Goal: Task Accomplishment & Management: Use online tool/utility

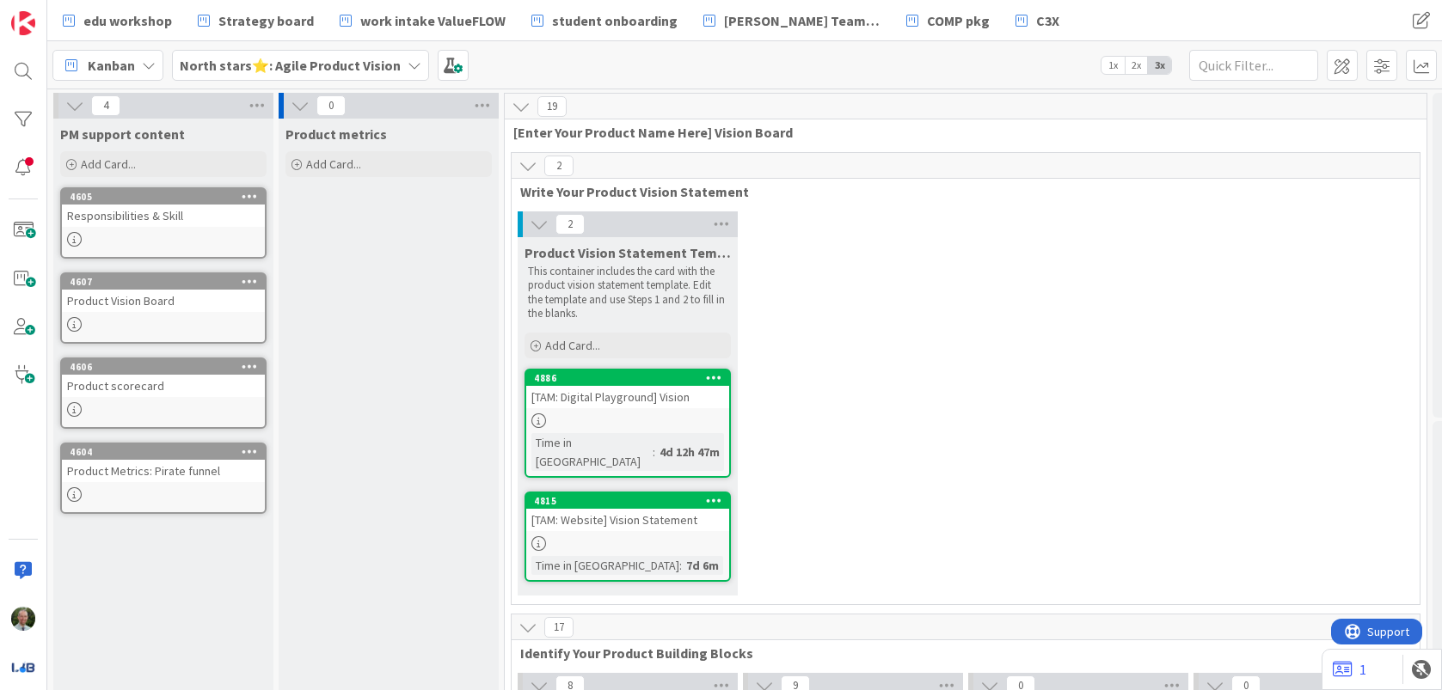
click at [356, 72] on b "North stars⭐: Agile Product Vision" at bounding box center [290, 65] width 221 height 17
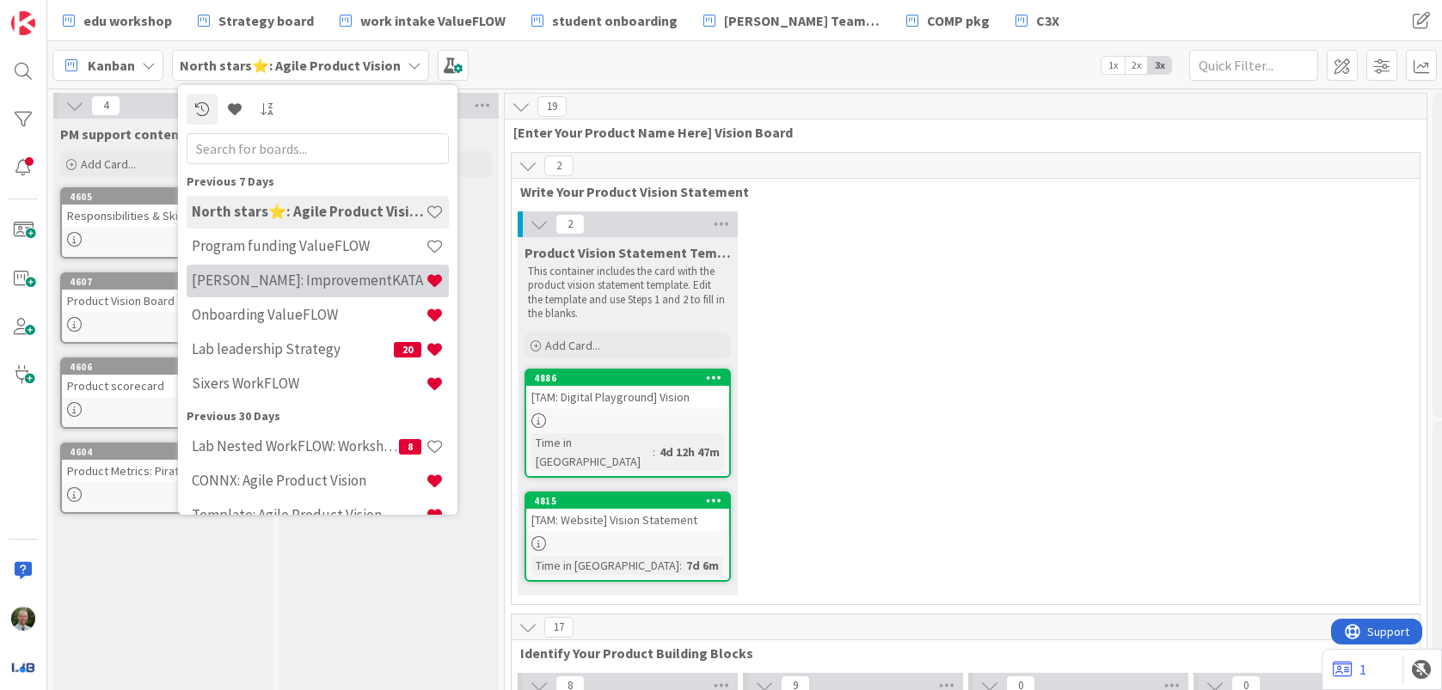
click at [271, 282] on h4 "[PERSON_NAME]: ImprovementKATA" at bounding box center [309, 280] width 234 height 17
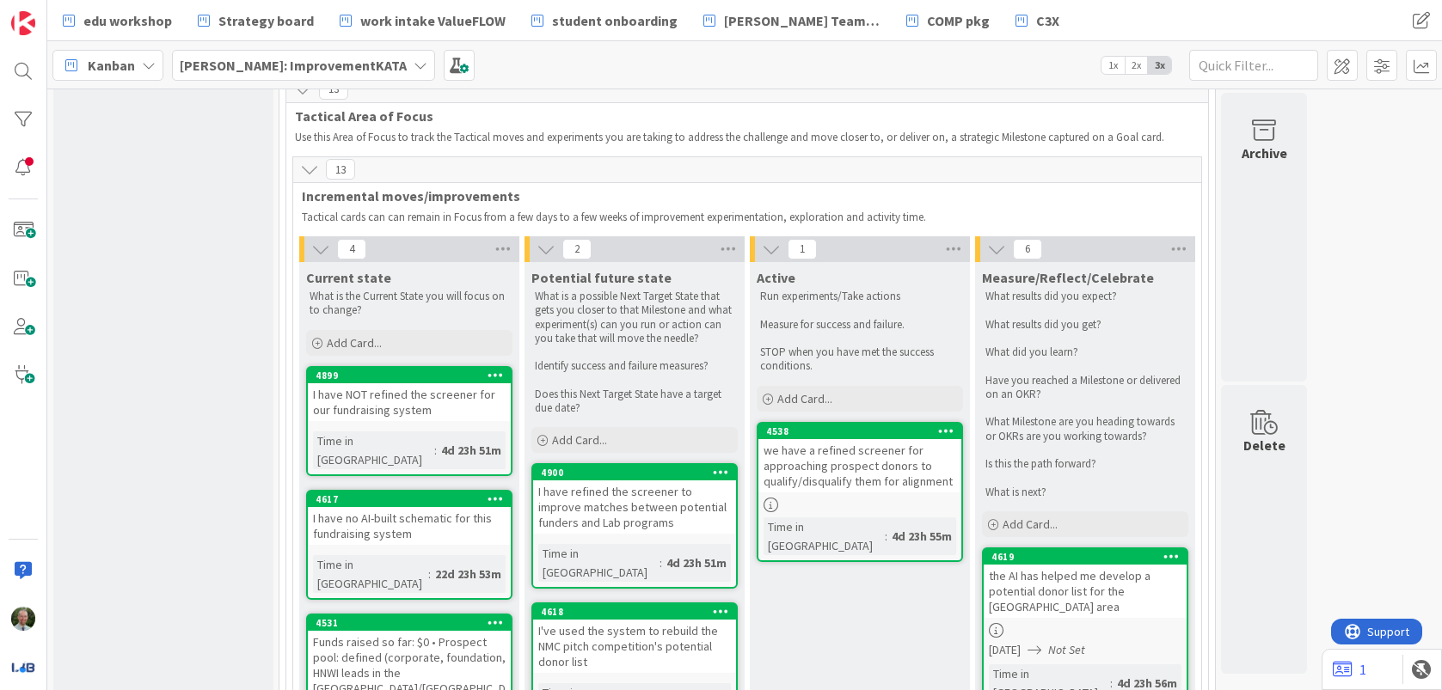
scroll to position [1382, 0]
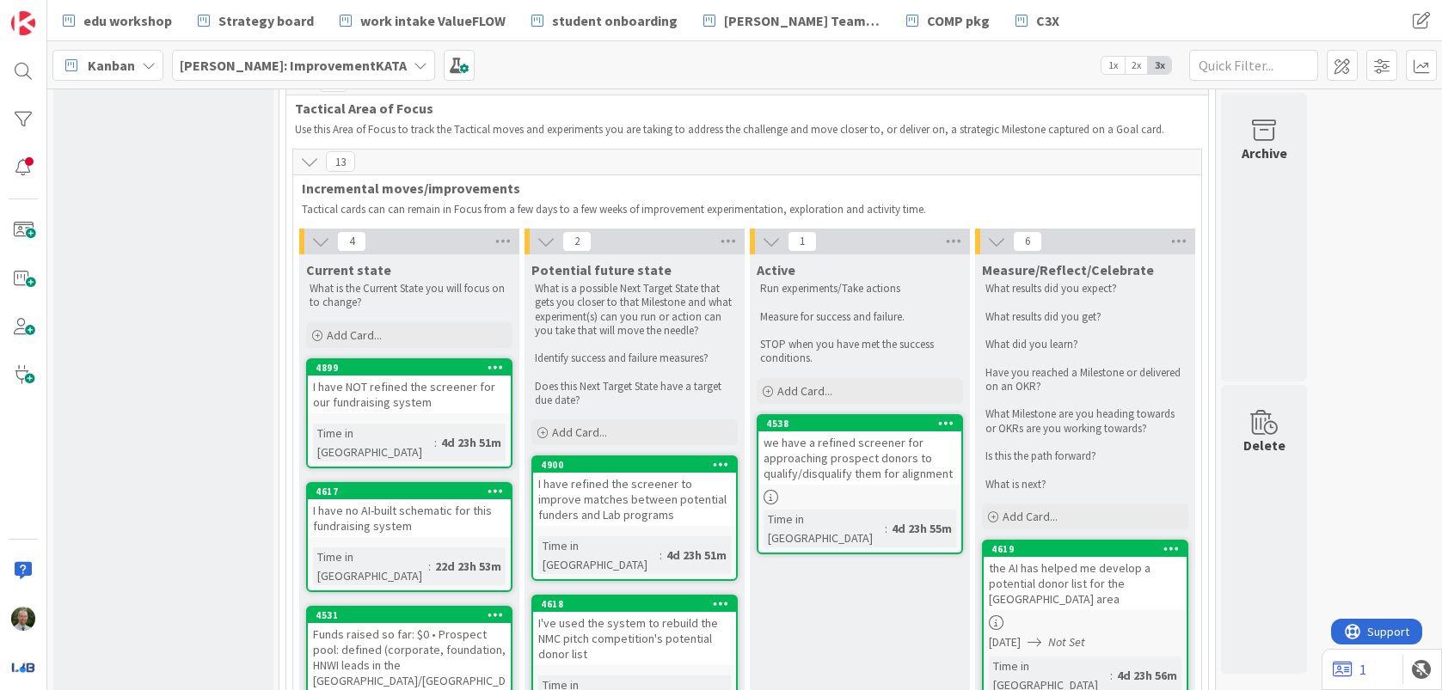
click at [856, 432] on div "we have a refined screener for approaching prospect donors to qualify/disqualif…" at bounding box center [859, 458] width 203 height 53
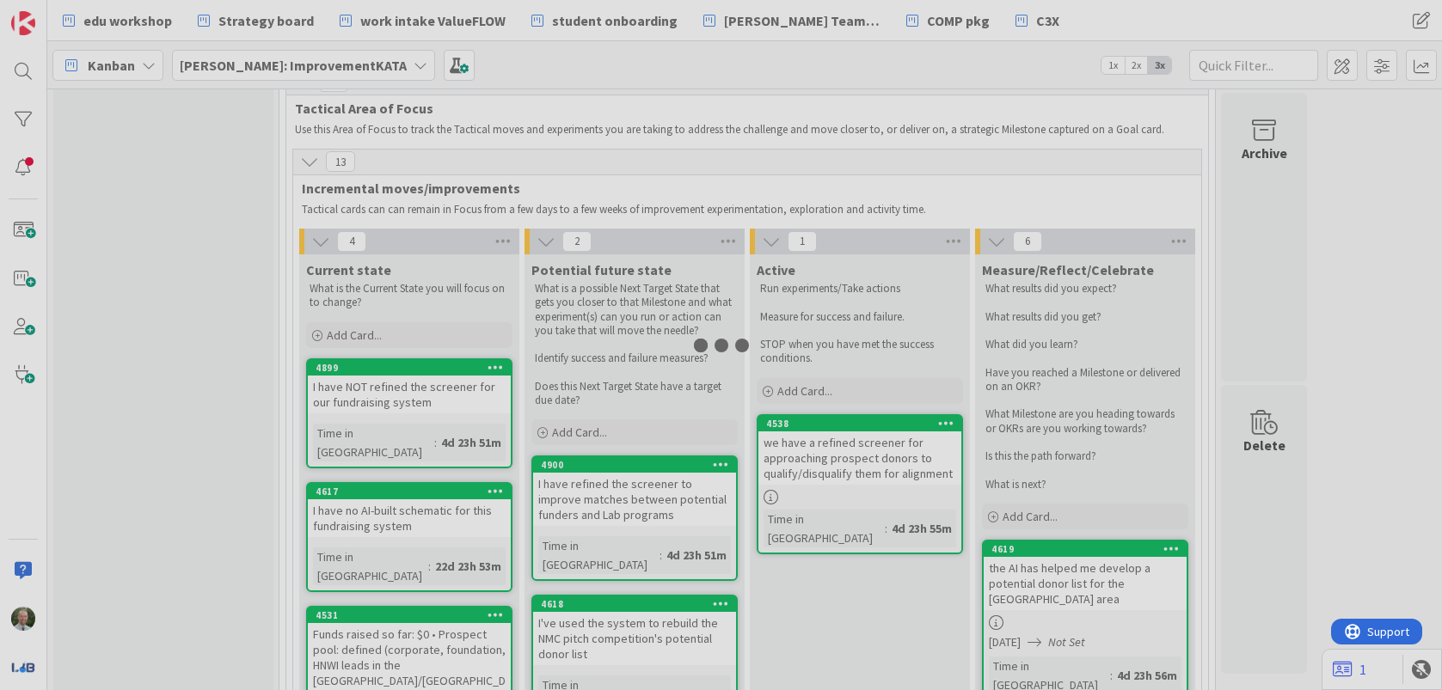
click at [856, 414] on div at bounding box center [721, 345] width 1442 height 690
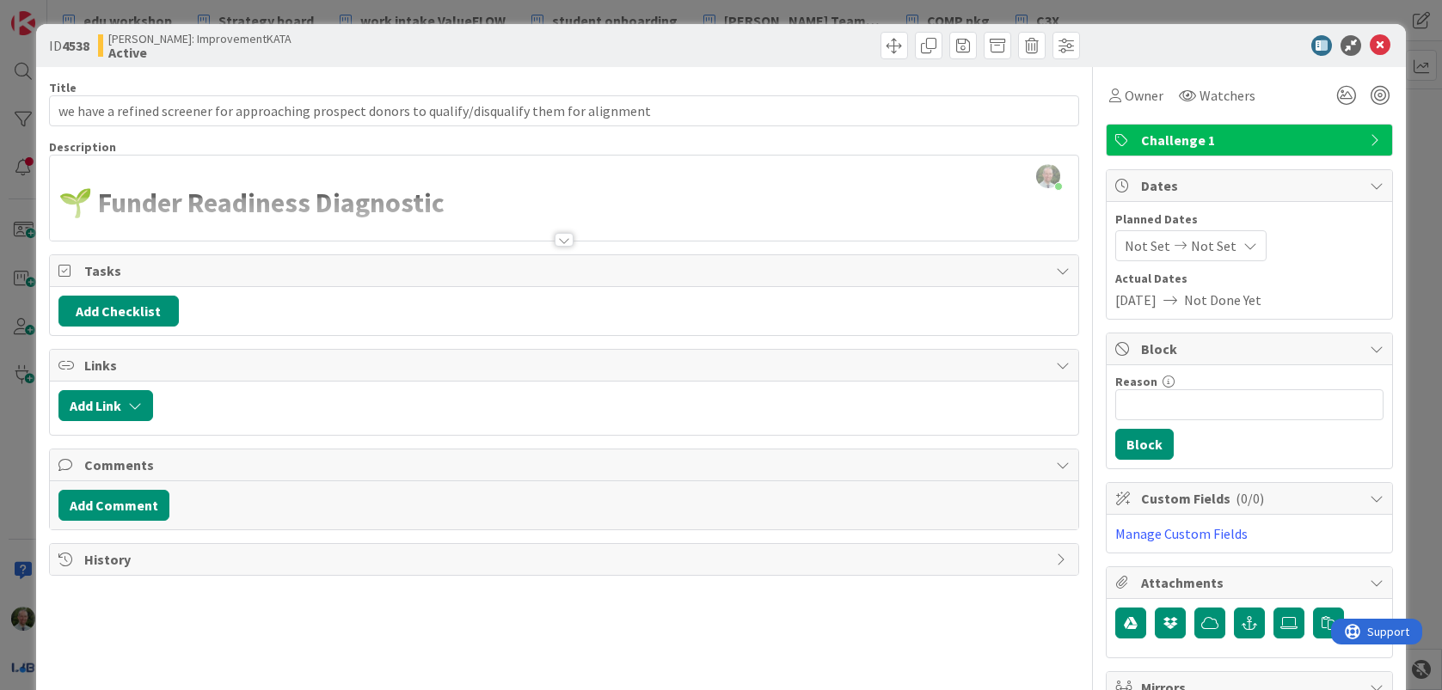
click at [566, 240] on div at bounding box center [564, 240] width 19 height 14
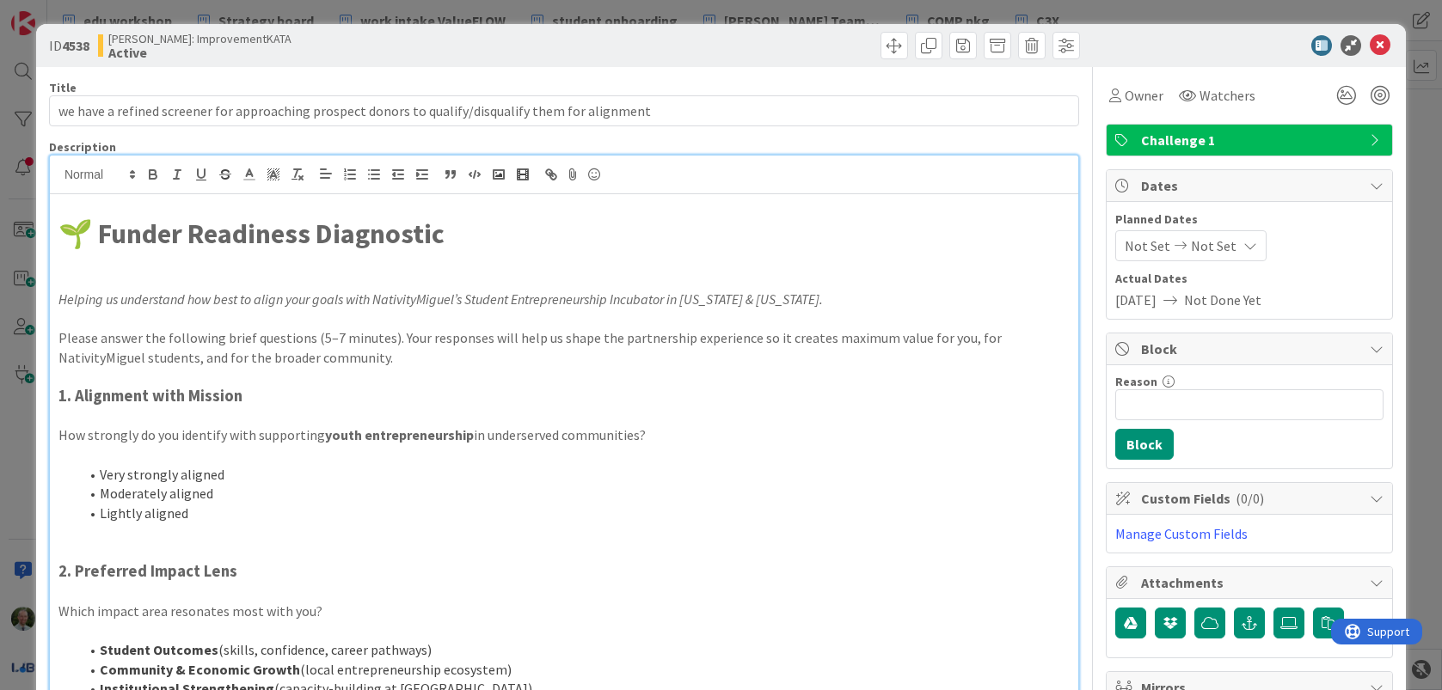
click at [62, 237] on strong "🌱 Funder Readiness Diagnostic" at bounding box center [251, 234] width 386 height 34
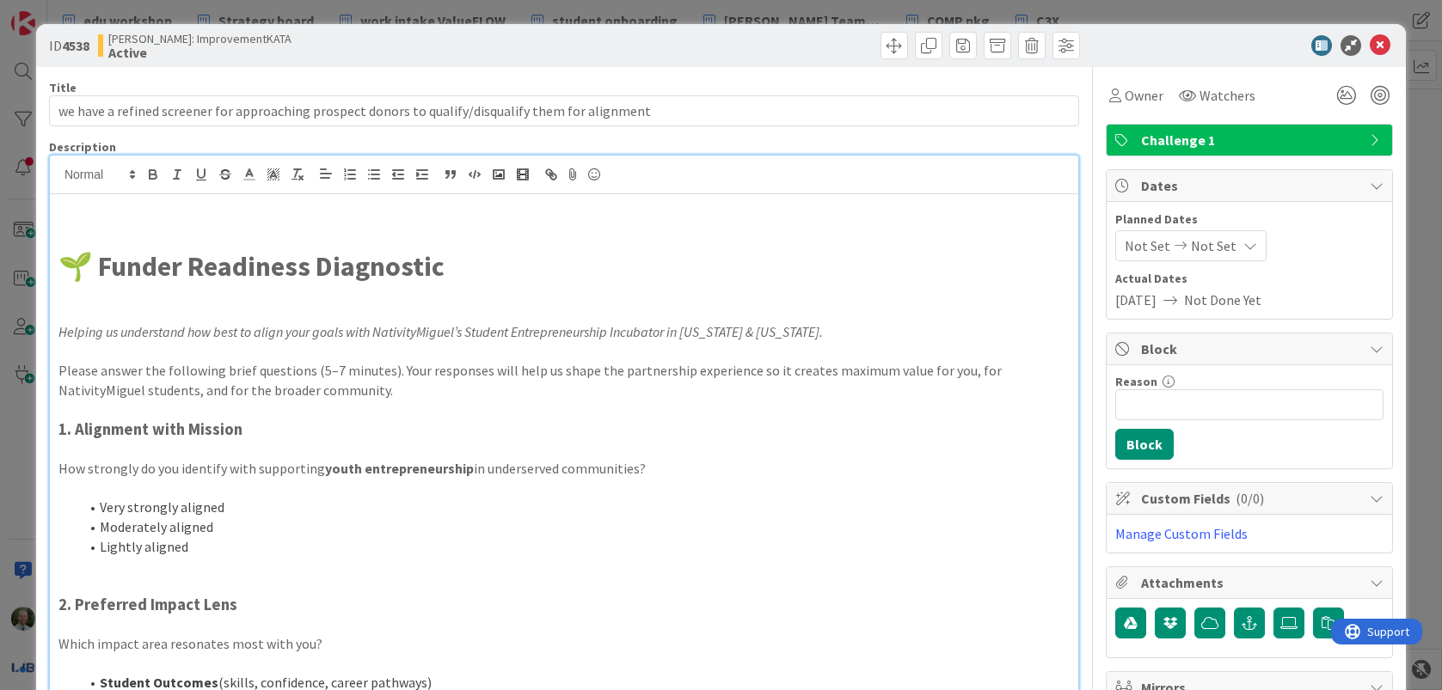
click at [297, 224] on h1 at bounding box center [563, 234] width 1011 height 33
drag, startPoint x: 947, startPoint y: 201, endPoint x: 1150, endPoint y: -133, distance: 391.2
click at [1150, 0] on html "edu workshop Strategy board work intake ValueFLOW student onboarding Koaches Ko…" at bounding box center [721, 345] width 1442 height 690
click at [1382, 46] on icon at bounding box center [1380, 45] width 21 height 21
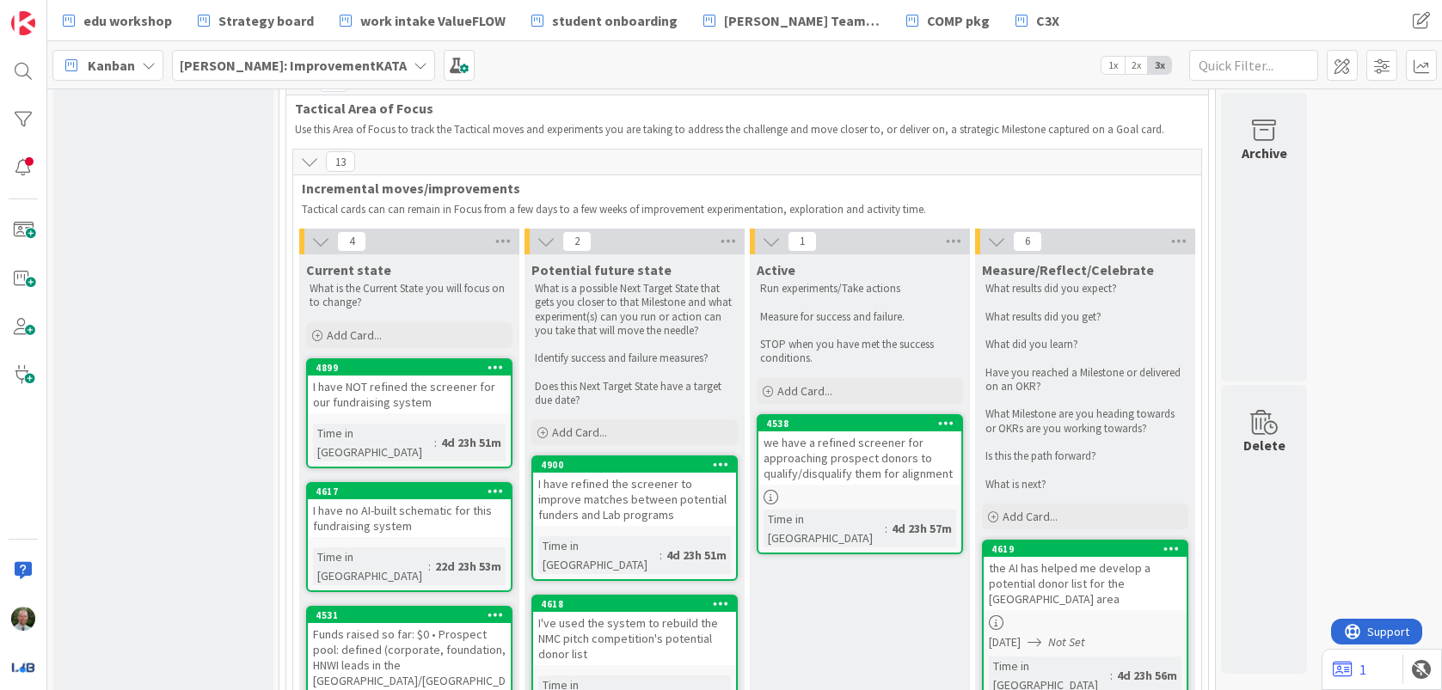
click at [1062, 478] on p "What is next?" at bounding box center [1084, 485] width 199 height 14
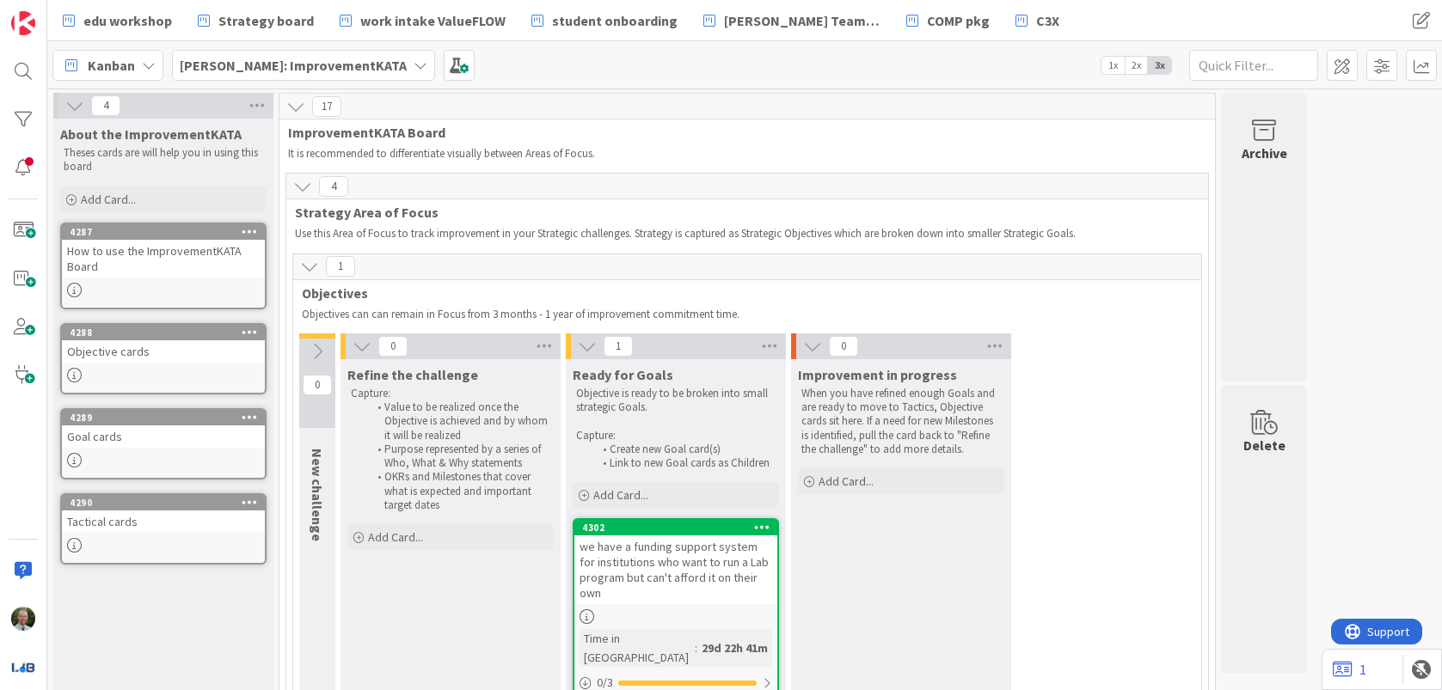
click at [262, 60] on b "[PERSON_NAME]: ImprovementKATA" at bounding box center [293, 65] width 227 height 17
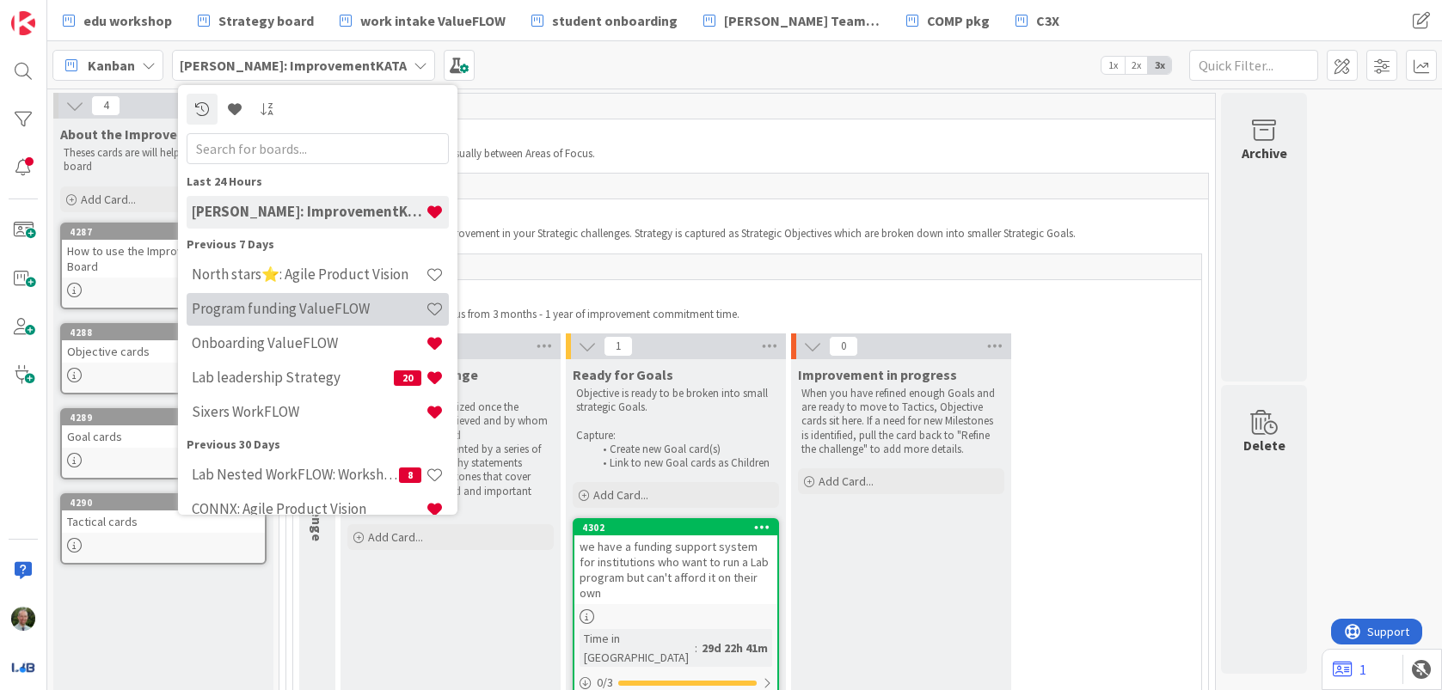
click at [311, 310] on h4 "Program funding ValueFLOW" at bounding box center [309, 308] width 234 height 17
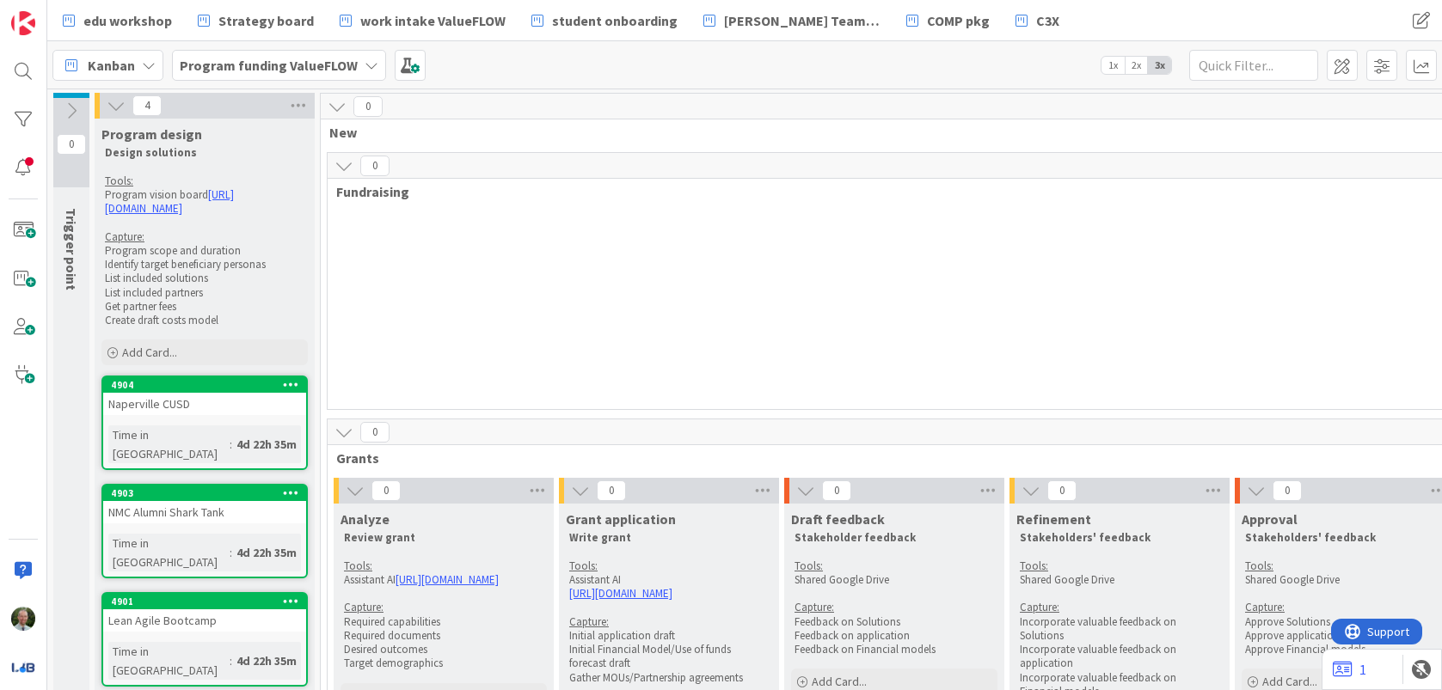
click at [288, 61] on b "Program funding ValueFLOW" at bounding box center [269, 65] width 178 height 17
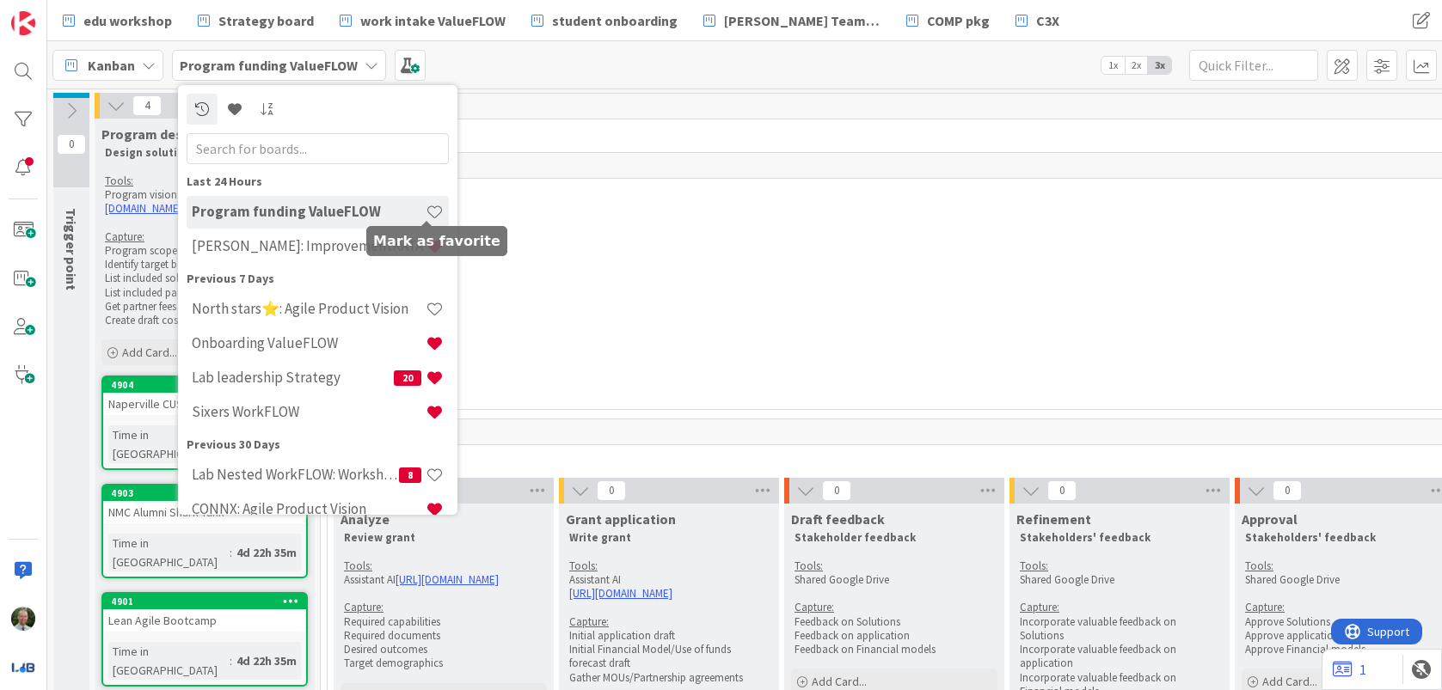
click at [426, 209] on span at bounding box center [435, 212] width 18 height 18
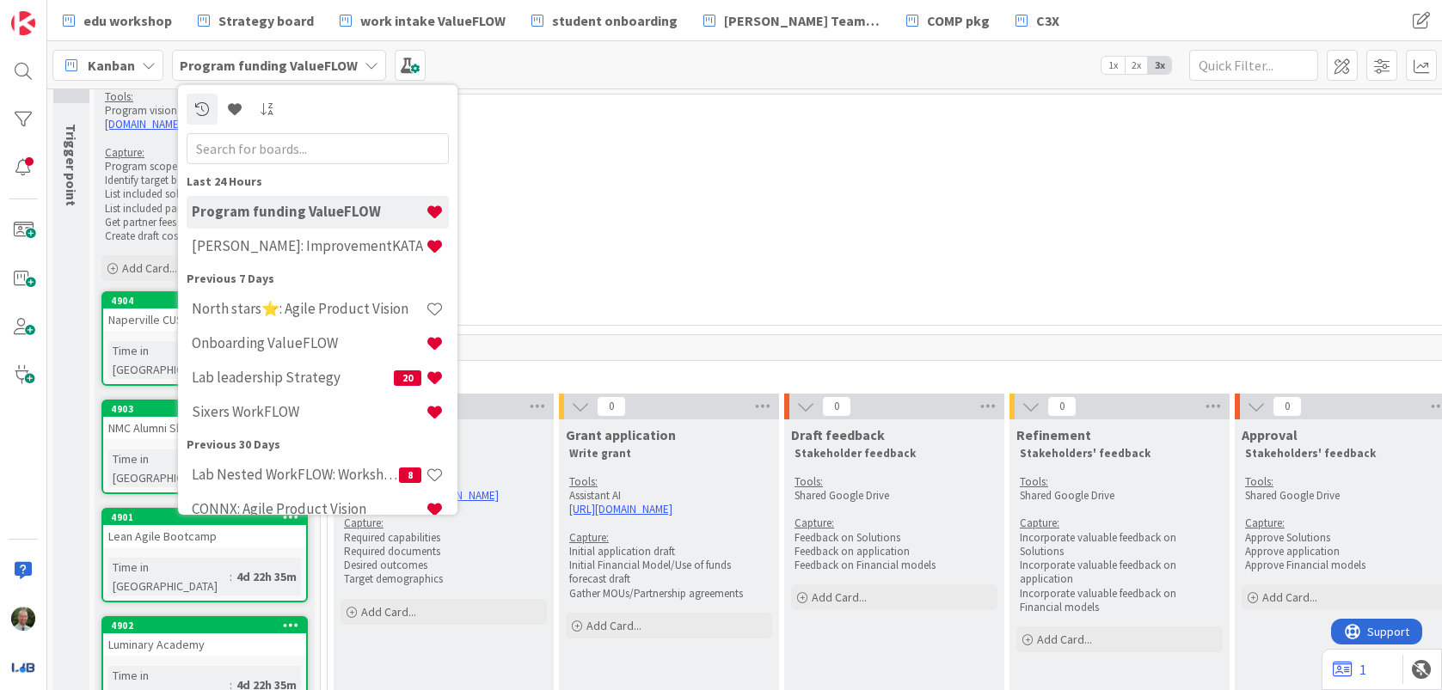
click at [732, 256] on div "0 Fundraising" at bounding box center [1119, 197] width 1585 height 258
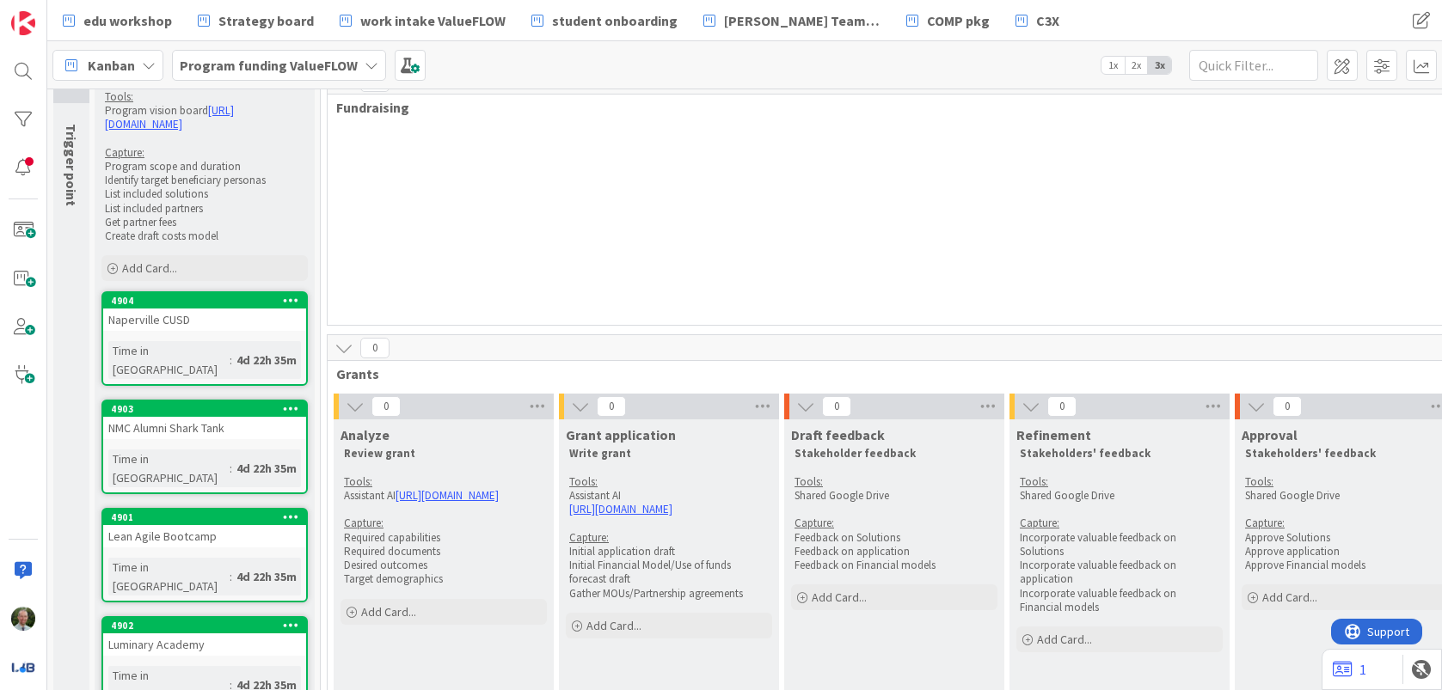
click at [270, 62] on b "Program funding ValueFLOW" at bounding box center [269, 65] width 178 height 17
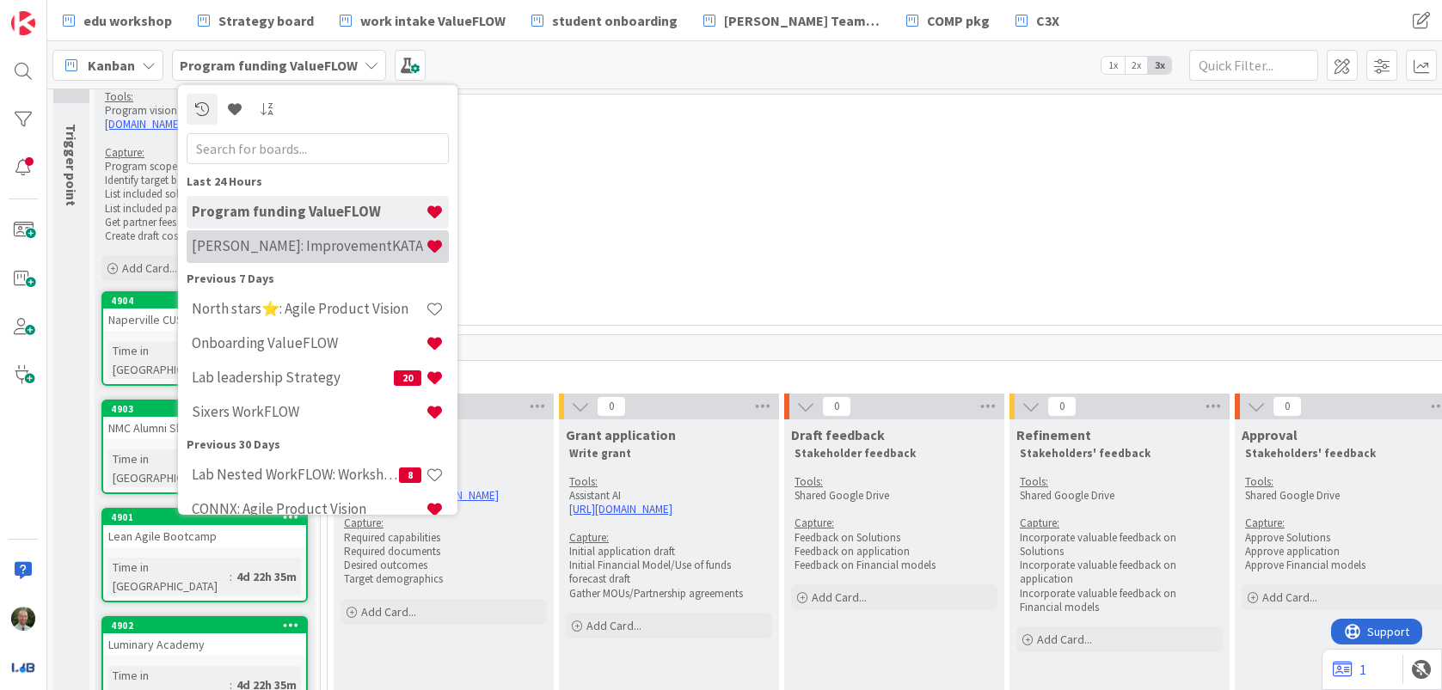
click at [328, 253] on h4 "[PERSON_NAME]: ImprovementKATA" at bounding box center [309, 245] width 234 height 17
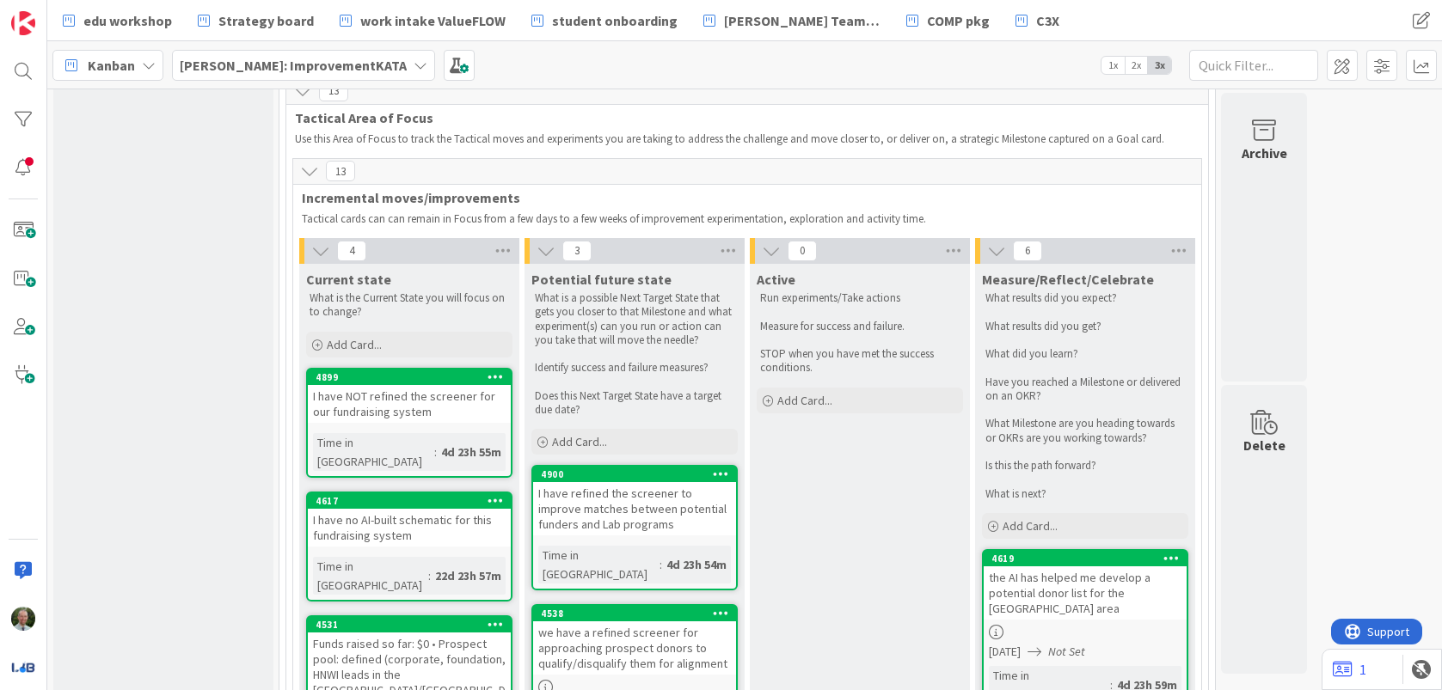
scroll to position [1372, 0]
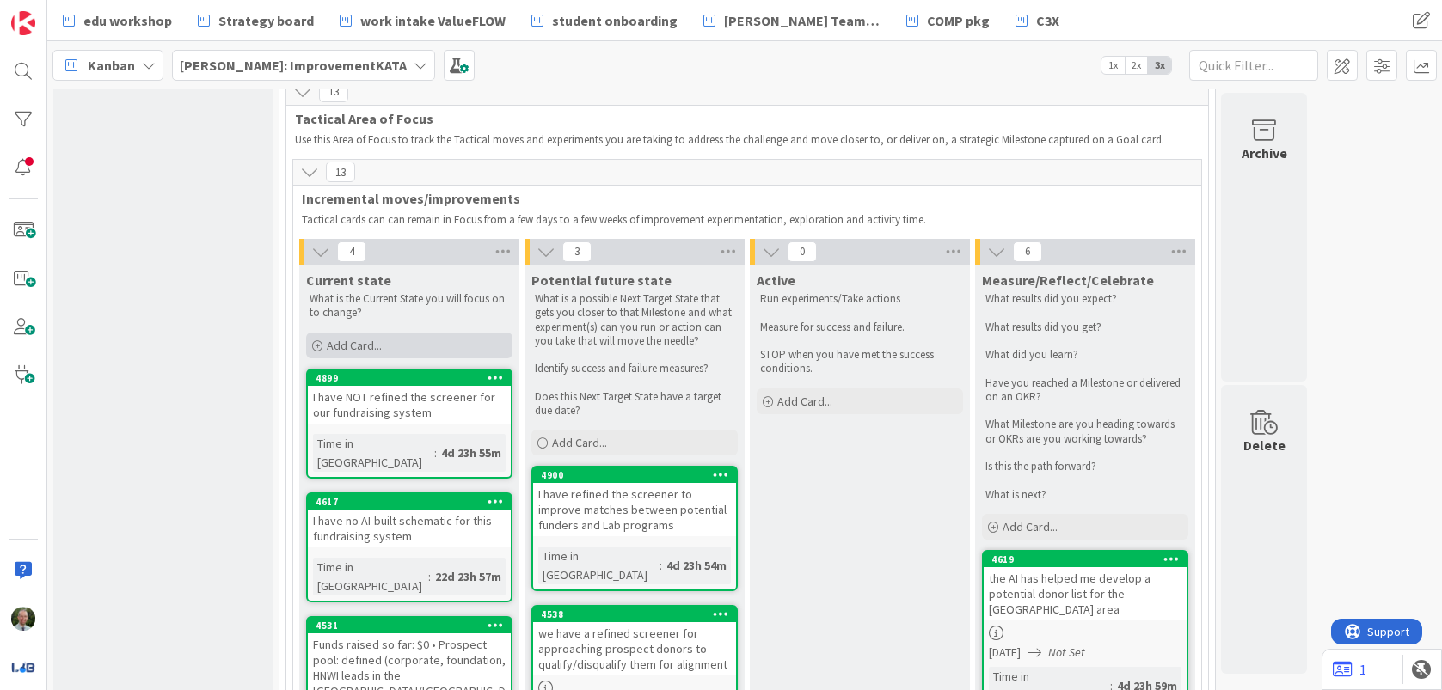
click at [345, 338] on span "Add Card..." at bounding box center [354, 345] width 55 height 15
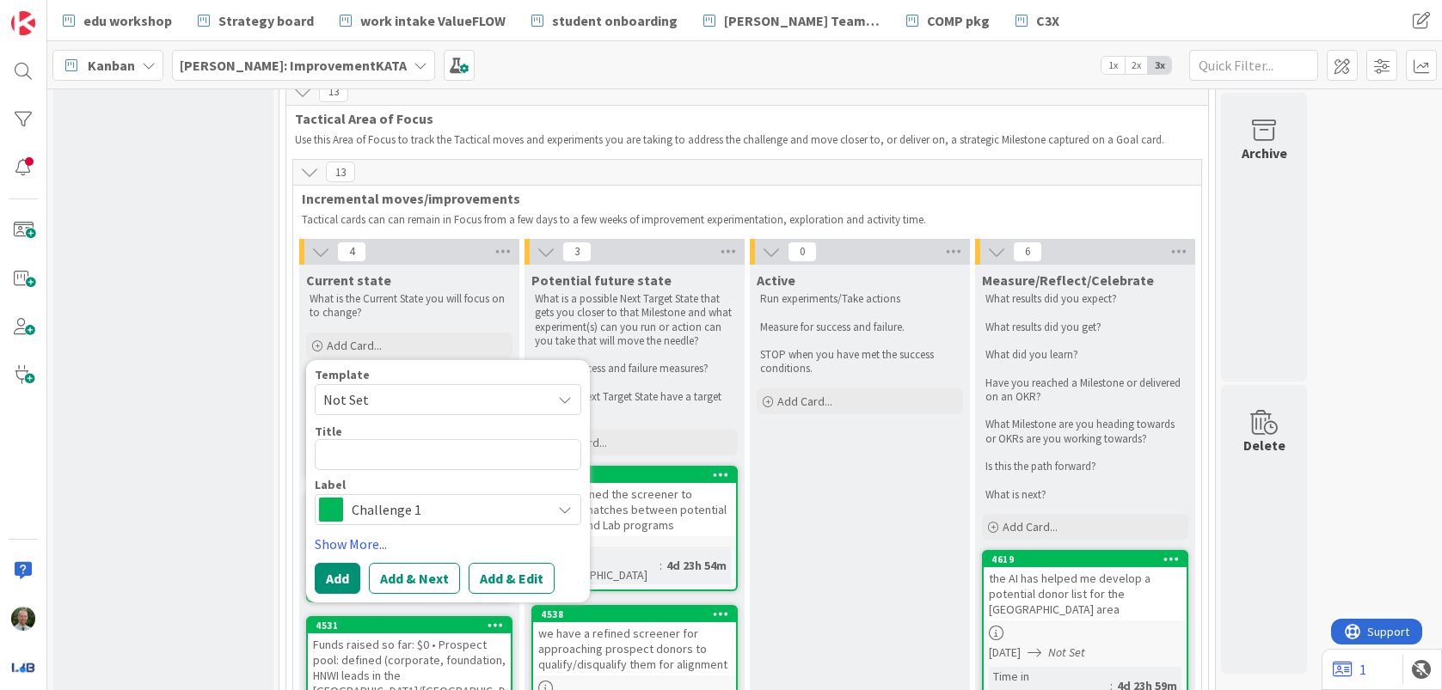
click at [342, 439] on textarea at bounding box center [448, 454] width 267 height 31
drag, startPoint x: 349, startPoint y: 400, endPoint x: 362, endPoint y: 395, distance: 13.9
click at [352, 439] on textarea at bounding box center [448, 454] width 267 height 31
type textarea "x"
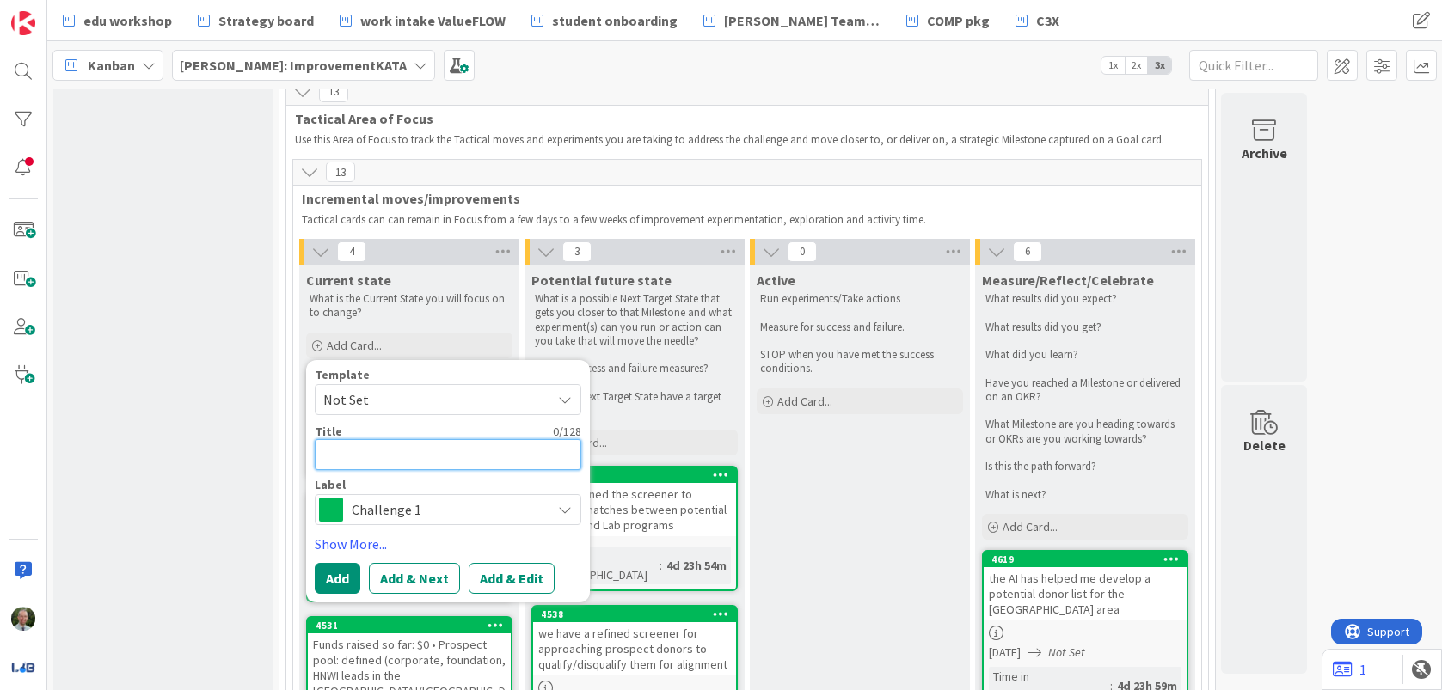
type textarea "I"
type textarea "x"
type textarea "I"
type textarea "x"
type textarea "I h"
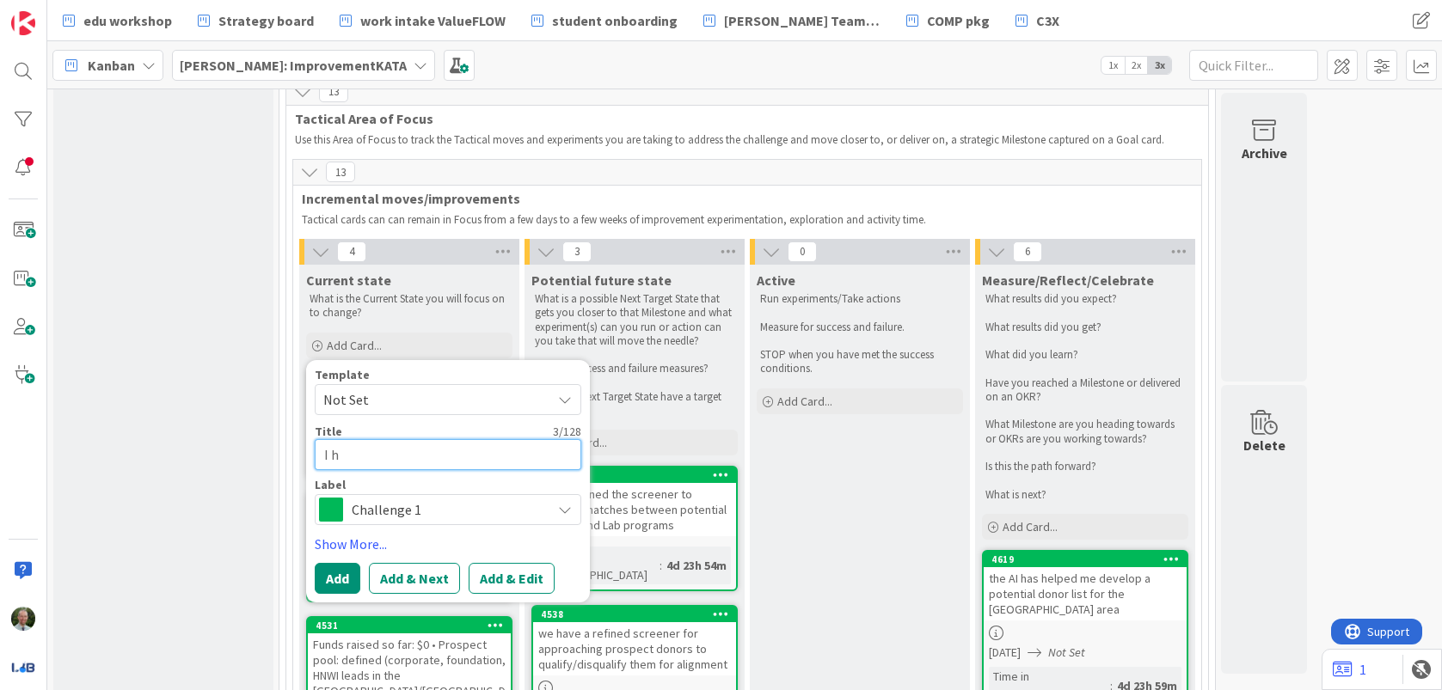
type textarea "x"
type textarea "I ha"
type textarea "x"
type textarea "I hav"
type textarea "x"
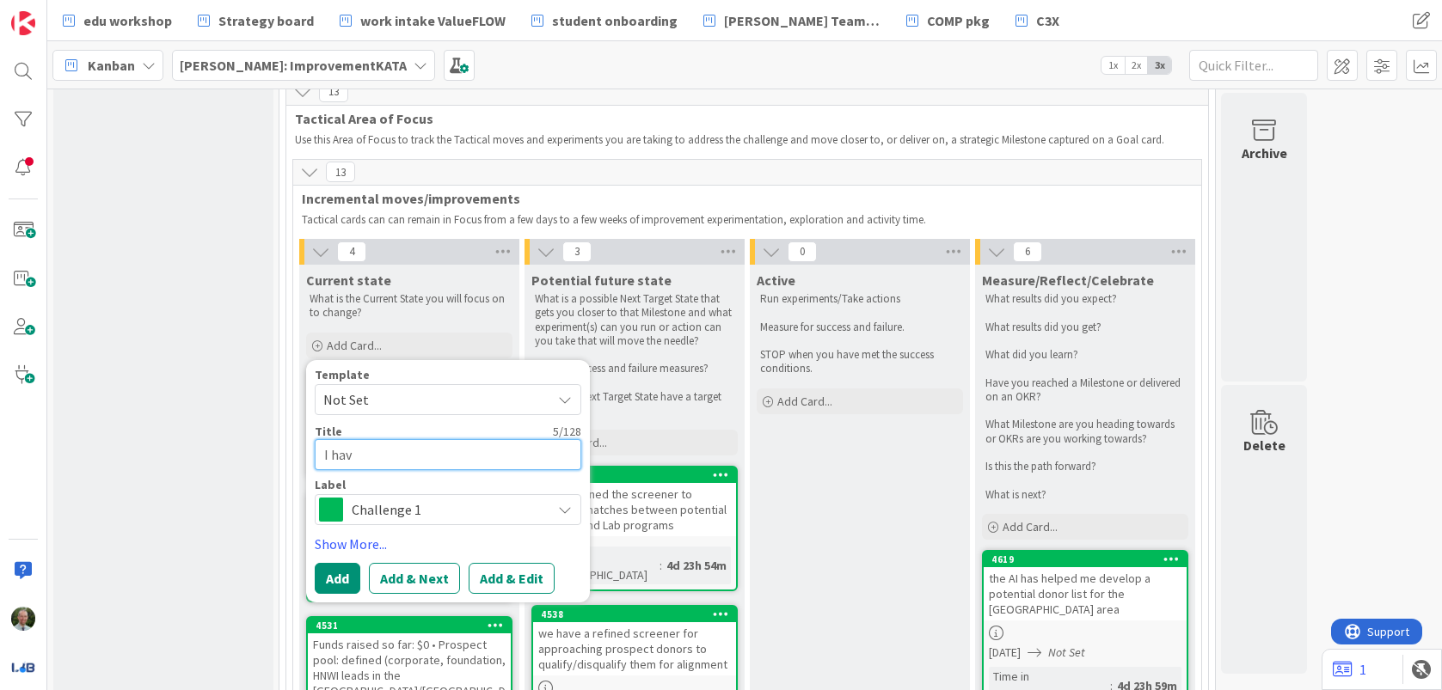
type textarea "I have"
type textarea "x"
type textarea "I have"
type textarea "x"
type textarea "I have re"
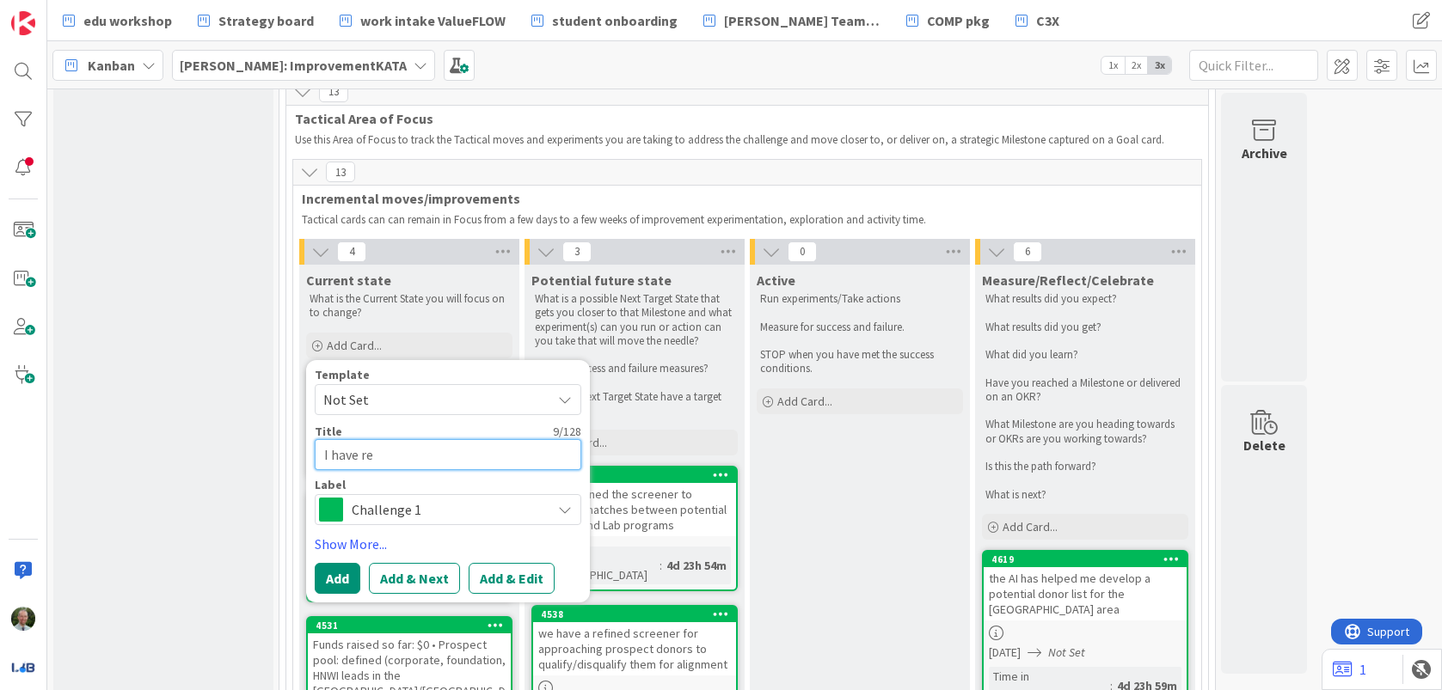
type textarea "x"
type textarea "I have rev"
type textarea "x"
type textarea "I have revi"
type textarea "x"
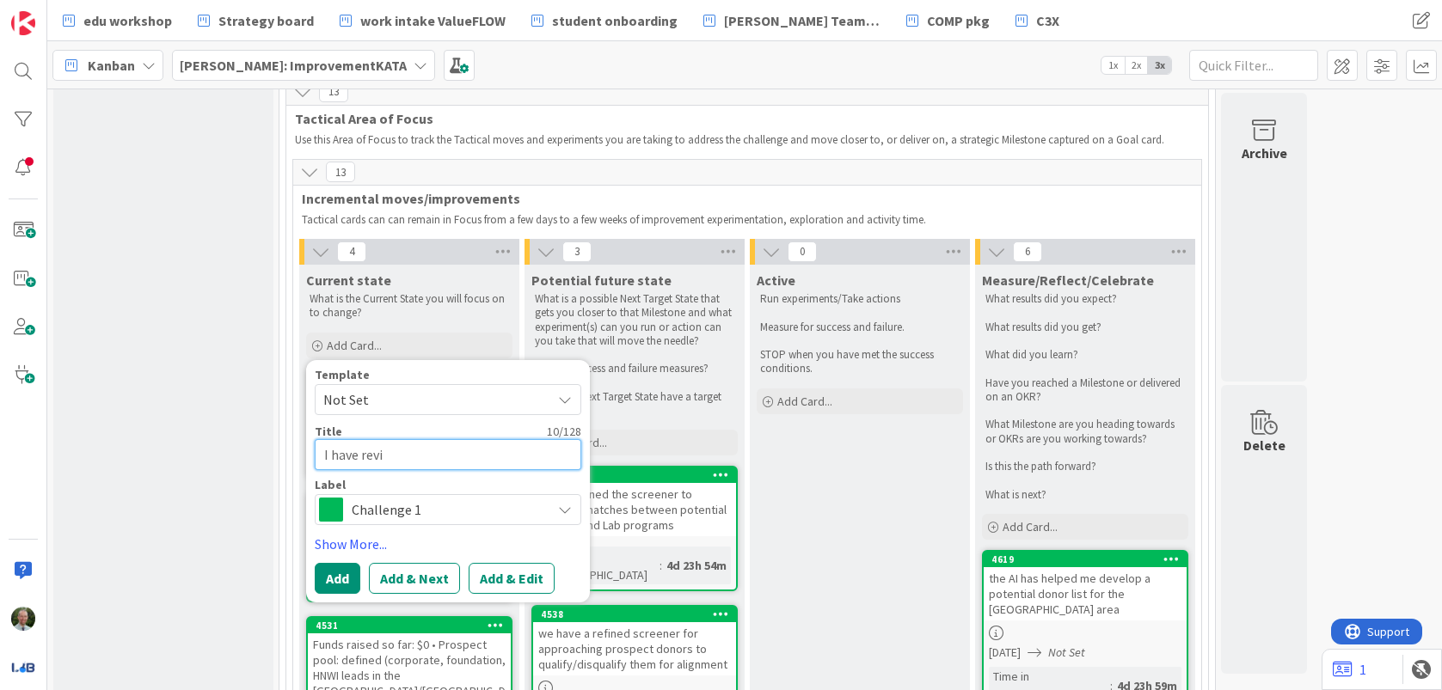
type textarea "I have [PERSON_NAME]"
type textarea "x"
type textarea "I have revise"
type textarea "x"
type textarea "I have revised"
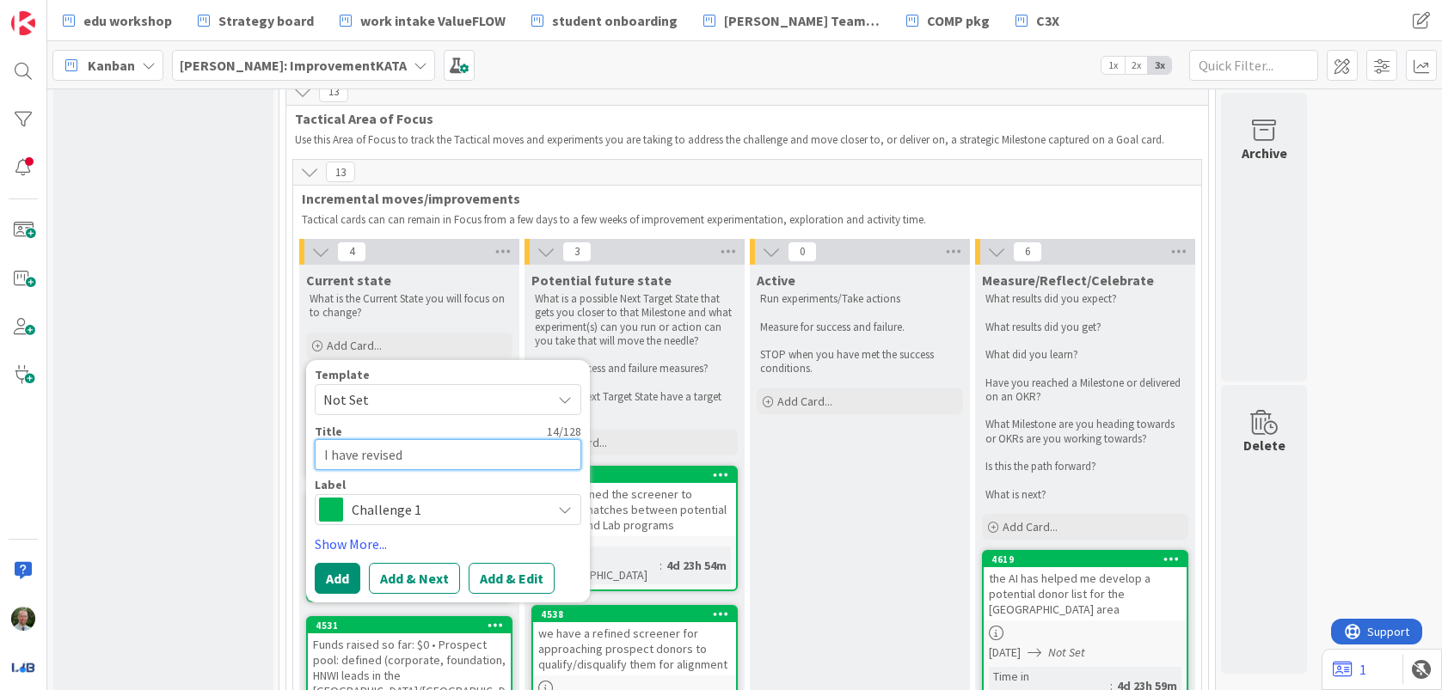
type textarea "x"
type textarea "I have revised"
type textarea "x"
type textarea "I have revised al"
type textarea "x"
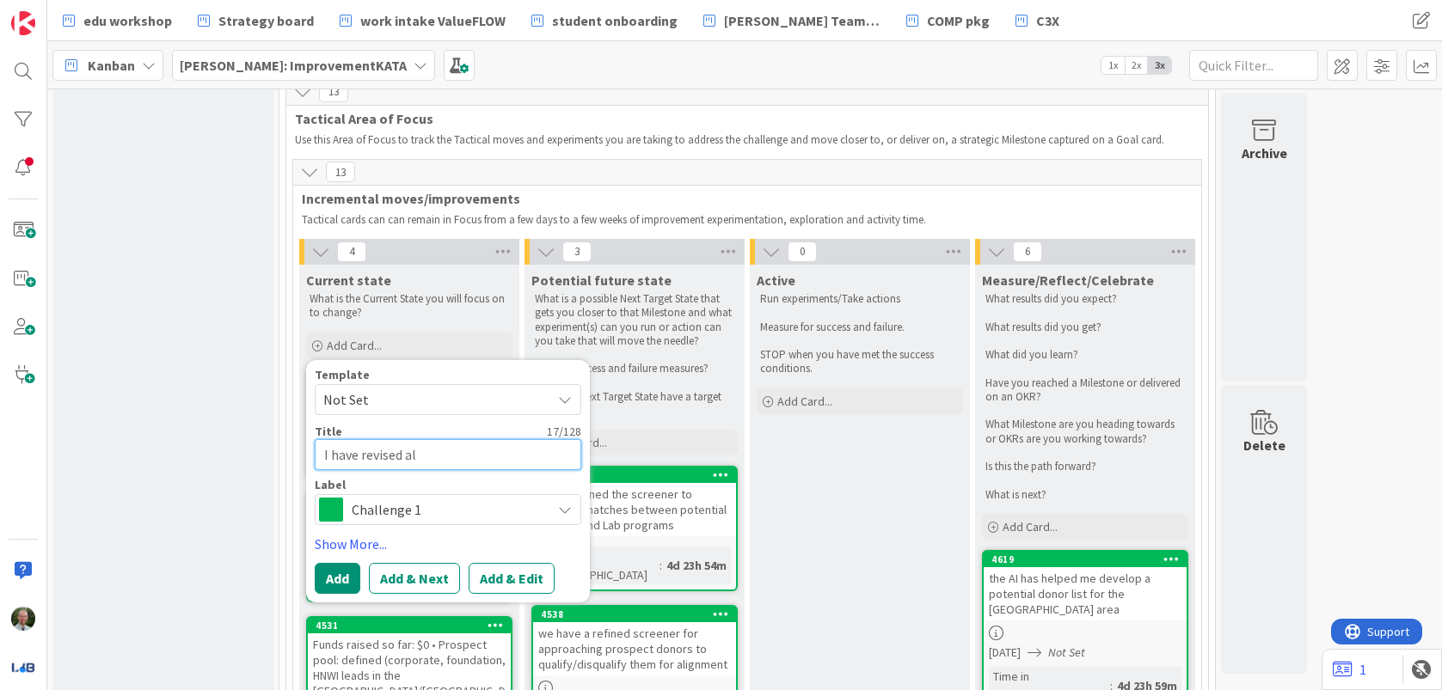
type textarea "I have revised all"
type textarea "x"
type textarea "I have revised all"
type textarea "x"
type textarea "I have revised all t"
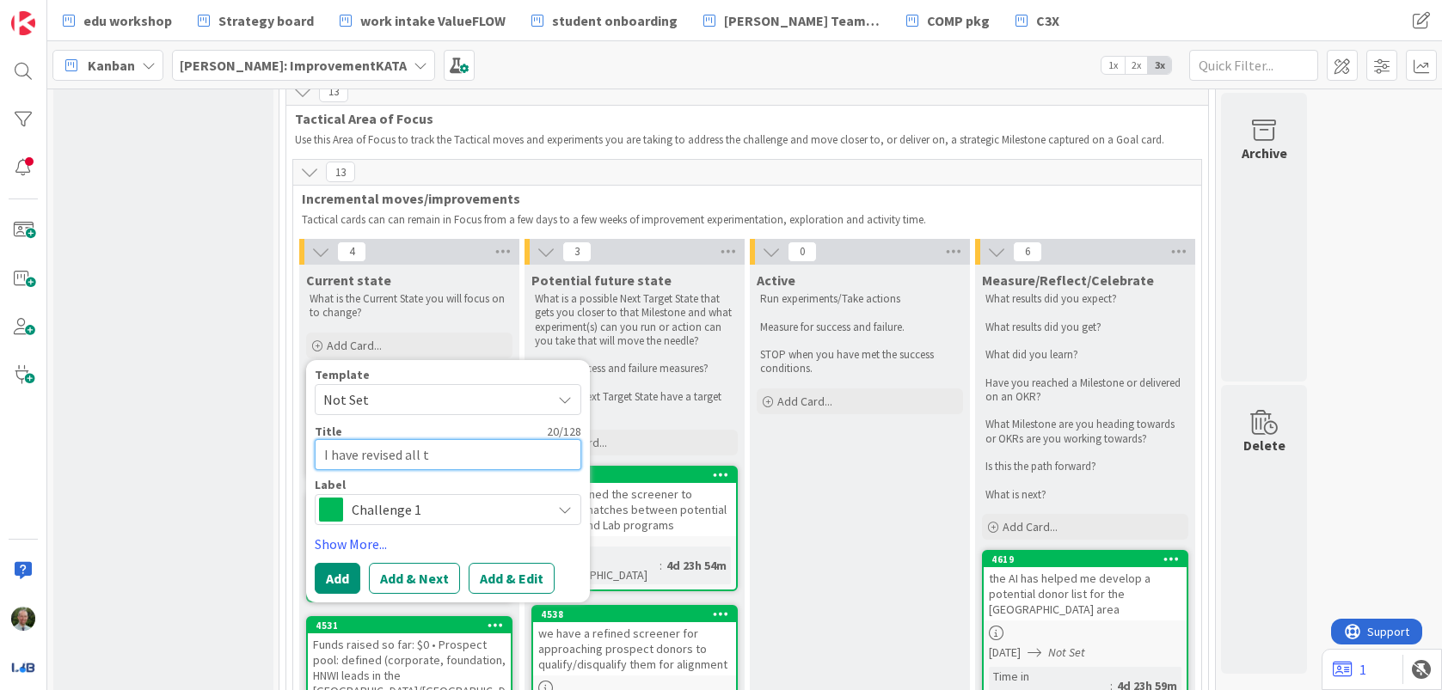
type textarea "x"
type textarea "I have revised all th"
type textarea "x"
type textarea "I have revised all the"
type textarea "x"
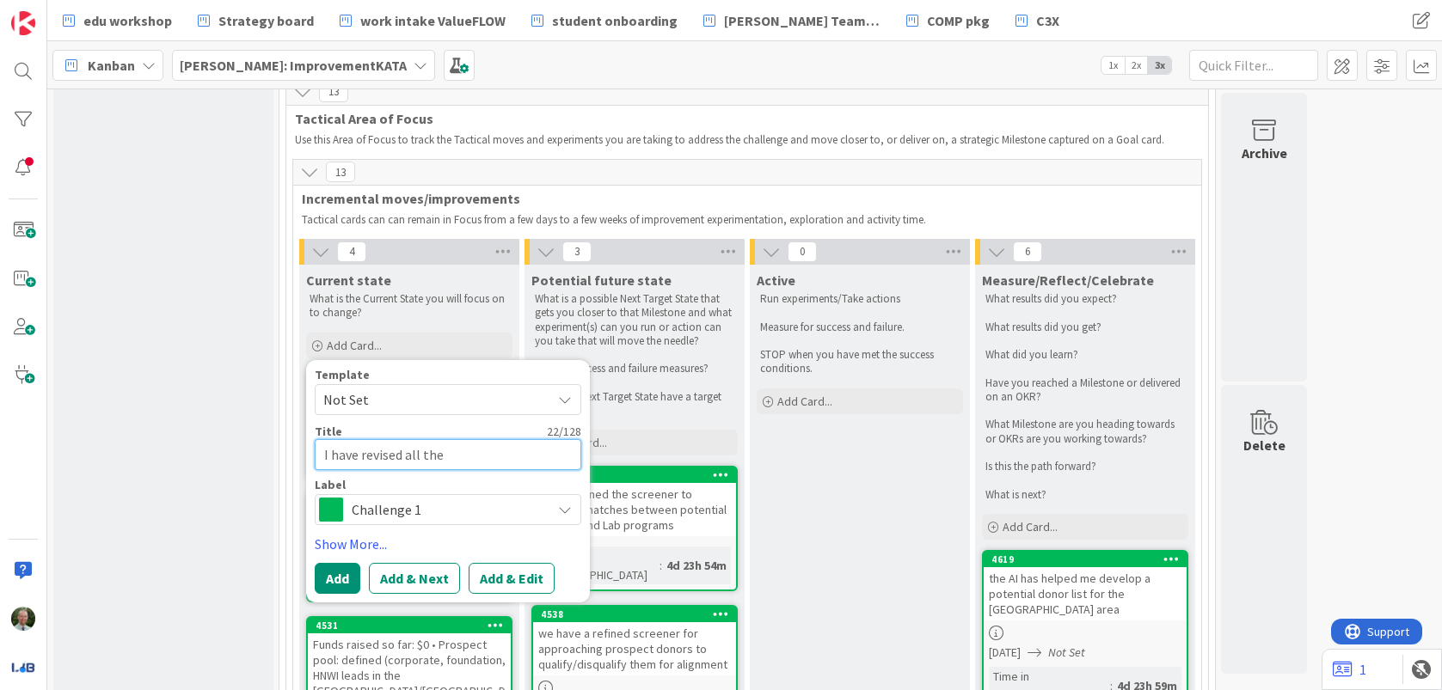
type textarea "I have revised all the"
type textarea "x"
type textarea "I have revised all the e"
type textarea "x"
type textarea "I have revised all the ex"
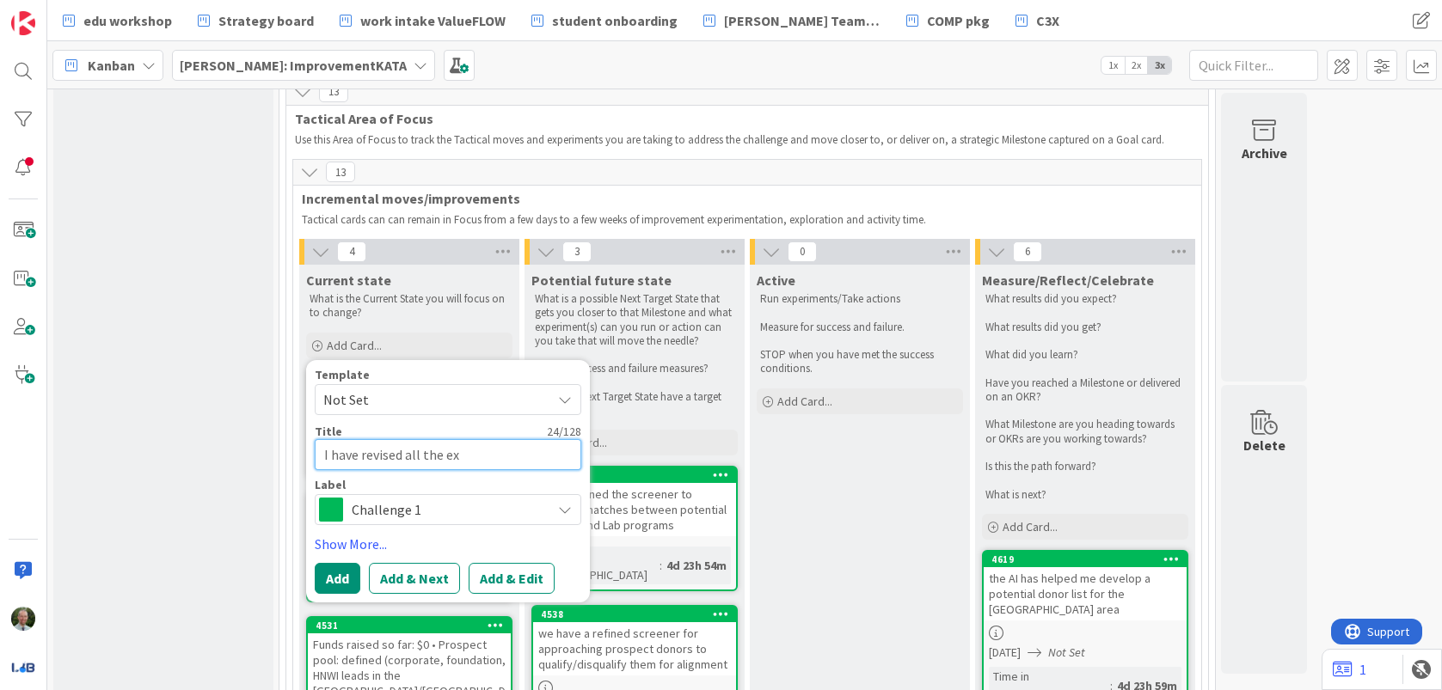
type textarea "x"
type textarea "I have revised all the exp"
type textarea "x"
type textarea "I have revised all the expi"
type textarea "x"
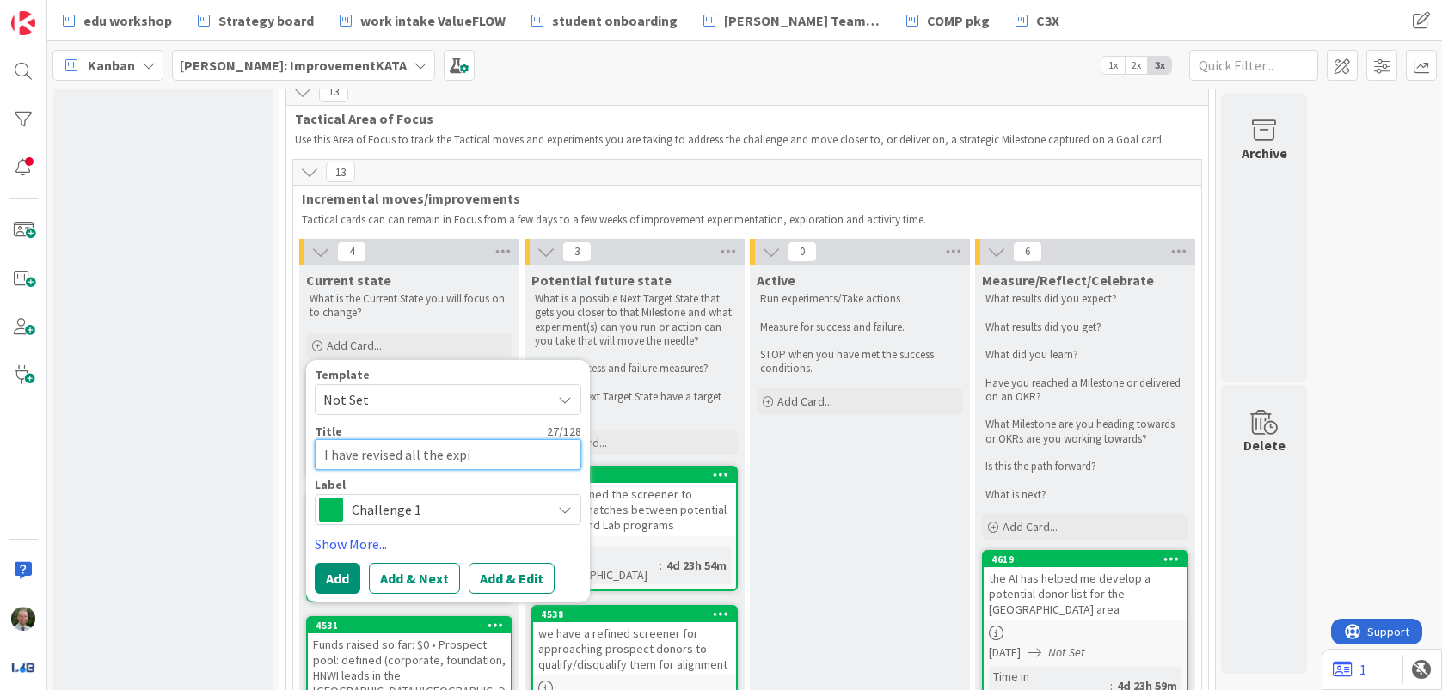
type textarea "I have revised all the expic"
type textarea "x"
type textarea "I have revised all the expi"
type textarea "x"
type textarea "I have revised all the exp"
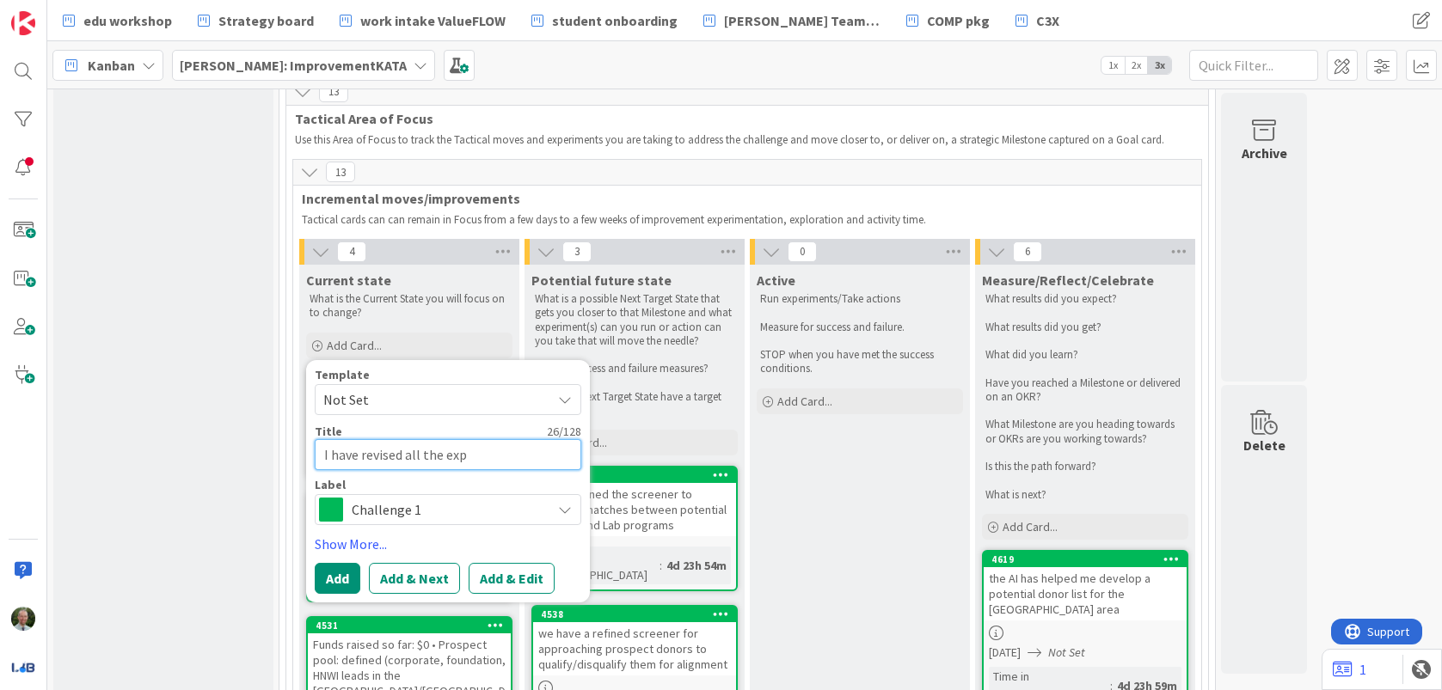
type textarea "x"
type textarea "I have revised all the expl"
type textarea "x"
type textarea "I have revised all the expli"
type textarea "x"
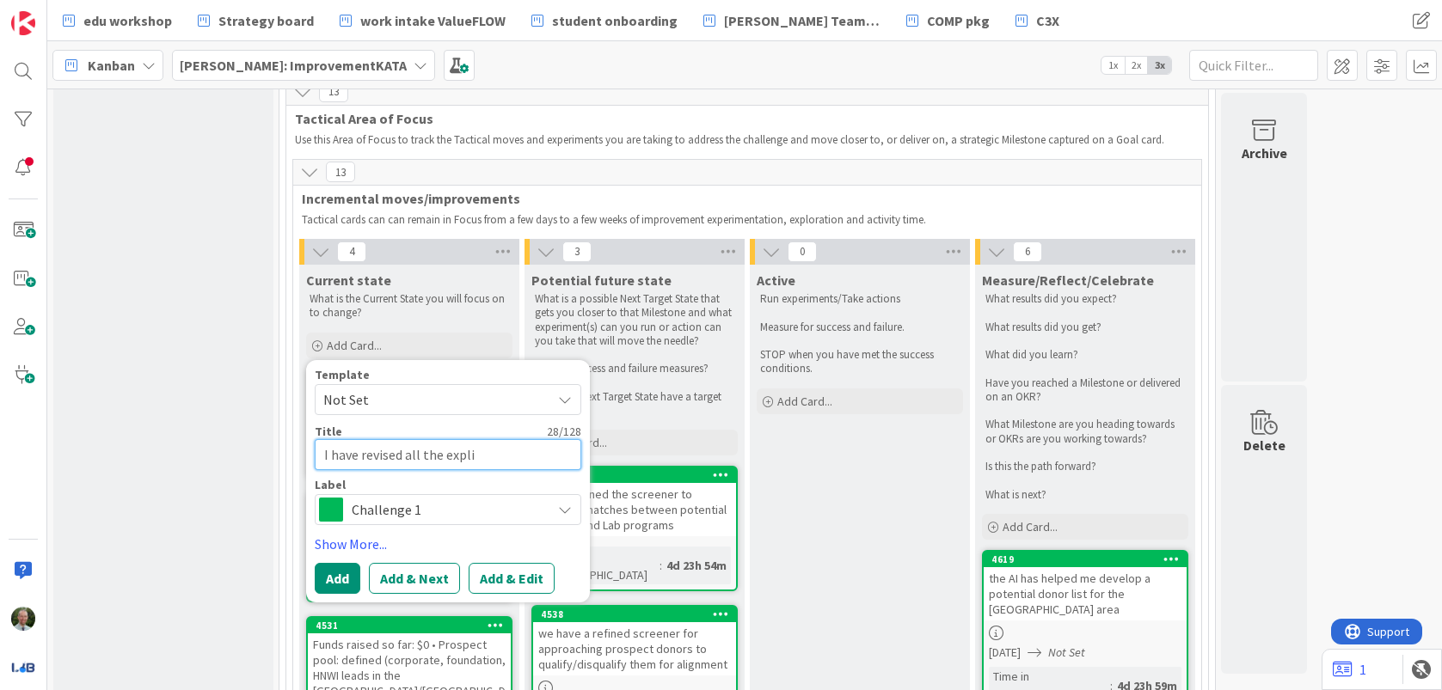
type textarea "I have revised all the explic"
type textarea "x"
type textarea "I have revised all the explici"
type textarea "x"
type textarea "I have revised all the explicit"
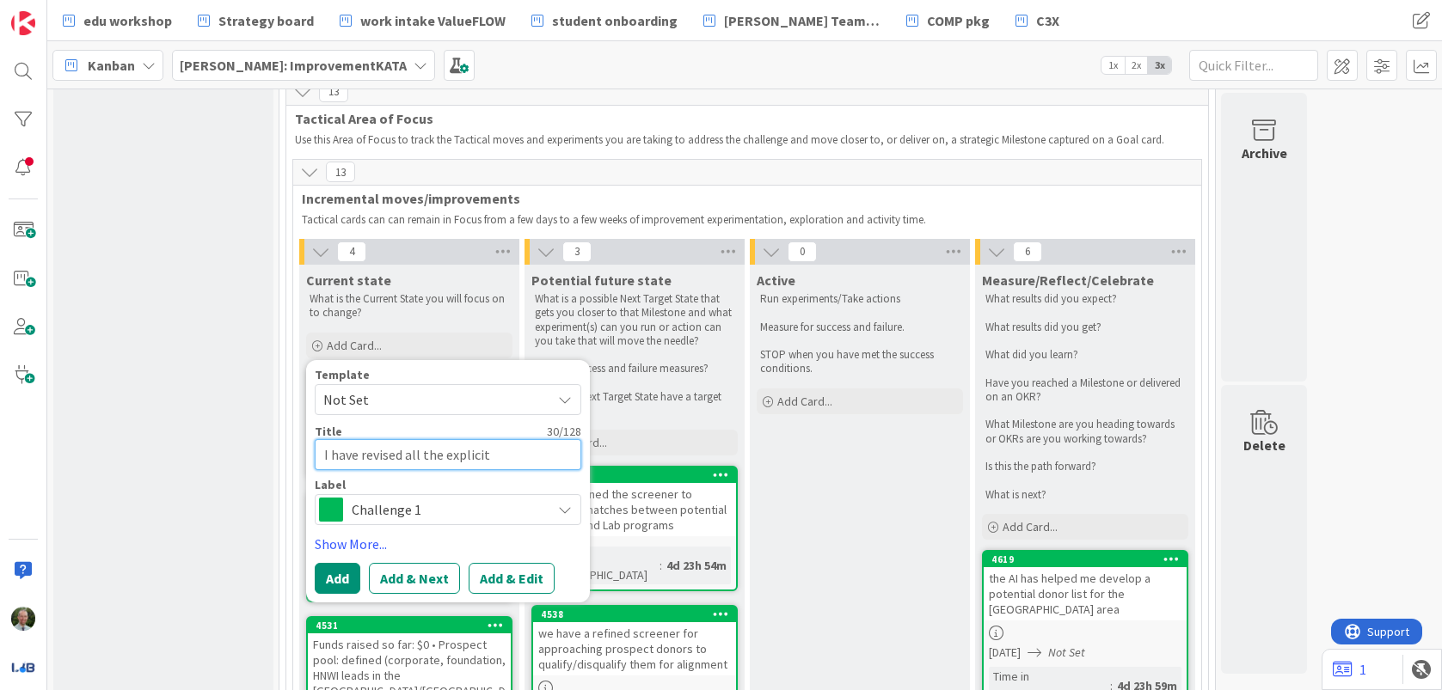
type textarea "x"
type textarea "I have revised all the explicit a"
type textarea "x"
type textarea "I have revised all the explicit ag"
type textarea "x"
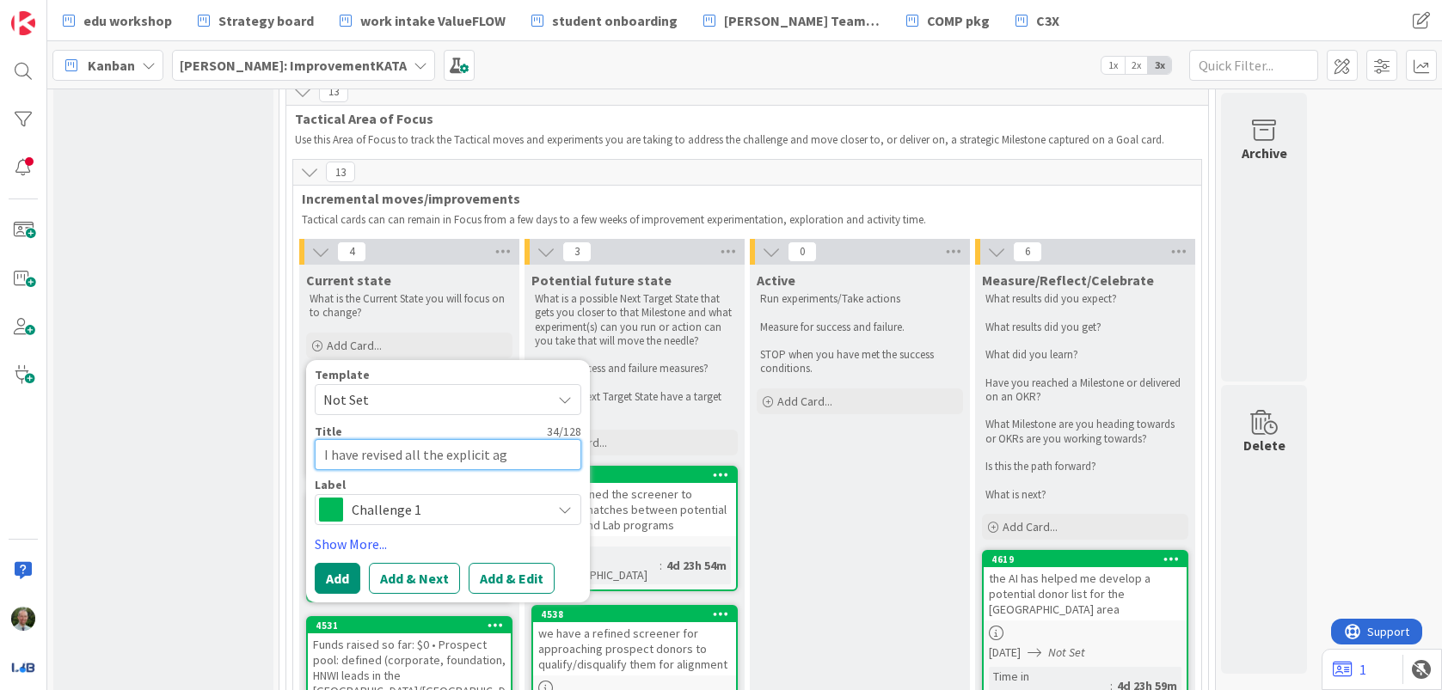
type textarea "I have revised all the explicit agr"
type textarea "x"
type textarea "I have revised all the explicit agre"
type textarea "x"
type textarea "I have revised all the explicit agree"
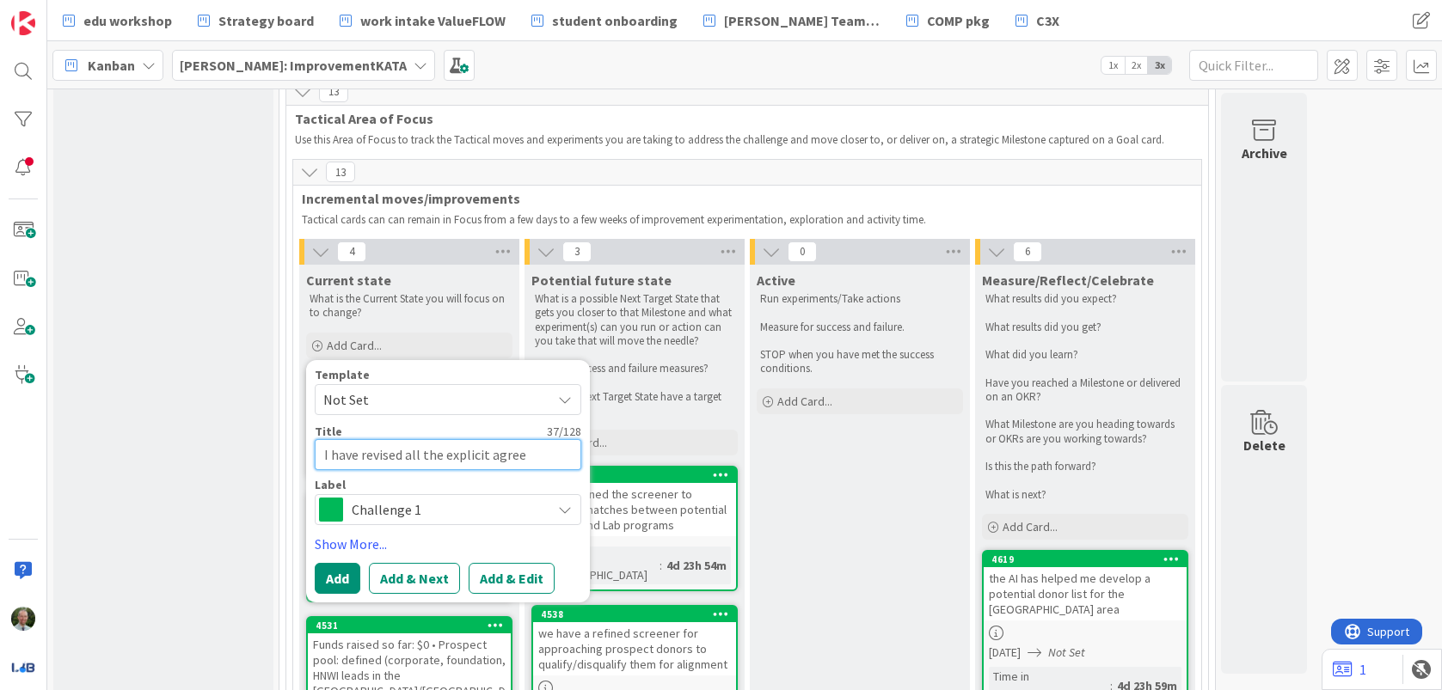
type textarea "x"
type textarea "I have revised all the explicit agreem"
type textarea "x"
type textarea "I have revised all the explicit agreeme"
type textarea "x"
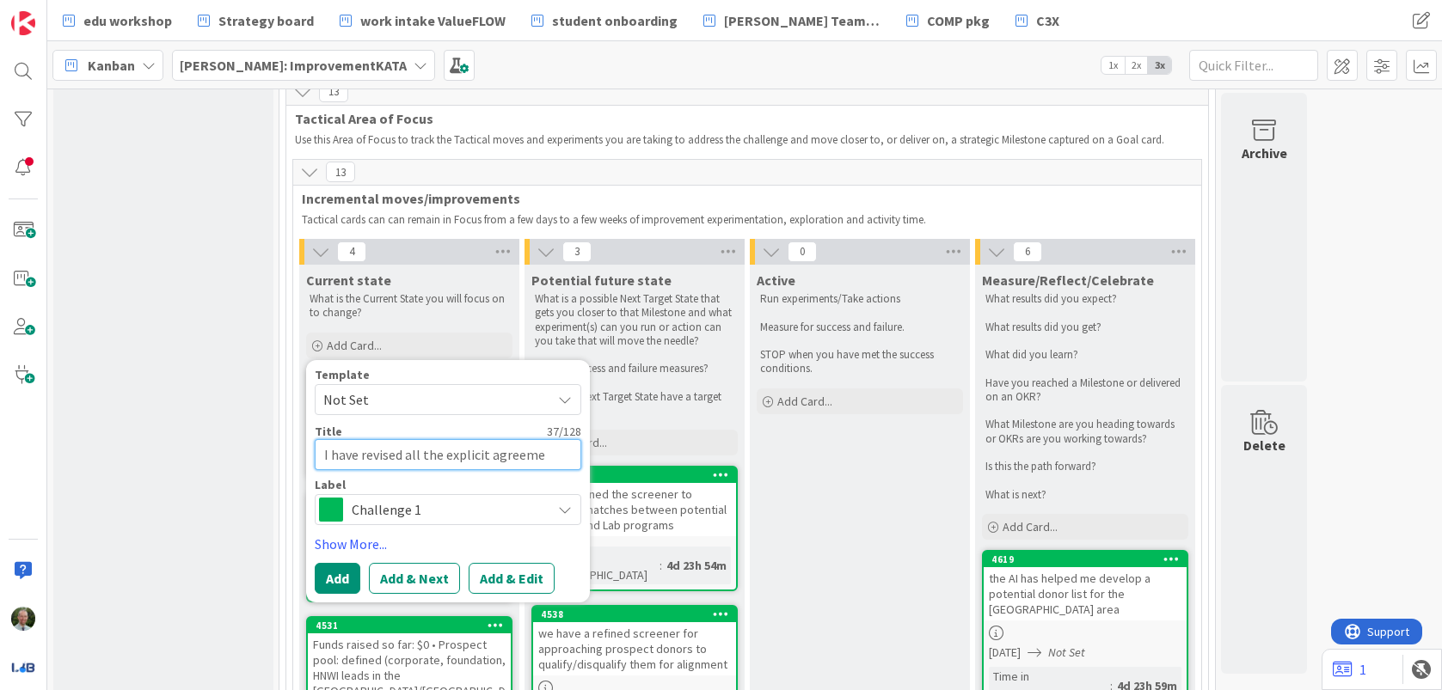
type textarea "I have revised all the explicit agreemen"
type textarea "x"
type textarea "I have revised all the explicit agreement"
type textarea "x"
type textarea "I have revised all the explicit agreements"
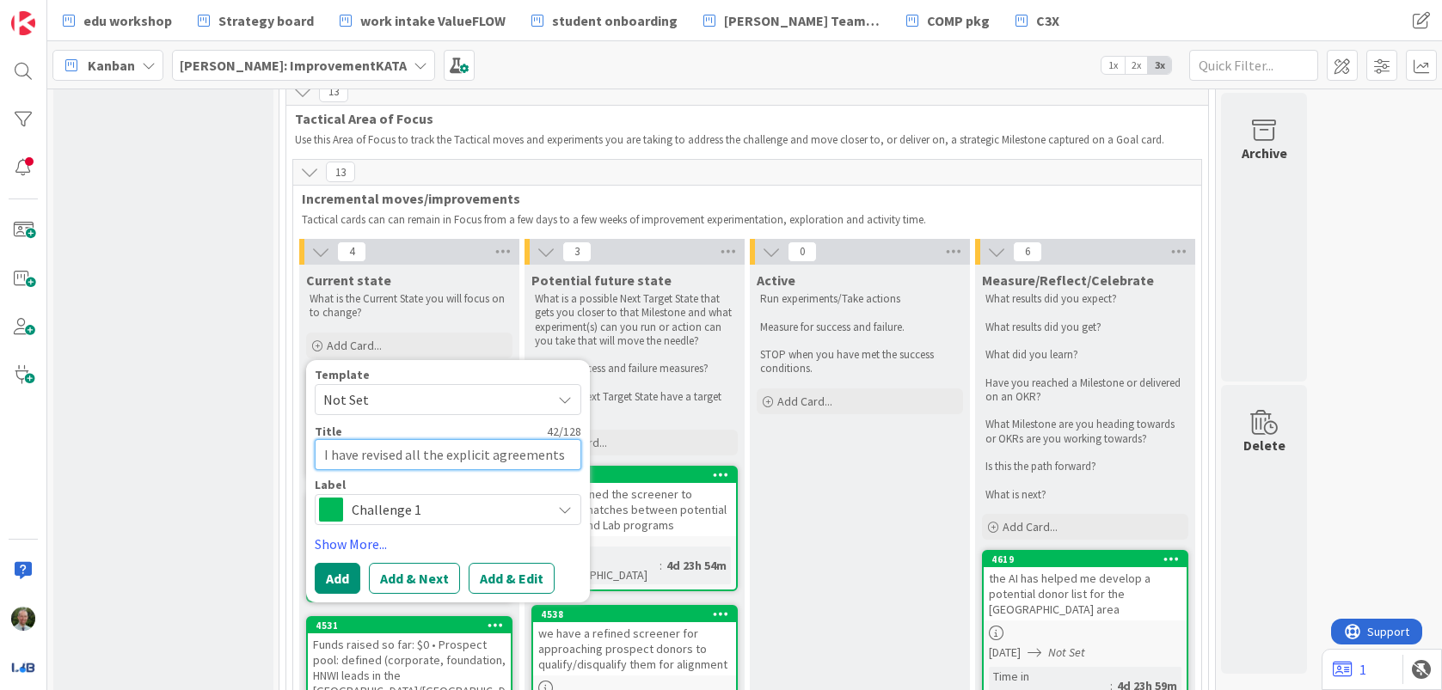
type textarea "x"
type textarea "I have revised all the explicit agreements"
type textarea "x"
type textarea "I have revised all the explicit agreements i"
type textarea "x"
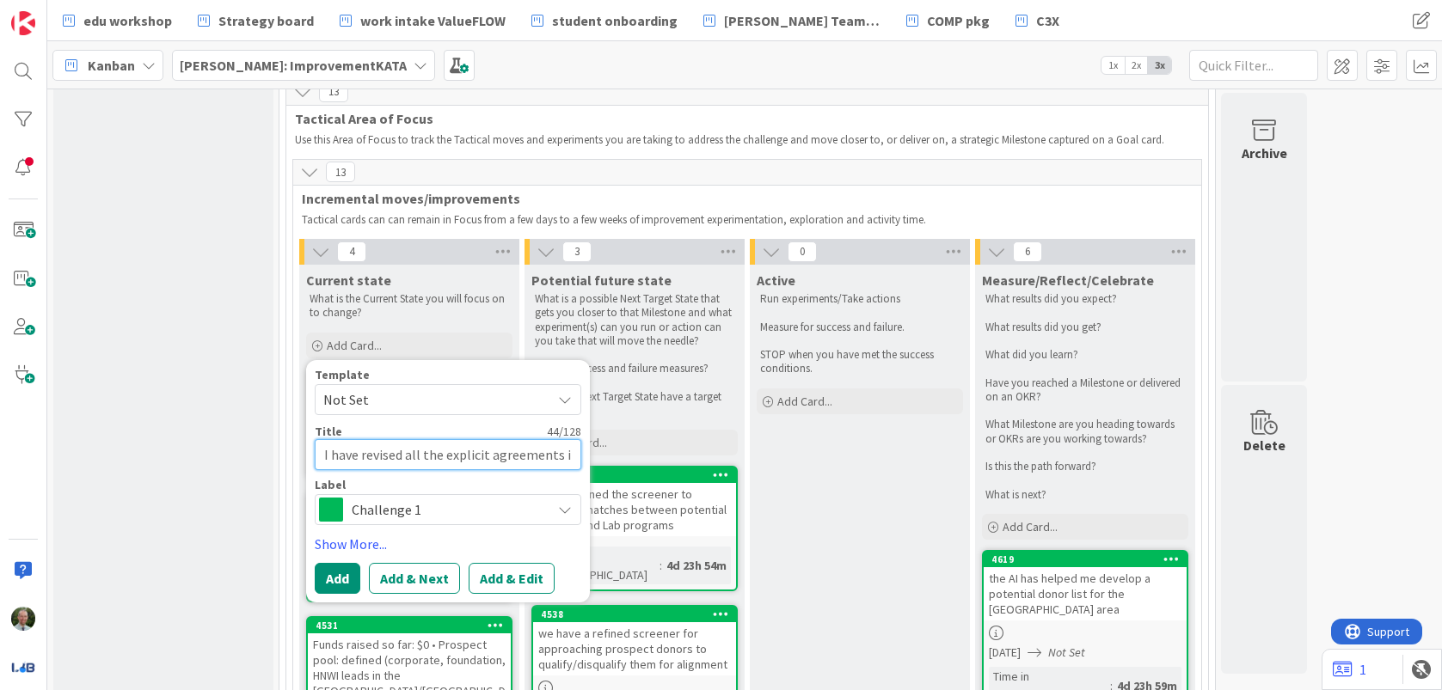
type textarea "I have revised all the explicit agreements in"
type textarea "x"
type textarea "I have revised all the explicit agreements in"
type textarea "x"
type textarea "I have revised all the explicit agreements in e"
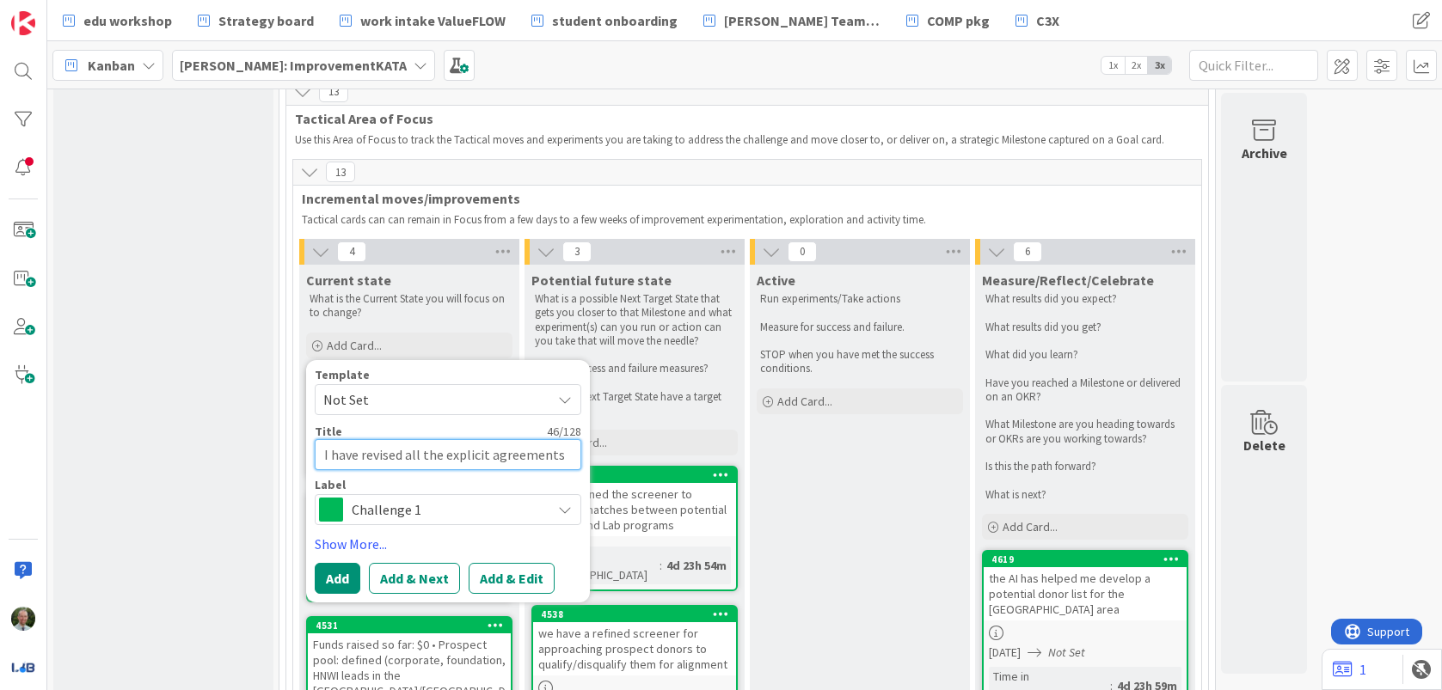
type textarea "x"
type textarea "I have revised all the explicit agreements in ea"
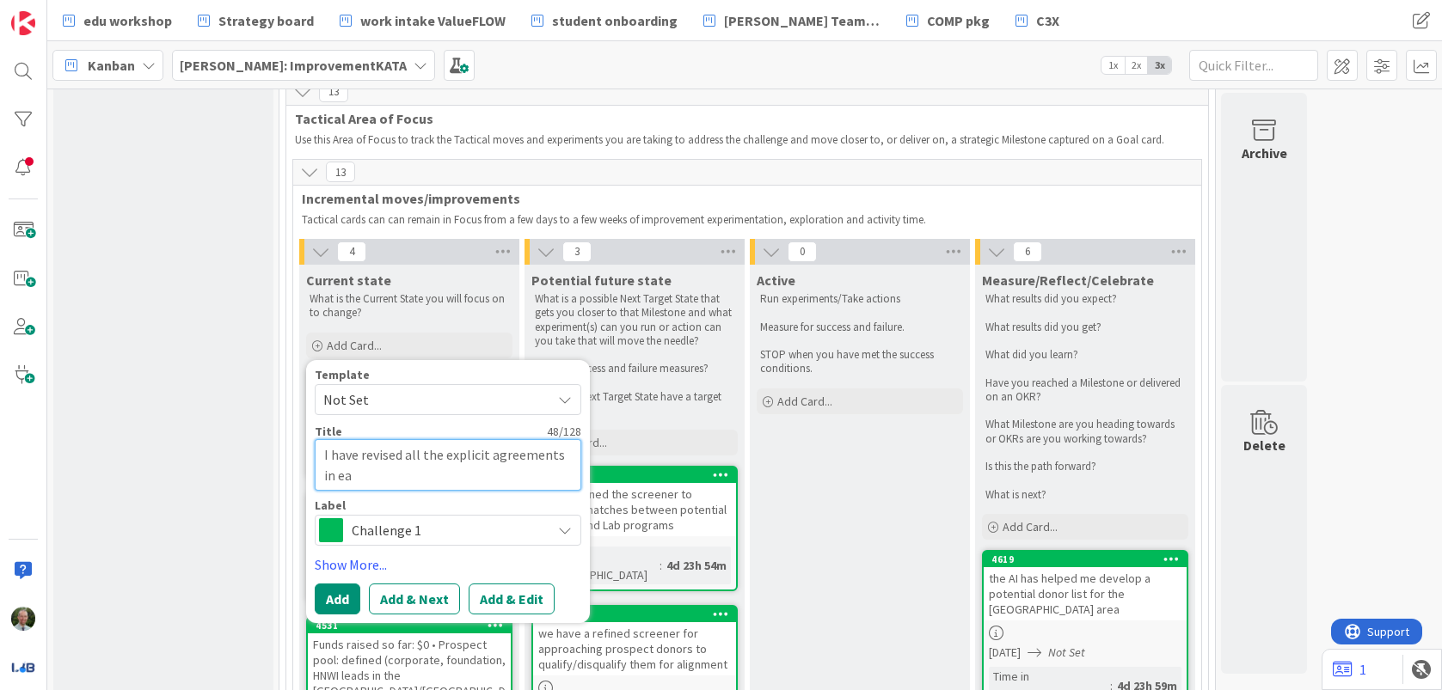
type textarea "x"
type textarea "I have revised all the explicit agreements in eac"
type textarea "x"
type textarea "I have revised all the explicit agreements in each"
type textarea "x"
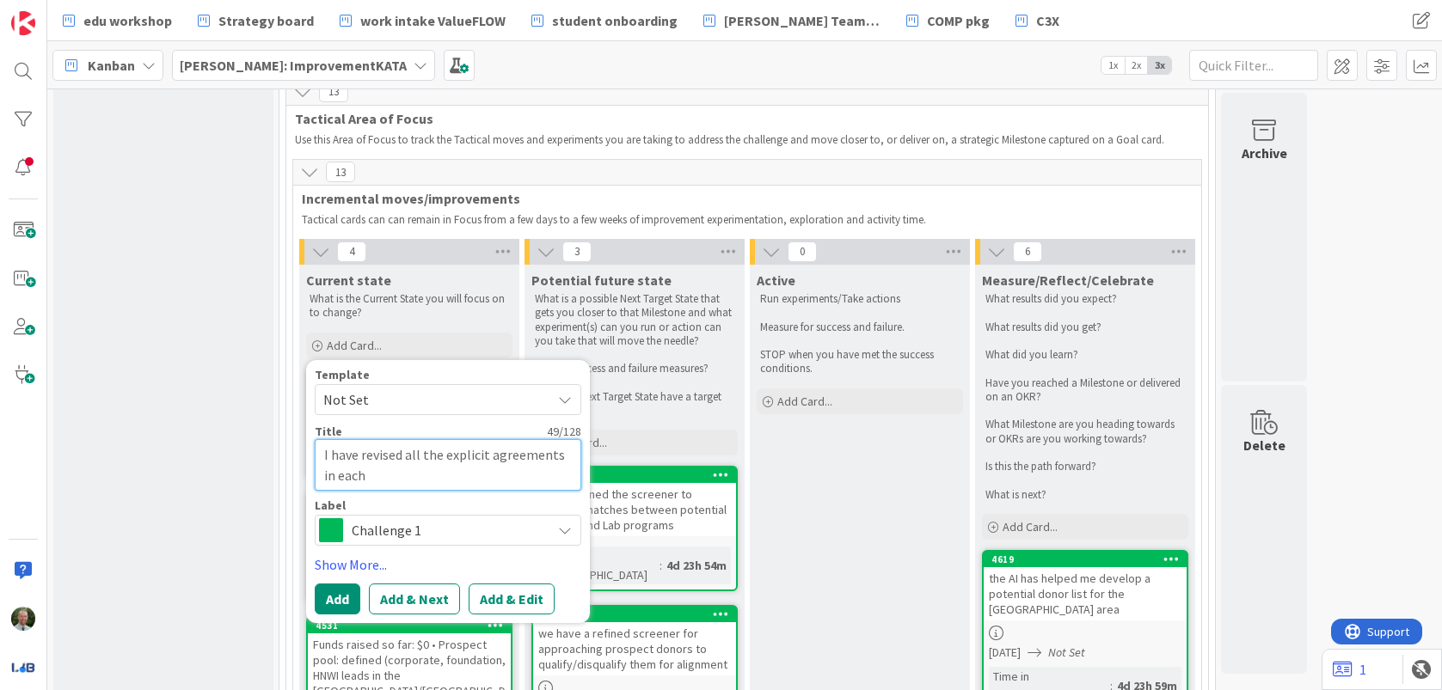
type textarea "I have revised all the explicit agreements in each"
type textarea "x"
type textarea "I have revised all the explicit agreements in each co"
type textarea "x"
type textarea "I have revised all the explicit agreements in each col"
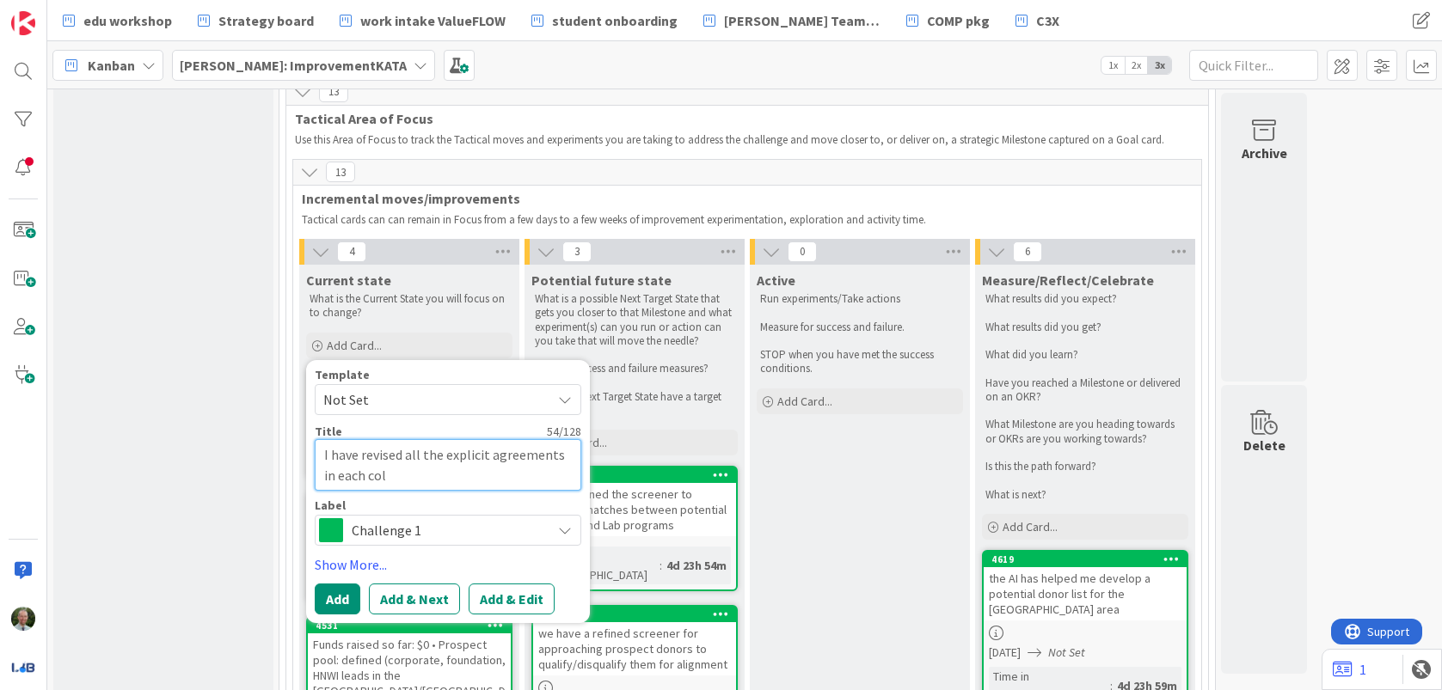
type textarea "x"
type textarea "I have revised all the explicit agreements in each colu"
type textarea "x"
type textarea "I have revised all the explicit agreements in each colum"
type textarea "x"
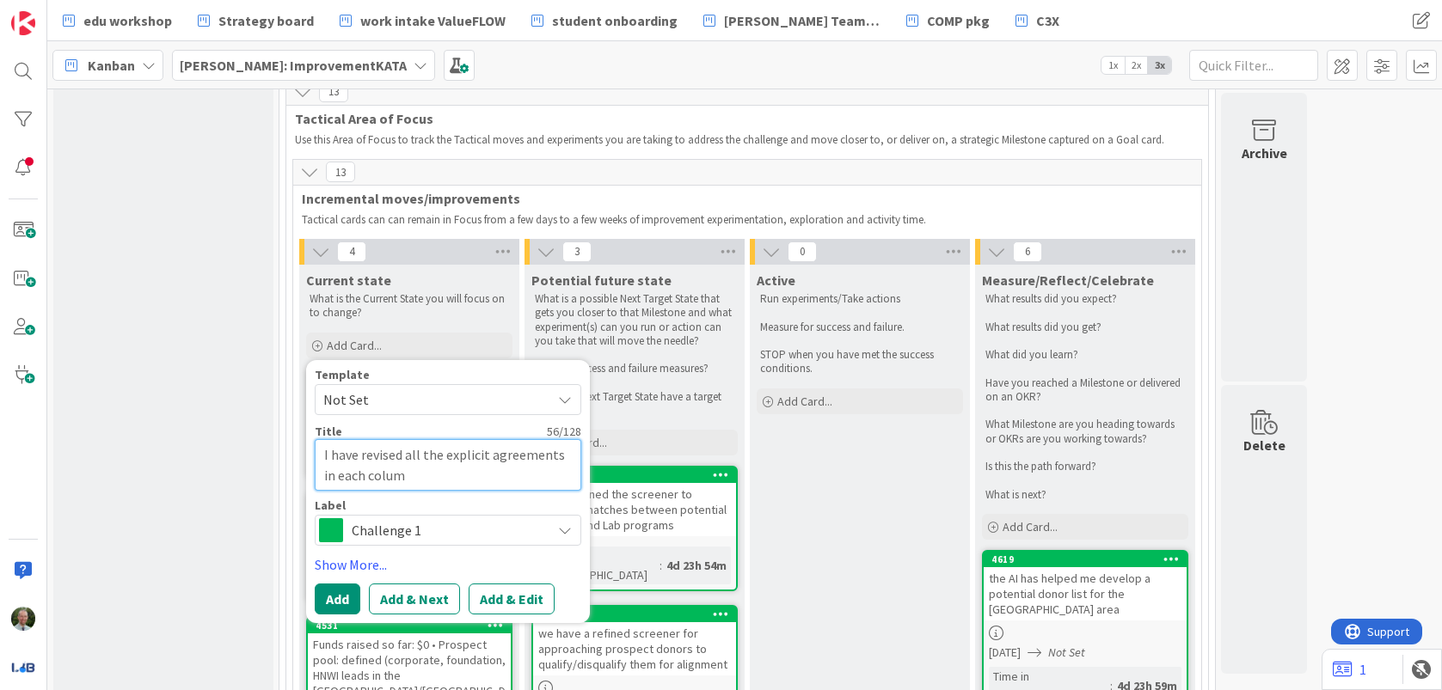
type textarea "I have revised all the explicit agreements in each column"
type textarea "x"
type textarea "I have revised all the explicit agreements in each column"
type textarea "x"
type textarea "I have revised all the explicit agreements in each column o"
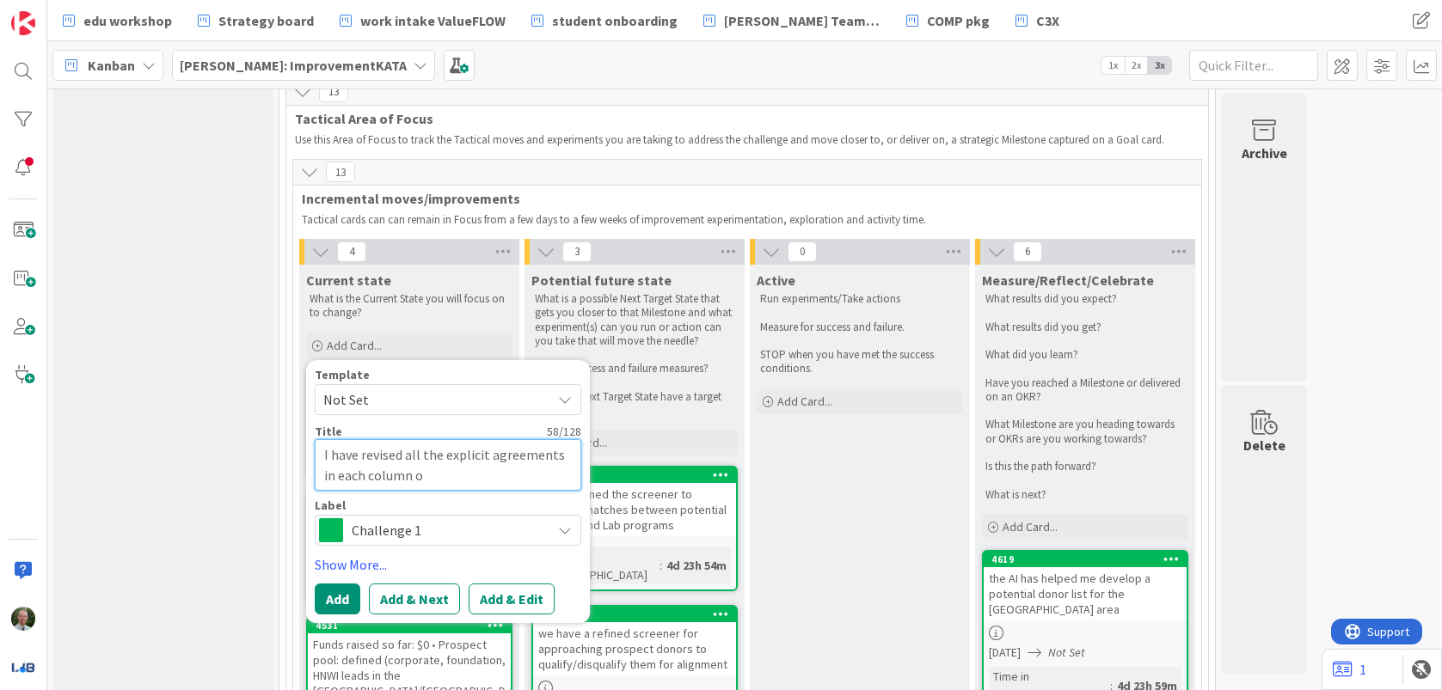
type textarea "x"
type textarea "I have revised all the explicit agreements in each column of"
type textarea "x"
type textarea "I have revised all the explicit agreements in each column of"
type textarea "x"
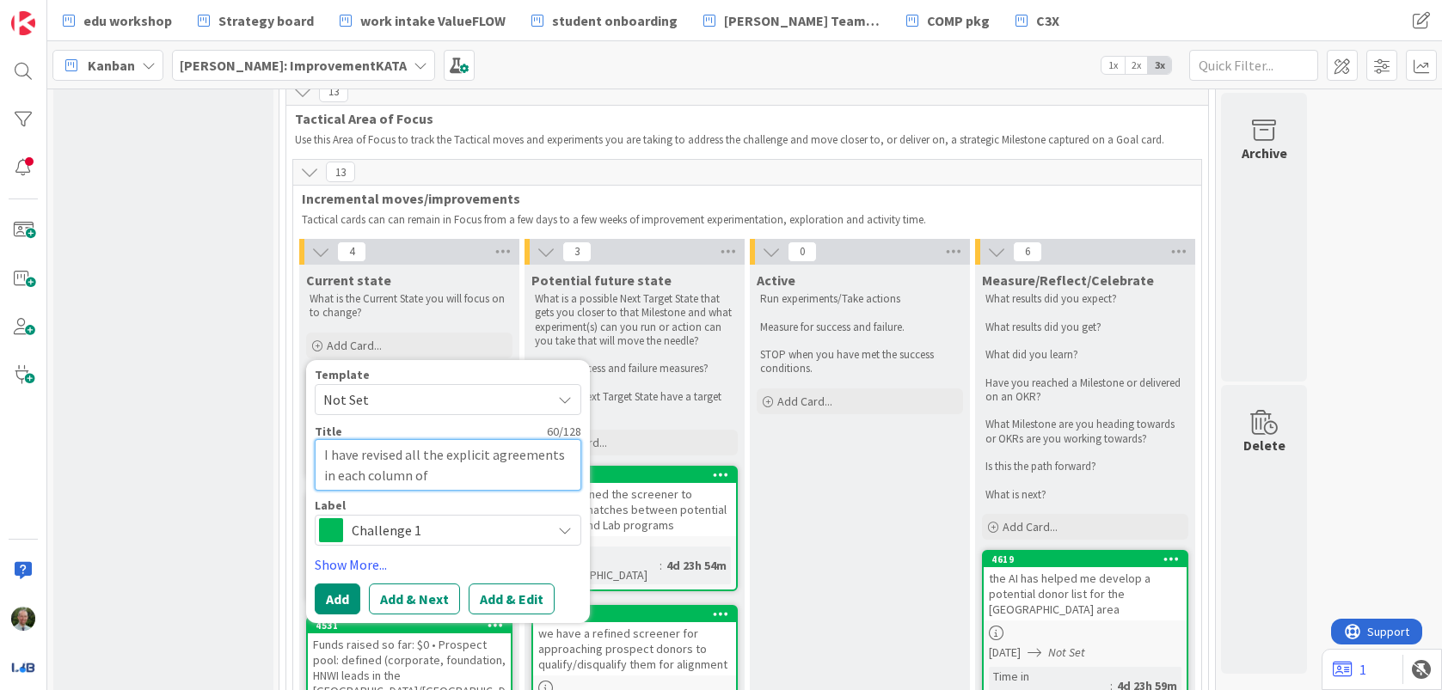
type textarea "I have revised all the explicit agreements in each column of t"
type textarea "x"
type textarea "I have revised all the explicit agreements in each column of th"
type textarea "x"
type textarea "I have revised all the explicit agreements in each column of the"
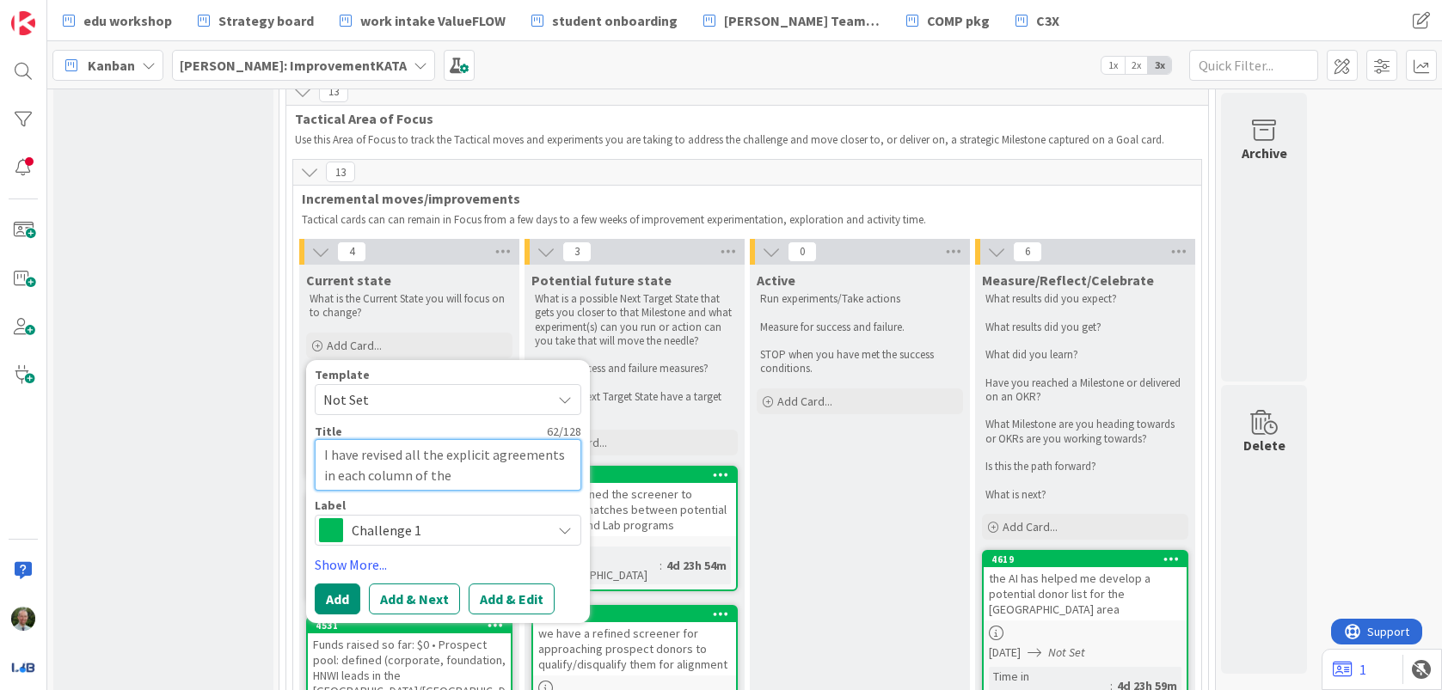
type textarea "x"
type textarea "I have revised all the explicit agreements in each column of the"
type textarea "x"
type textarea "I have revised all the explicit agreements in each column of the F"
type textarea "x"
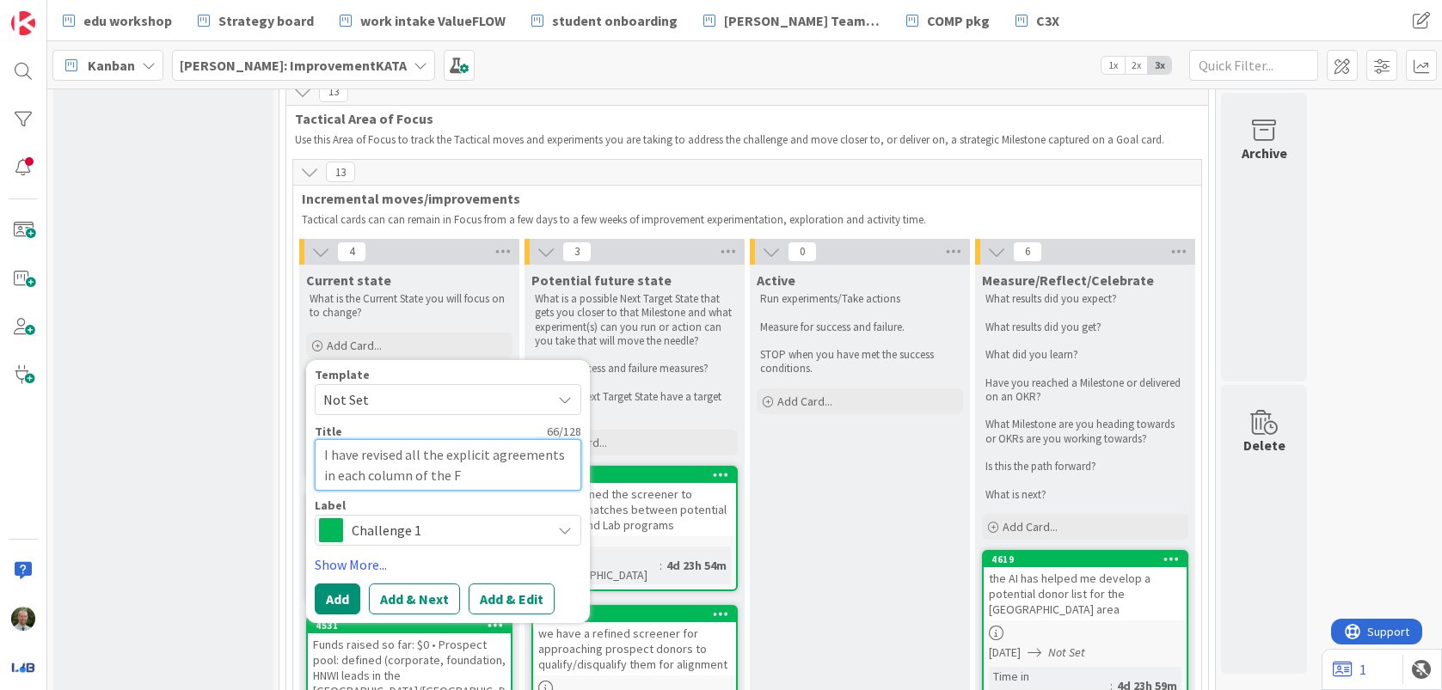
type textarea "I have revised all the explicit agreements in each column of the Fu"
type textarea "x"
type textarea "I have revised all the explicit agreements in each column of the Fund"
type textarea "x"
type textarea "I have revised all the explicit agreements in each column of the Fundr"
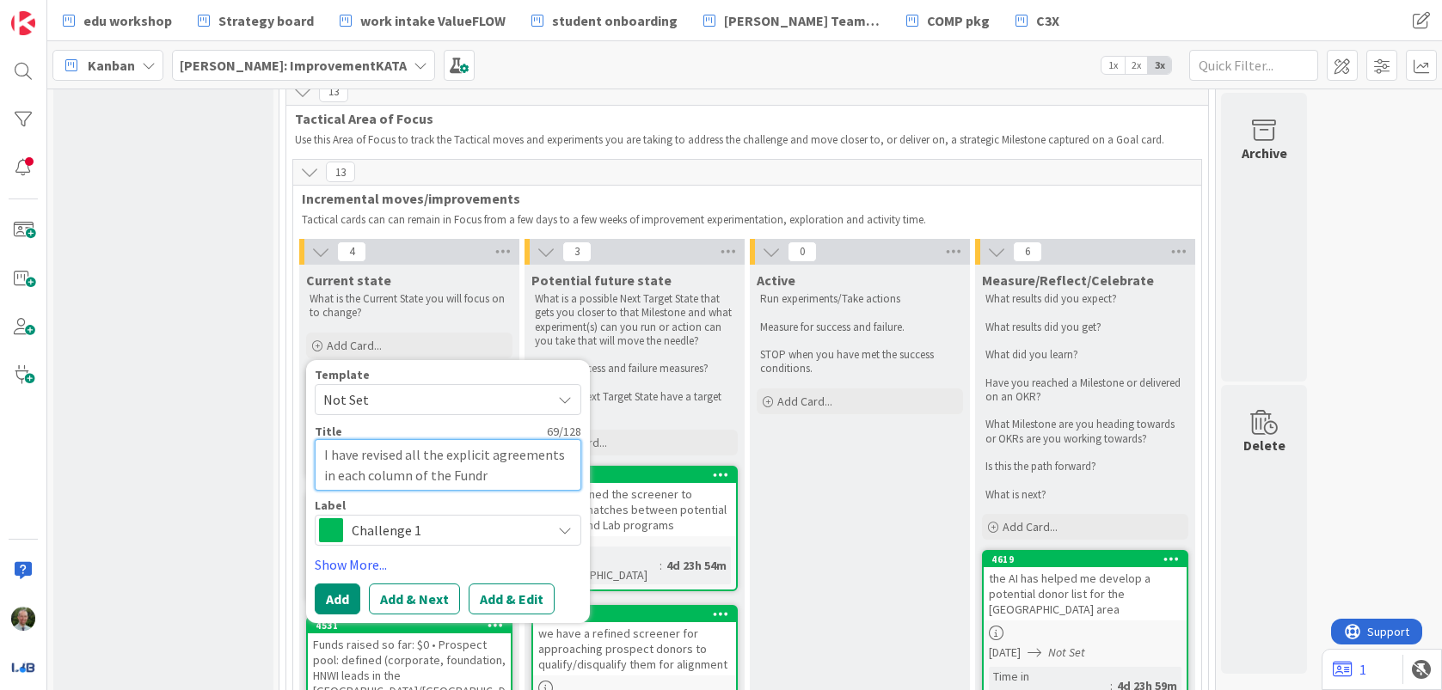
type textarea "x"
type textarea "I have revised all the explicit agreements in each column of the Fundra"
type textarea "x"
type textarea "I have revised all the explicit agreements in each column of the Fundrai"
type textarea "x"
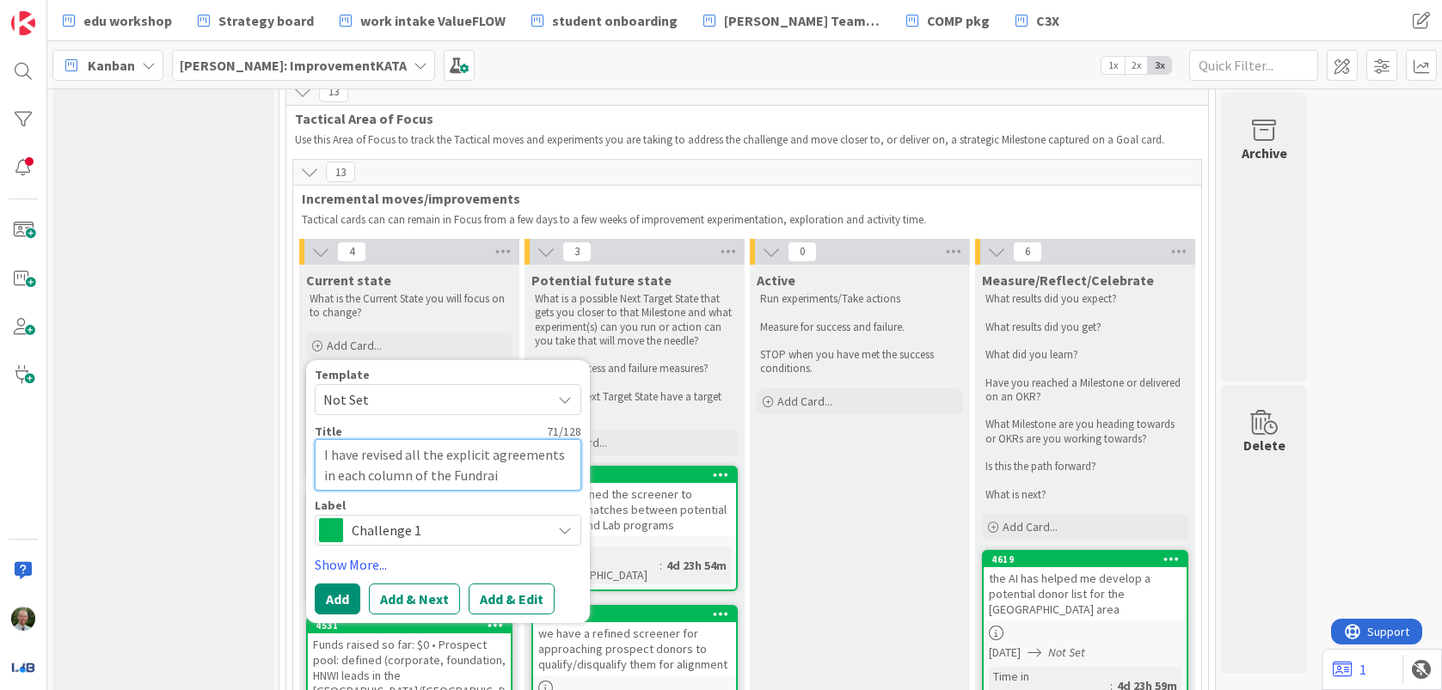
type textarea "I have revised all the explicit agreements in each column of the Fundrais"
type textarea "x"
type textarea "I have revised all the explicit agreements in each column of the Fundraisin"
type textarea "x"
type textarea "I have revised all the explicit agreements in each column of the Fundraising"
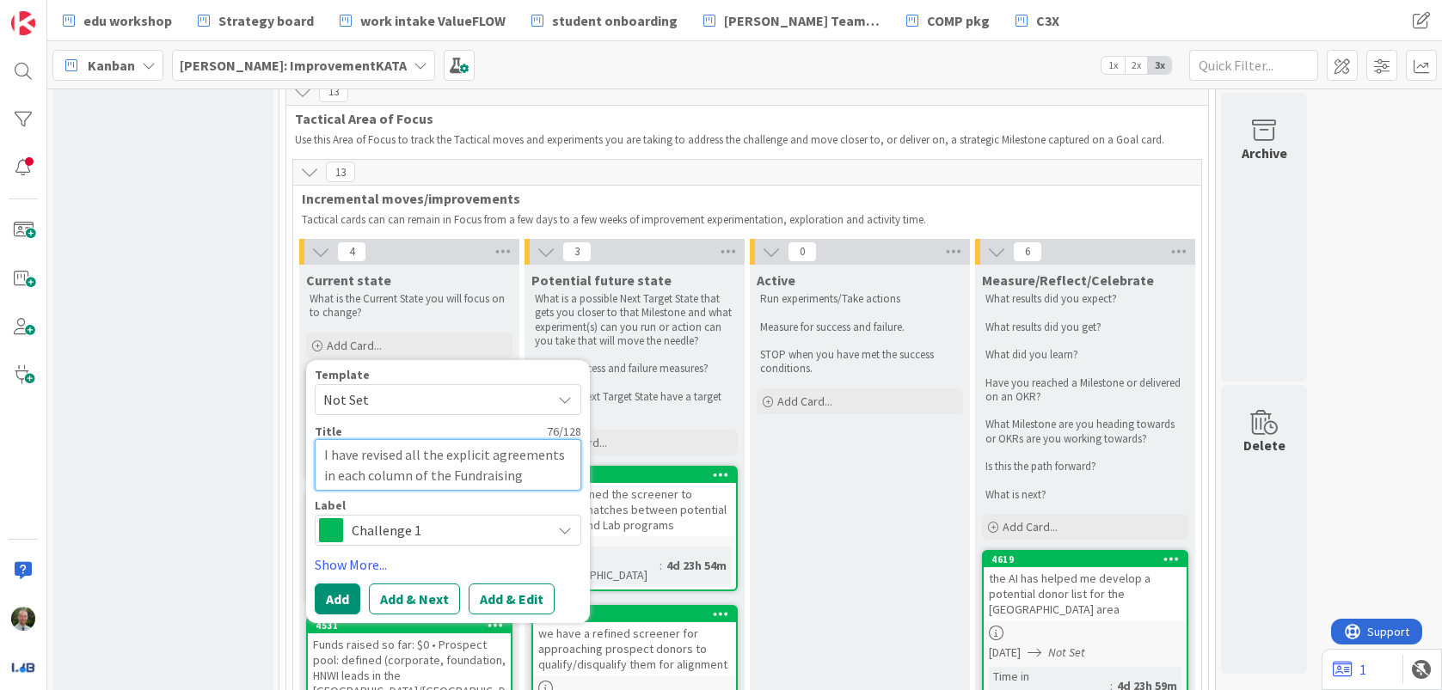
type textarea "x"
type textarea "I have revised all the explicit agreements in each column of the Fundraising"
type textarea "x"
type textarea "I have revised all the explicit agreements in each column of the Fundraising b"
type textarea "x"
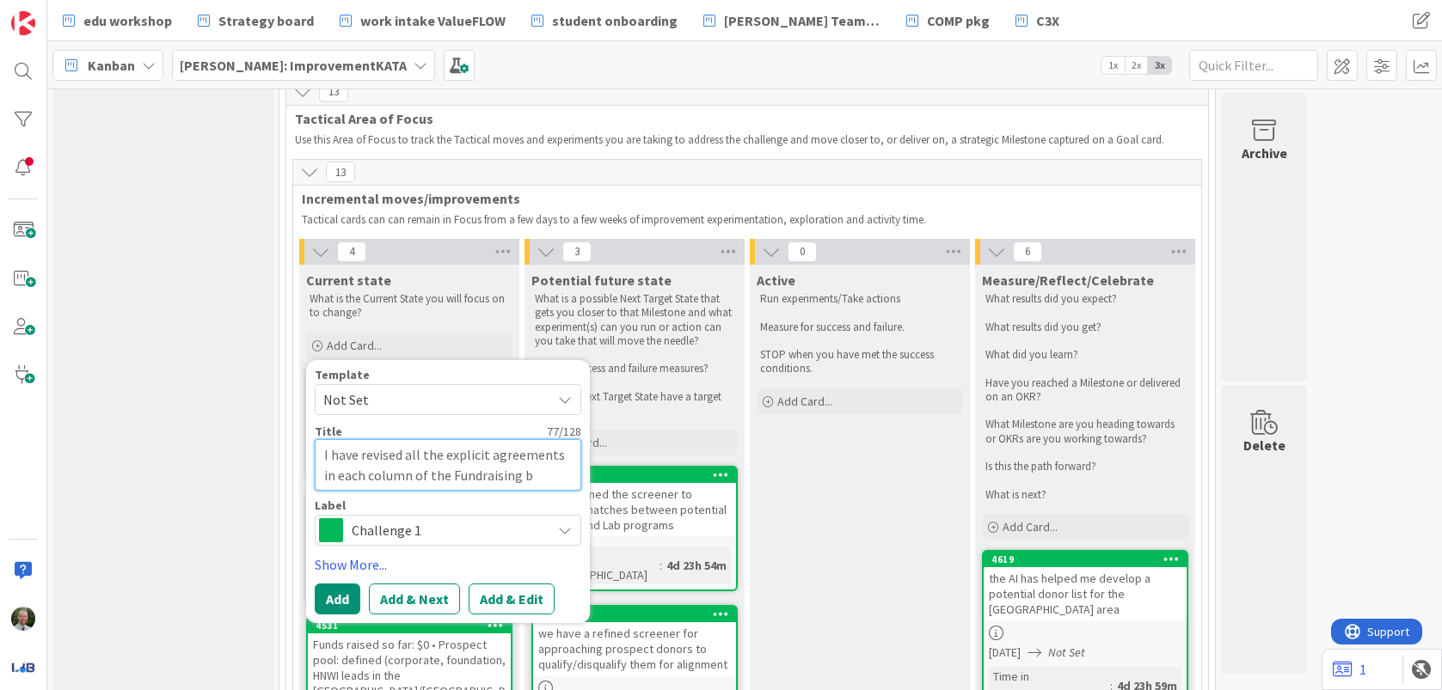
type textarea "I have revised all the explicit agreements in each column of the Fundraising bo"
type textarea "x"
type textarea "I have revised all the explicit agreements in each column of the Fundraising boa"
type textarea "x"
type textarea "I have revised all the explicit agreements in each column of the Fundraising bo…"
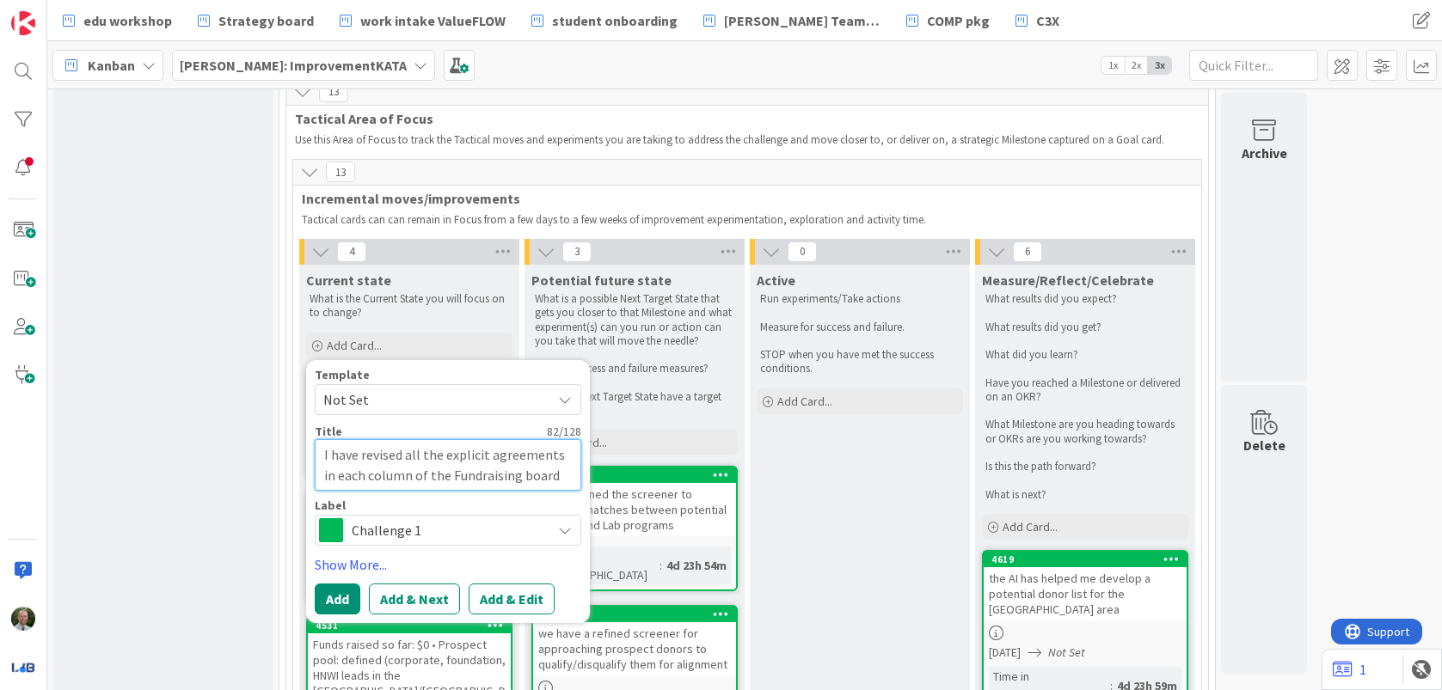
click at [557, 439] on textarea "I have revised all the explicit agreements in each column of the Fundraising bo…" at bounding box center [448, 465] width 267 height 52
type textarea "x"
type textarea "I have revised all the explicit agreements in each column of the Fundraising bo…"
type textarea "x"
type textarea "I have revised all the explicit agreements in each column of the Fundraising bo…"
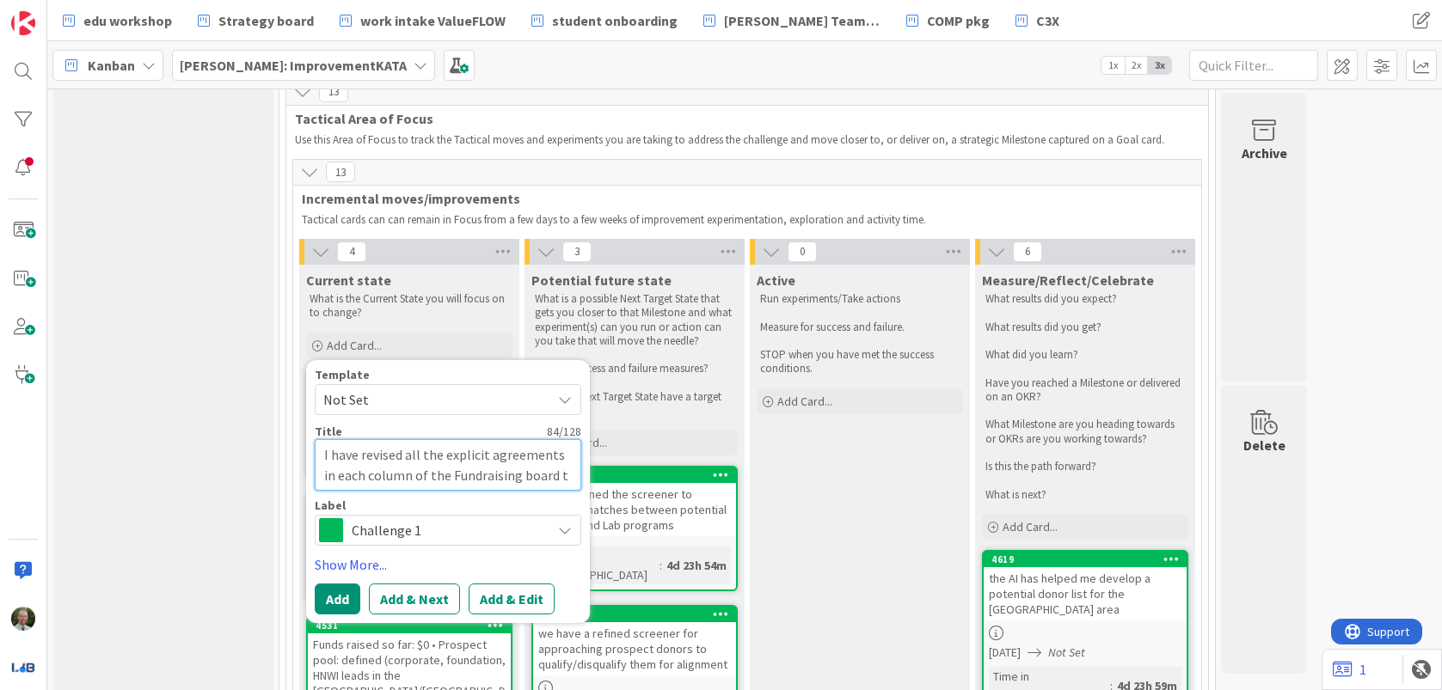
type textarea "x"
type textarea "I have revised all the explicit agreements in each column of the Fundraising bo…"
type textarea "x"
type textarea "I have revised all the explicit agreements in each column of the Fundraising bo…"
type textarea "x"
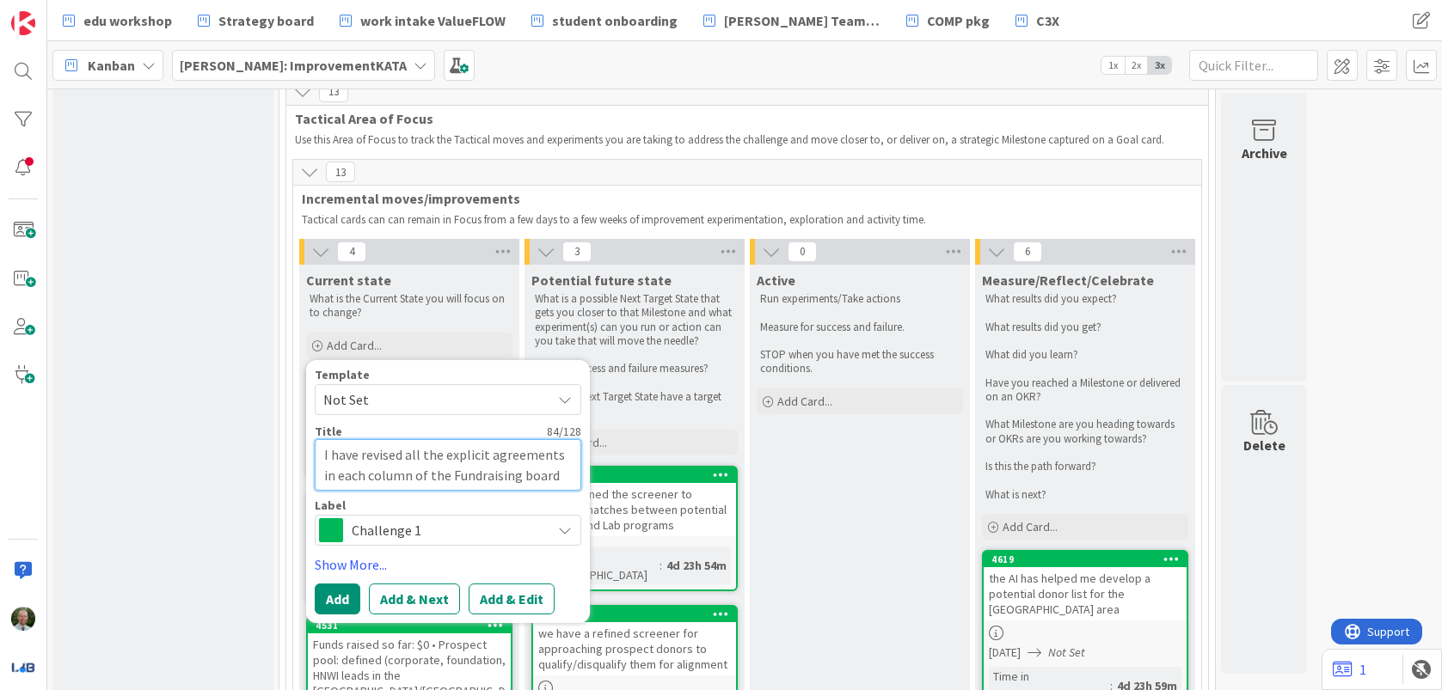
type textarea "I have revised all the explicit agreements in each column of the Fundraising bo…"
type textarea "x"
type textarea "I have revised all the explicit agreements in each column of the Fundraising bo…"
type textarea "x"
type textarea "I have revised all the explicit agreements in each column of the Fundraising bo…"
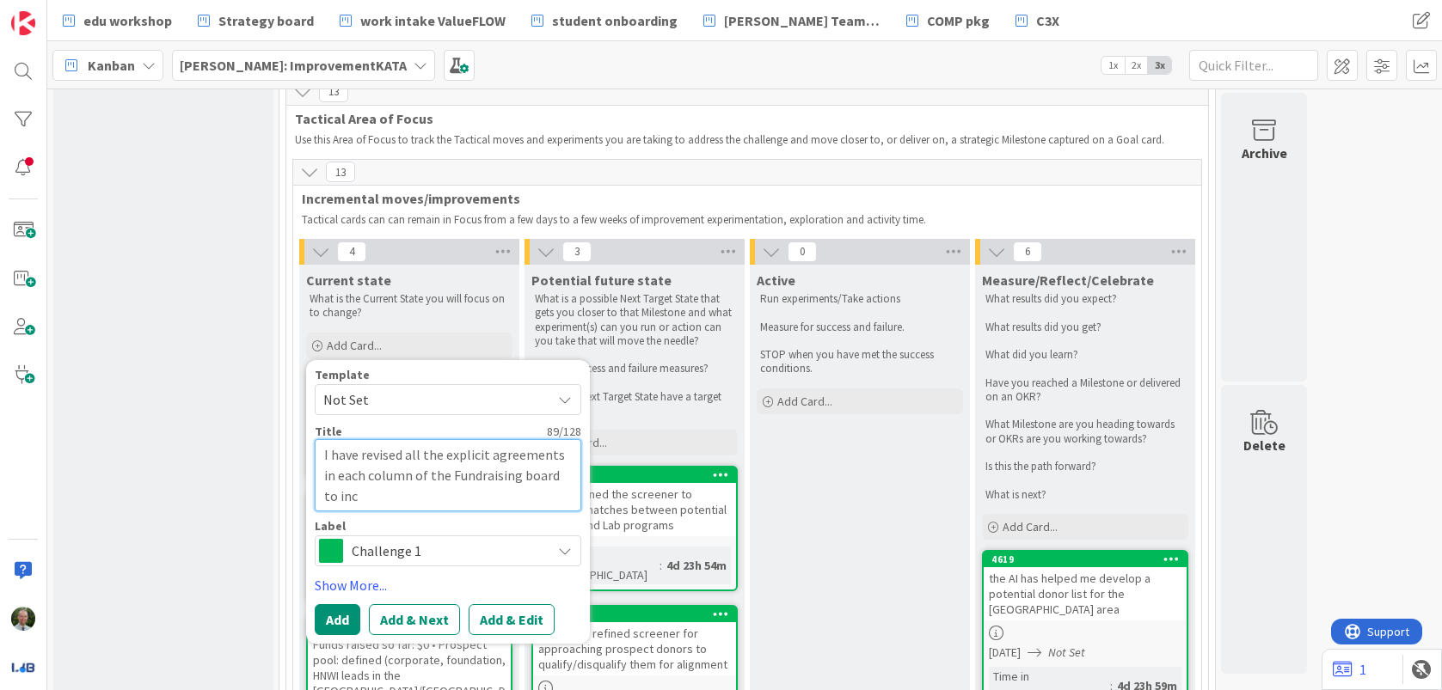
type textarea "x"
type textarea "I have revised all the explicit agreements in each column of the Fundraising bo…"
type textarea "x"
type textarea "I have revised all the explicit agreements in each column of the Fundraising bo…"
type textarea "x"
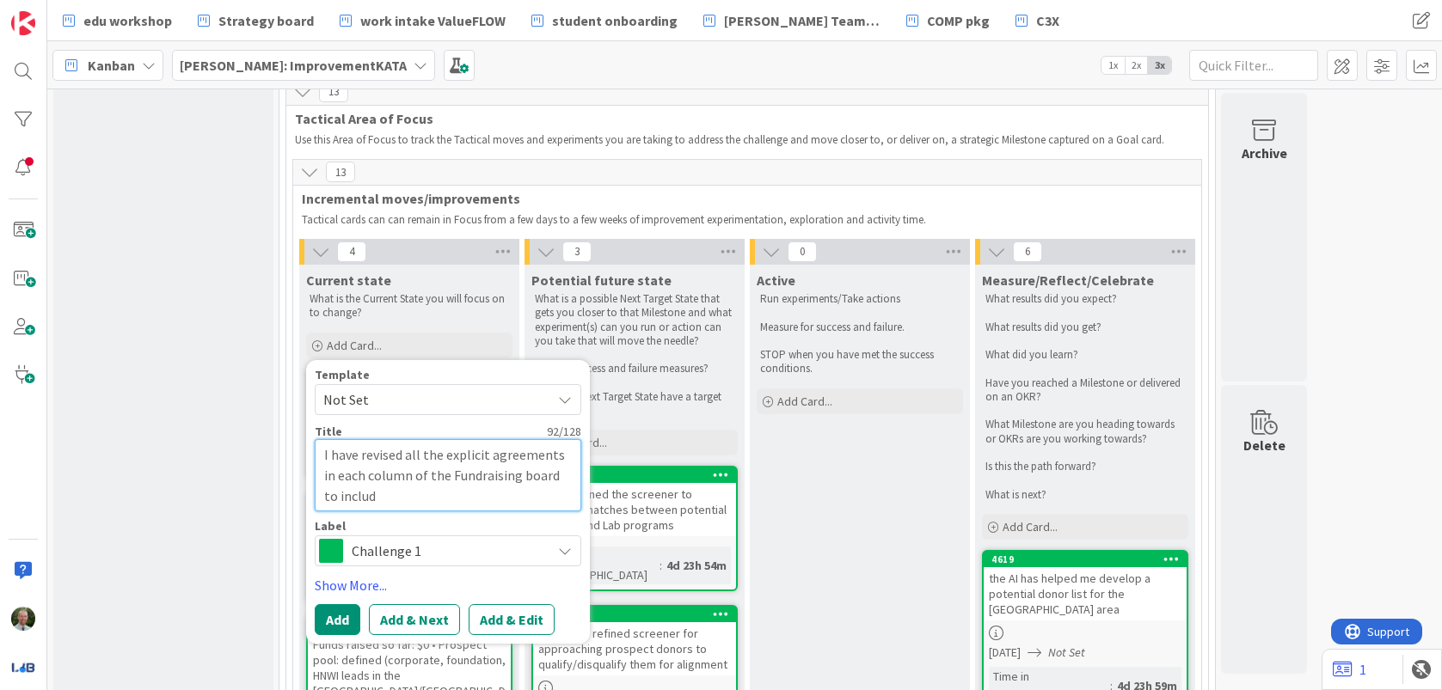
type textarea "I have revised all the explicit agreements in each column of the Fundraising bo…"
type textarea "x"
type textarea "I have revised all the explicit agreements in each column of the Fundraising bo…"
type textarea "x"
type textarea "I have revised all the explicit agreements in each column of the Fundraising bo…"
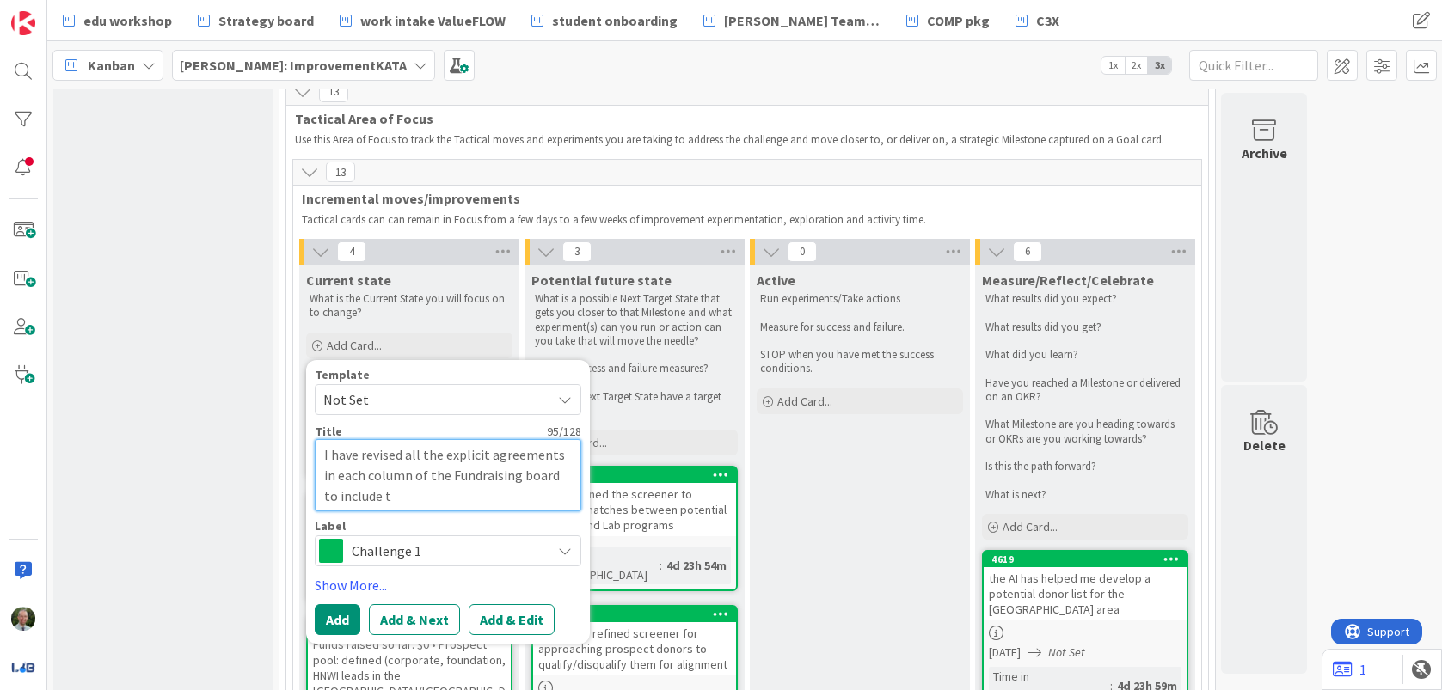
type textarea "x"
type textarea "I have revised all the explicit agreements in each column of the Fundraising bo…"
type textarea "x"
type textarea "I have revised all the explicit agreements in each column of the Fundraising bo…"
type textarea "x"
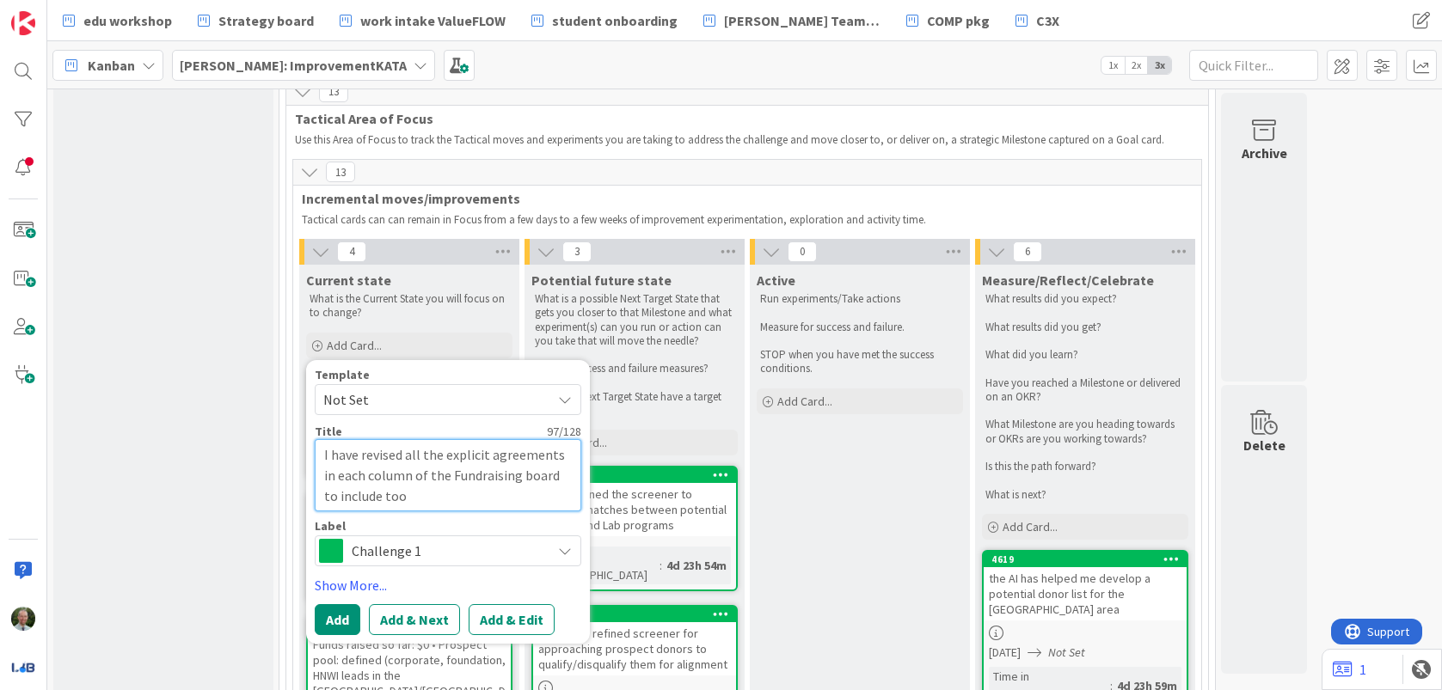
type textarea "I have revised all the explicit agreements in each column of the Fundraising bo…"
type textarea "x"
type textarea "I have revised all the explicit agreements in each column of the Fundraising bo…"
type textarea "x"
type textarea "I have revised all the explicit agreements in each column of the Fundraising bo…"
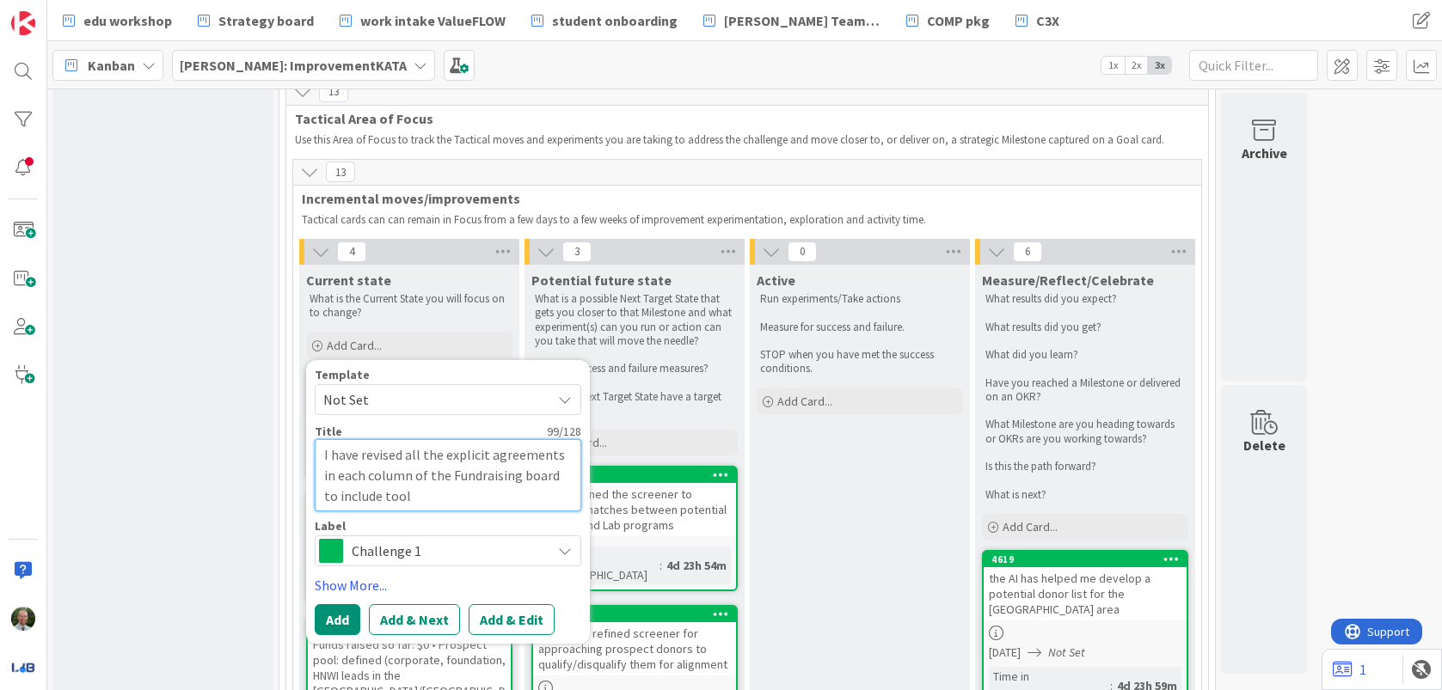
type textarea "x"
type textarea "I have revised all the explicit agreements in each column of the Fundraising bo…"
type textarea "x"
type textarea "I have revised all the explicit agreements in each column of the Fundraising bo…"
type textarea "x"
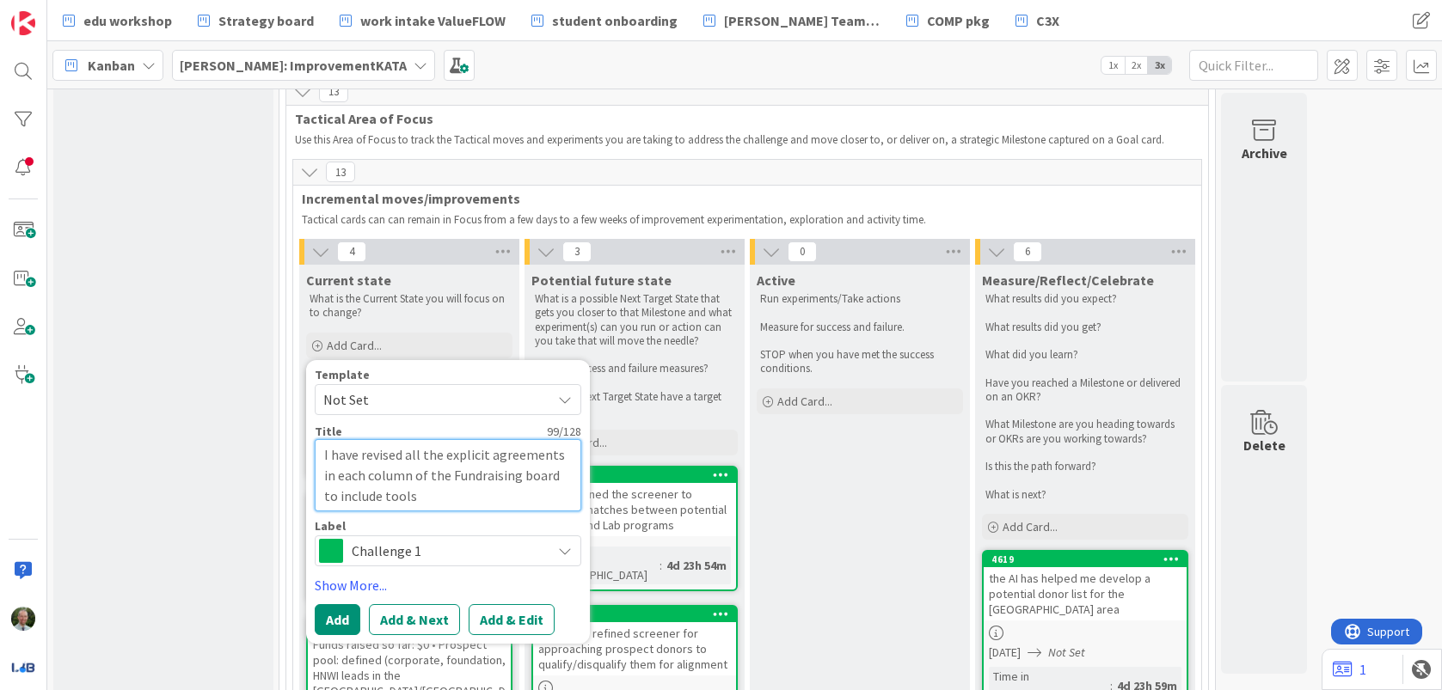
type textarea "I have revised all the explicit agreements in each column of the Fundraising bo…"
type textarea "x"
type textarea "I have revised all the explicit agreements in each column of the Fundraising bo…"
click at [337, 604] on button "Add" at bounding box center [338, 619] width 46 height 31
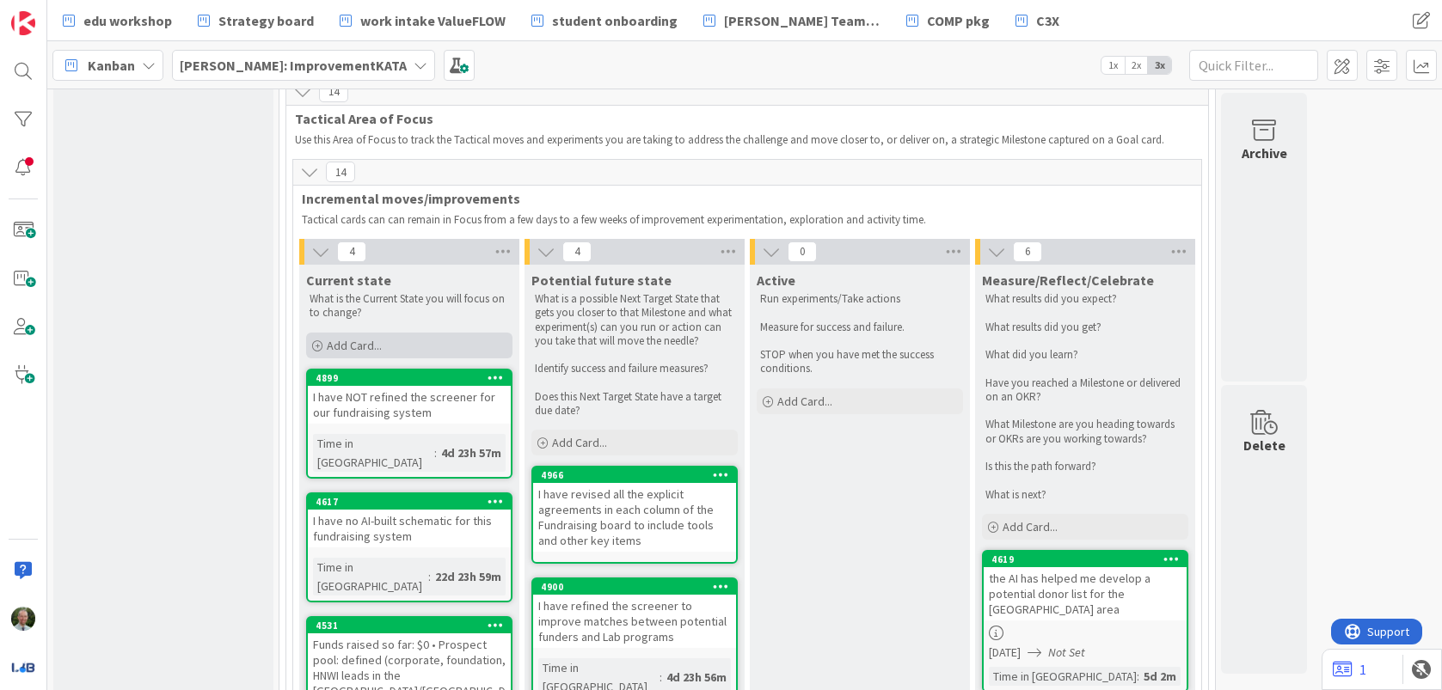
click at [390, 333] on div "Add Card..." at bounding box center [409, 346] width 206 height 26
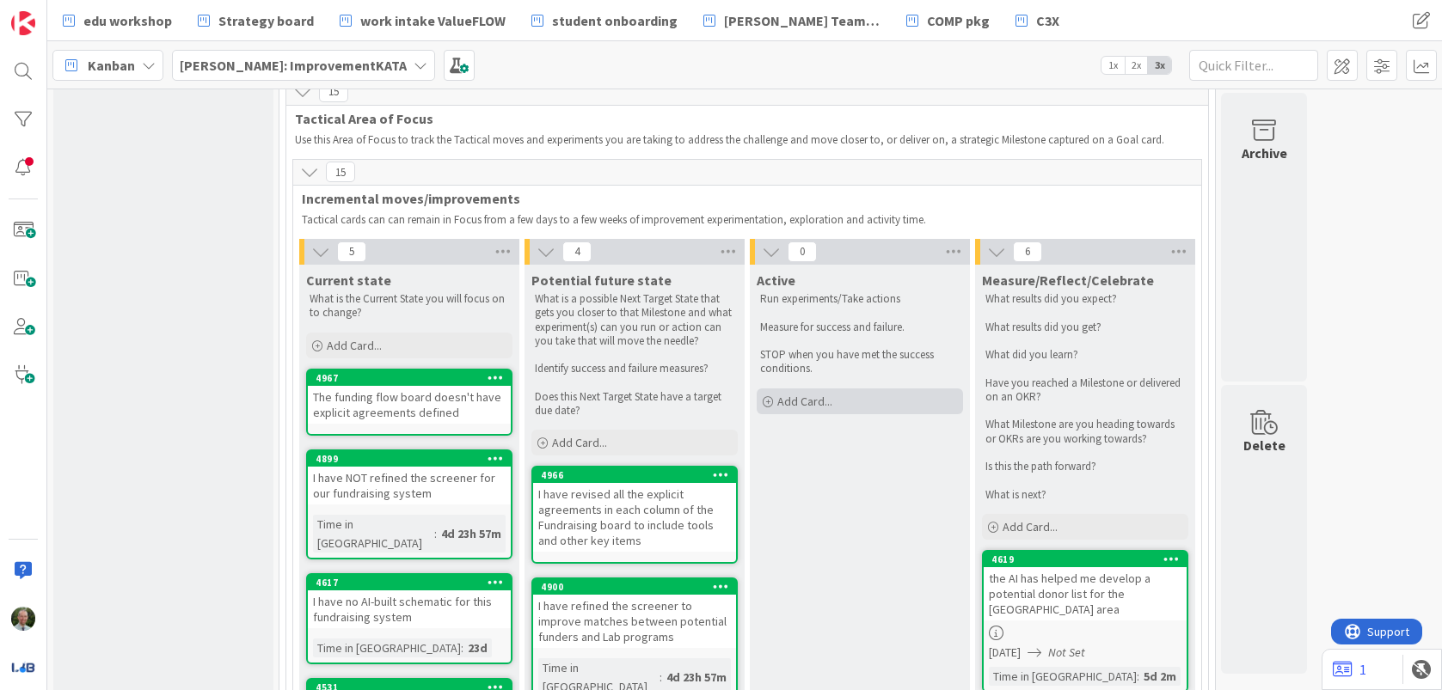
click at [847, 389] on div "Add Card..." at bounding box center [860, 402] width 206 height 26
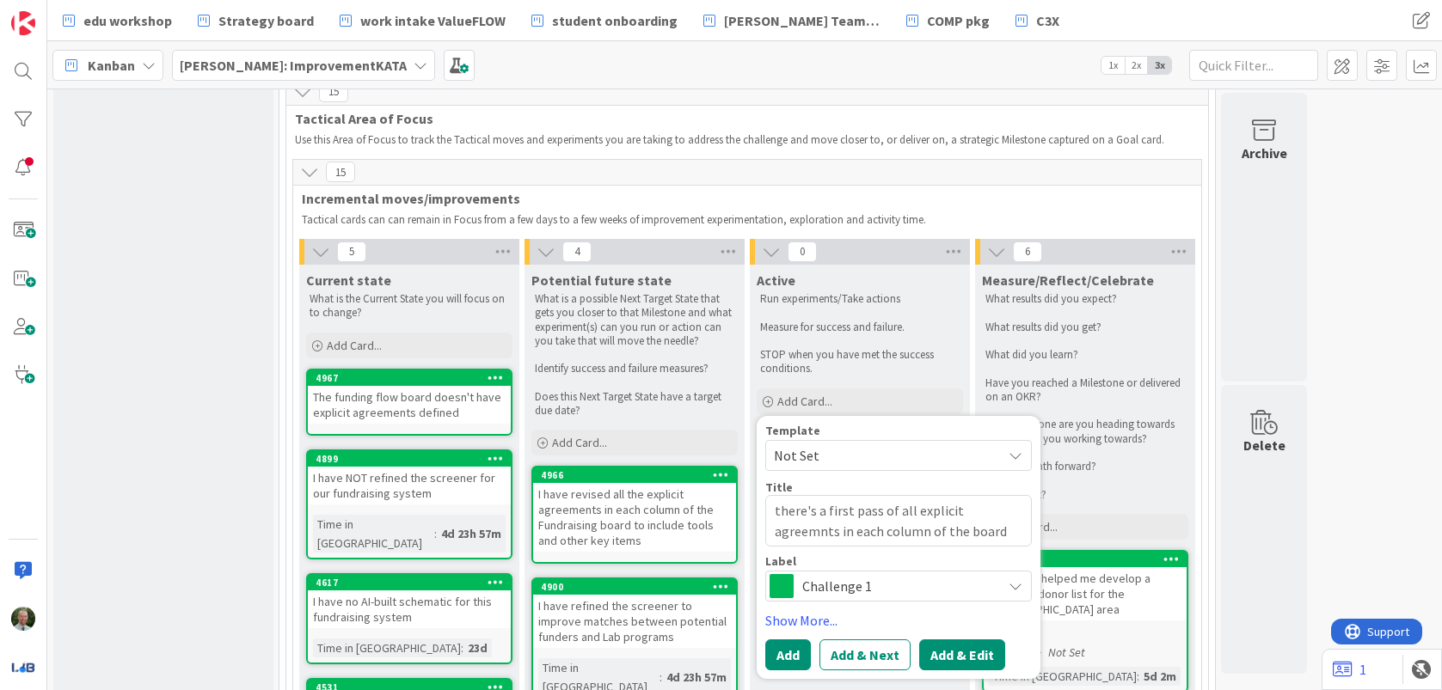
click at [934, 640] on button "Add & Edit" at bounding box center [962, 655] width 86 height 31
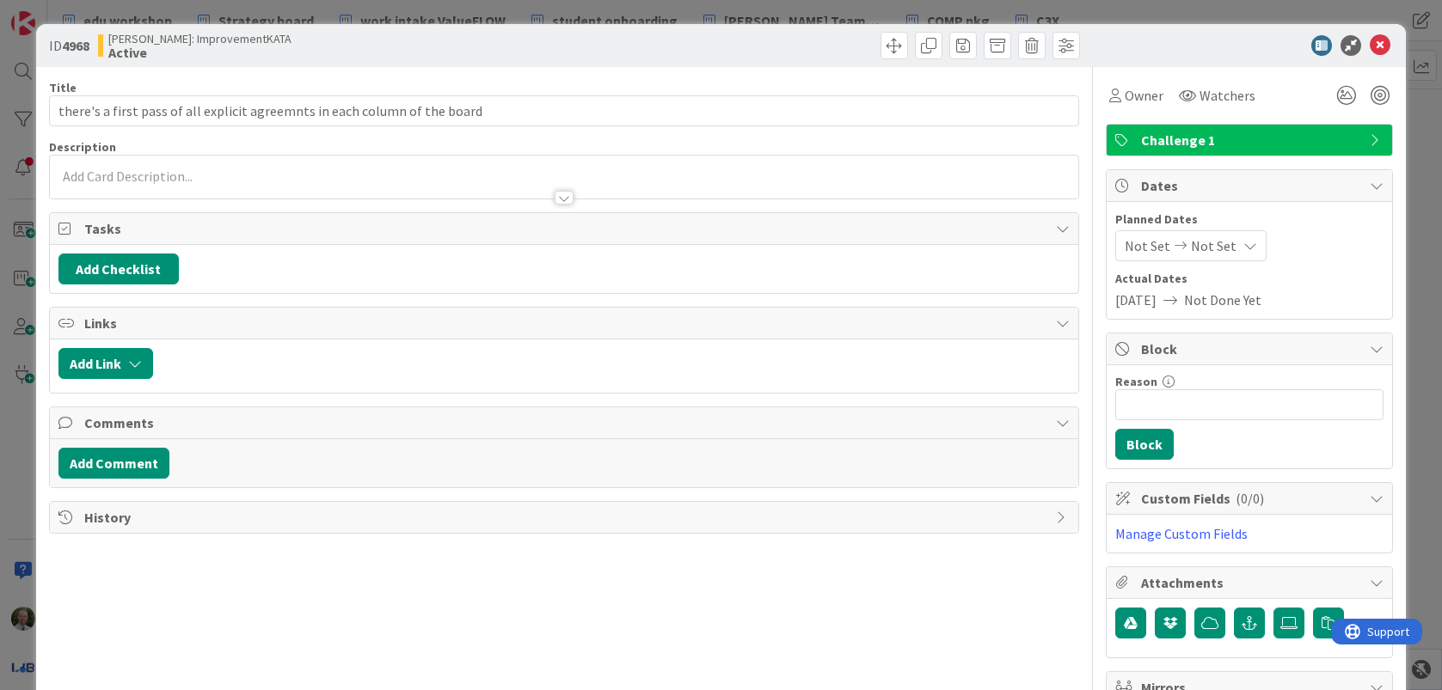
click at [1207, 247] on span "Not Set" at bounding box center [1214, 246] width 46 height 21
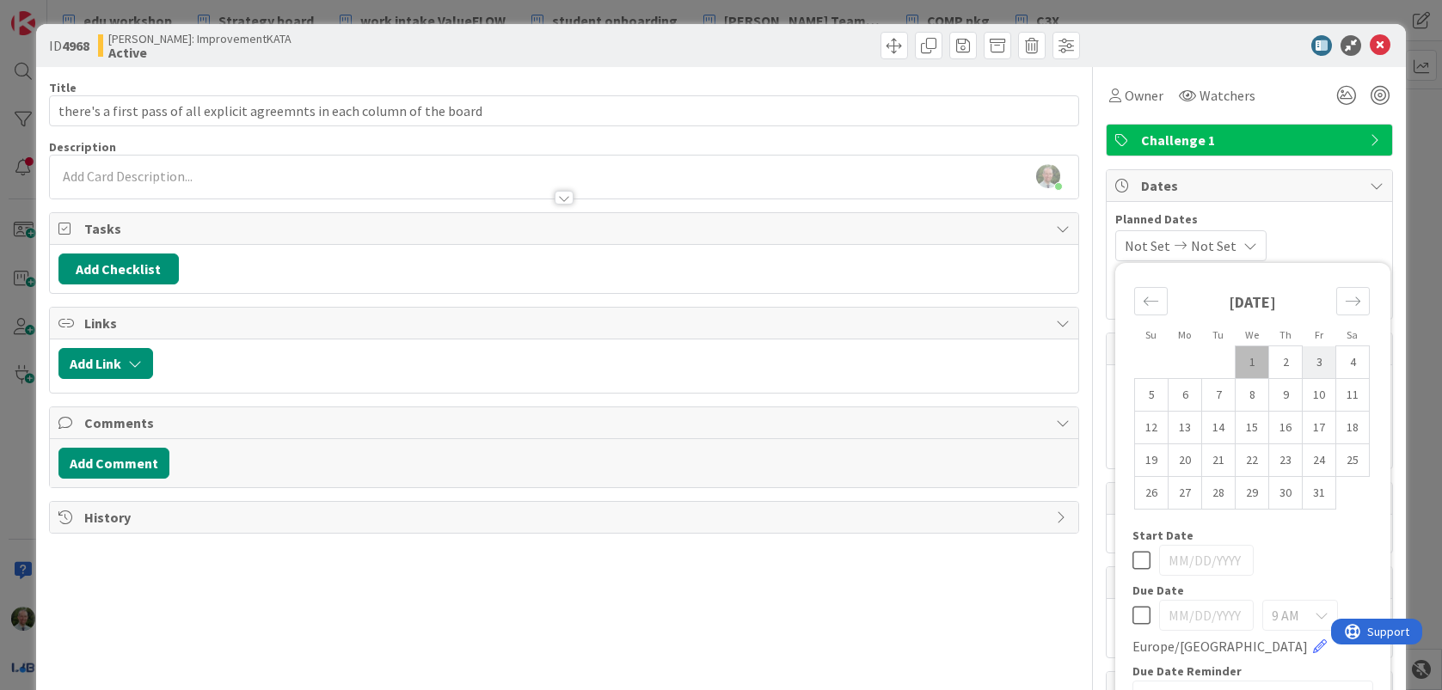
drag, startPoint x: 1316, startPoint y: 363, endPoint x: 1321, endPoint y: 354, distance: 10.0
click at [1316, 363] on td "3" at bounding box center [1319, 362] width 34 height 33
click at [754, 612] on div "Title 74 / 128 there's a first pass of all explicit agreemnts in each column of…" at bounding box center [564, 475] width 1030 height 816
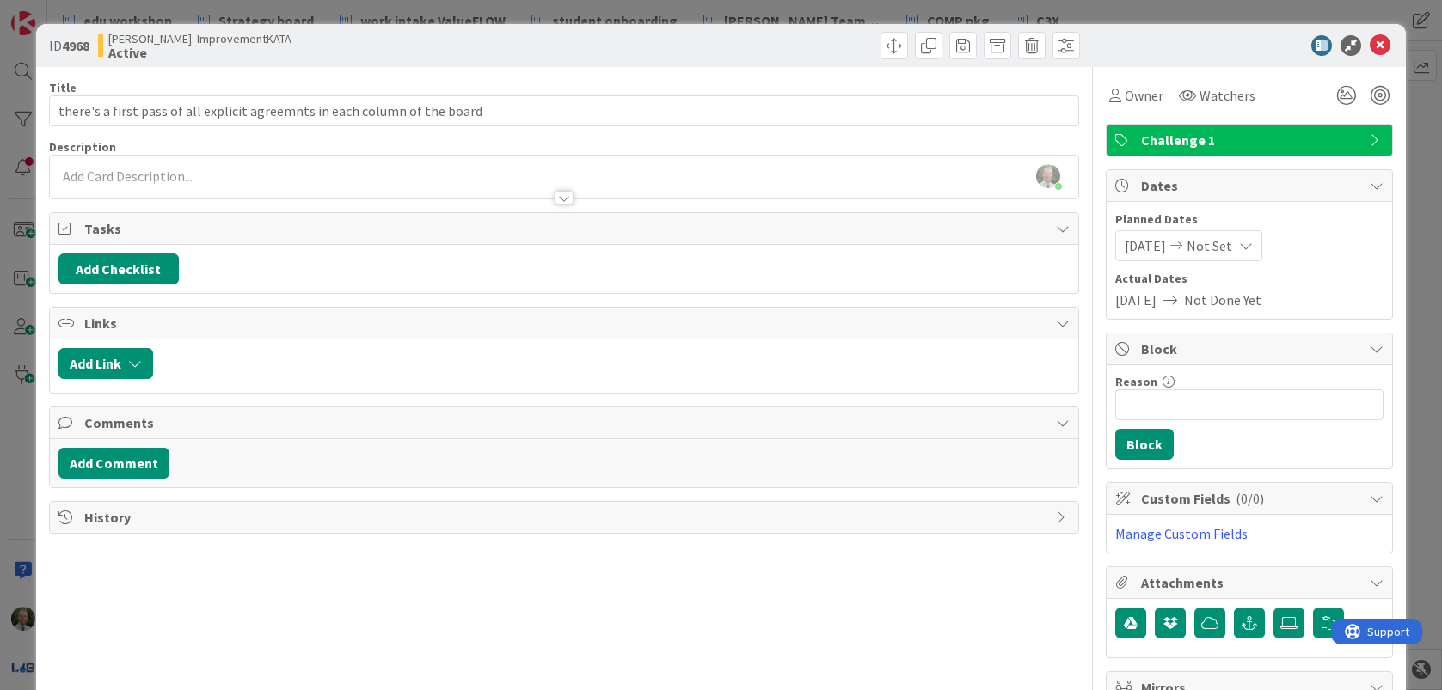
click at [126, 181] on div at bounding box center [564, 190] width 1028 height 18
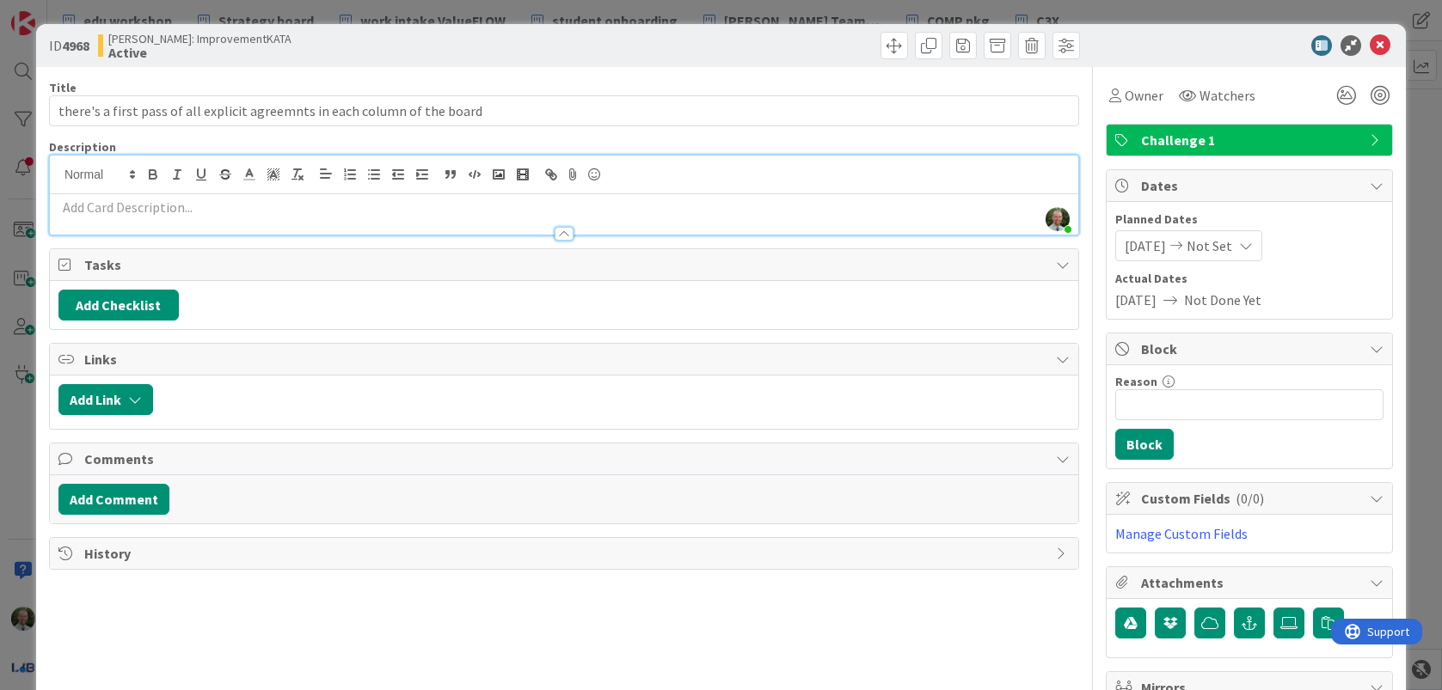
click at [101, 207] on p at bounding box center [563, 208] width 1011 height 20
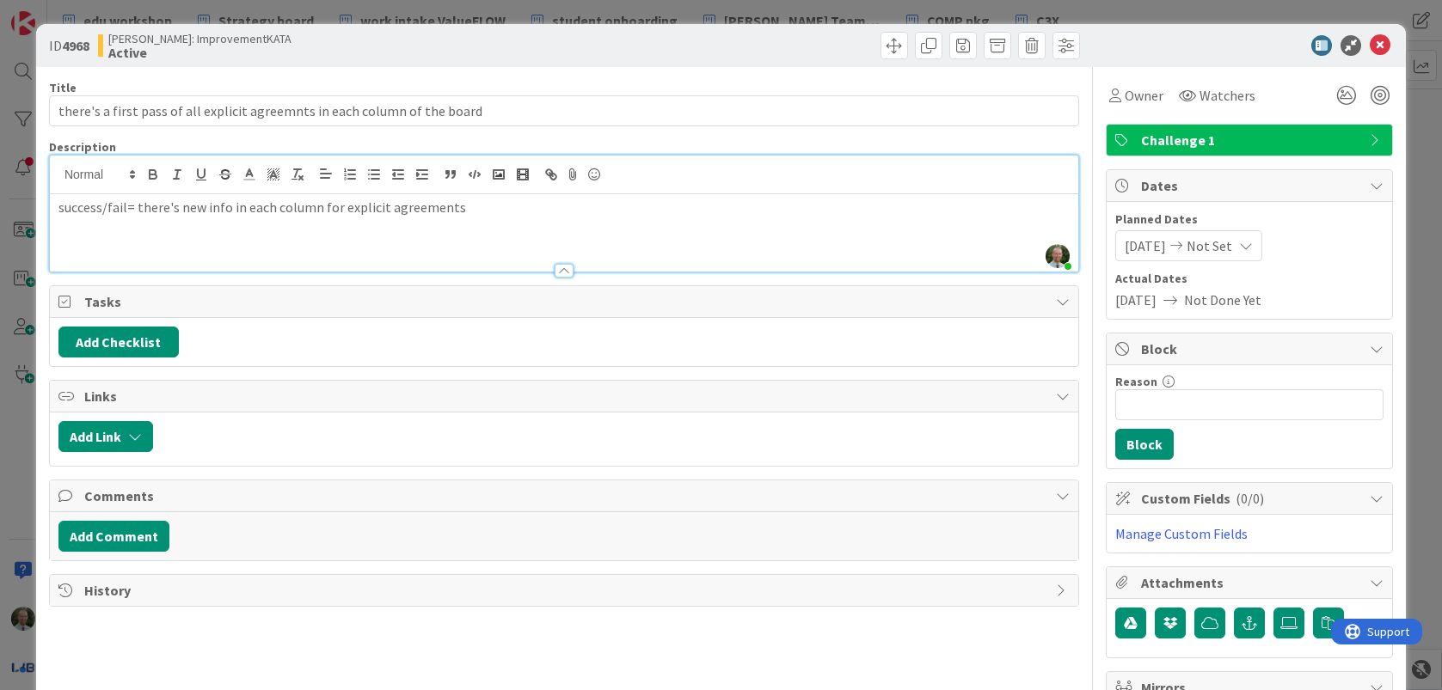
click at [57, 210] on div "success/fail= there's new info in each column for explicit agreements" at bounding box center [564, 232] width 1028 height 77
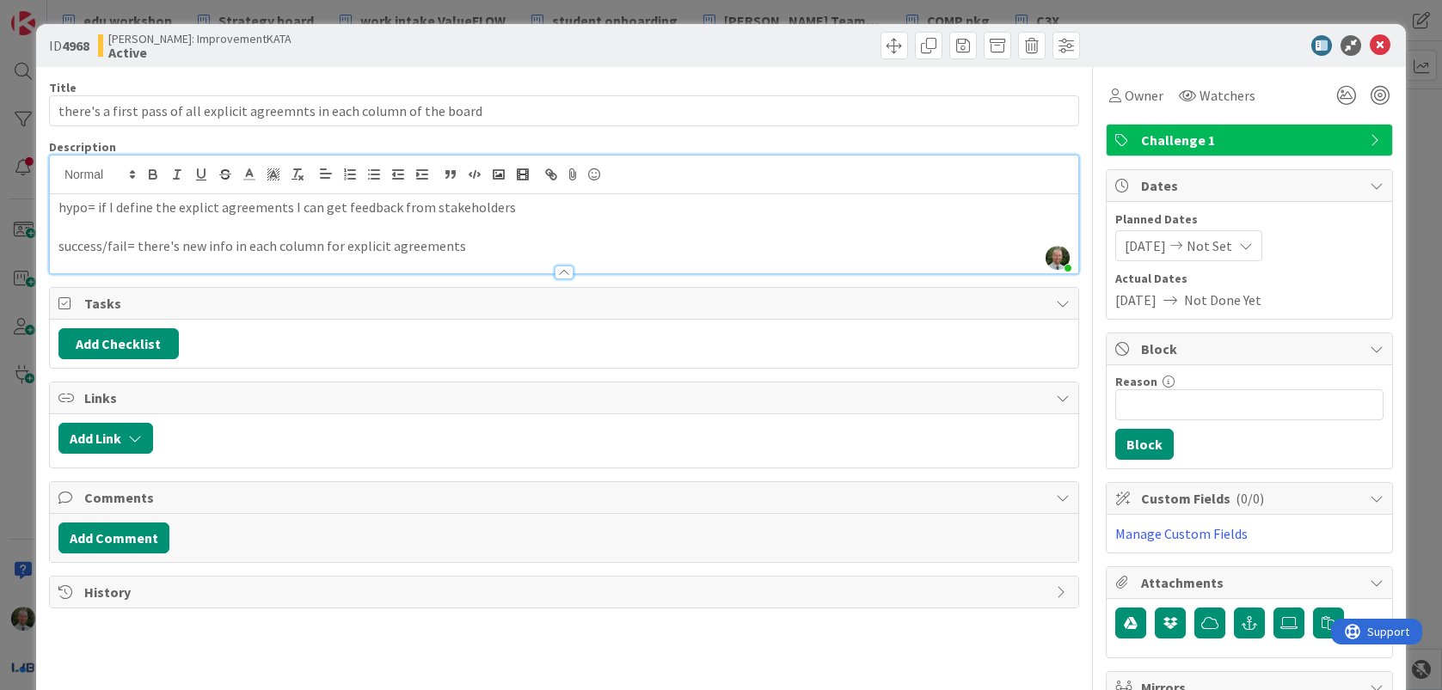
click at [526, 205] on p "hypo= if I define the explict agreements I can get feedback from stakeholders" at bounding box center [563, 208] width 1011 height 20
click at [1382, 48] on icon at bounding box center [1380, 45] width 21 height 21
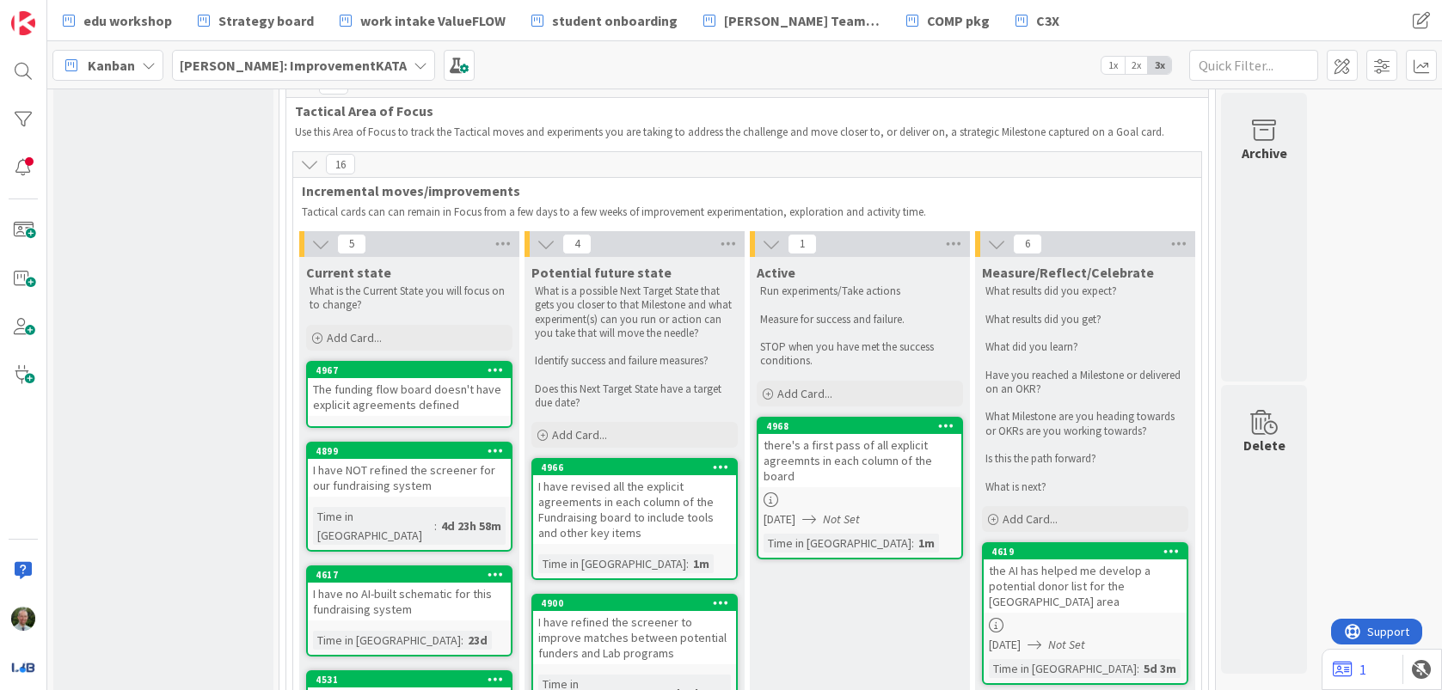
scroll to position [1377, 0]
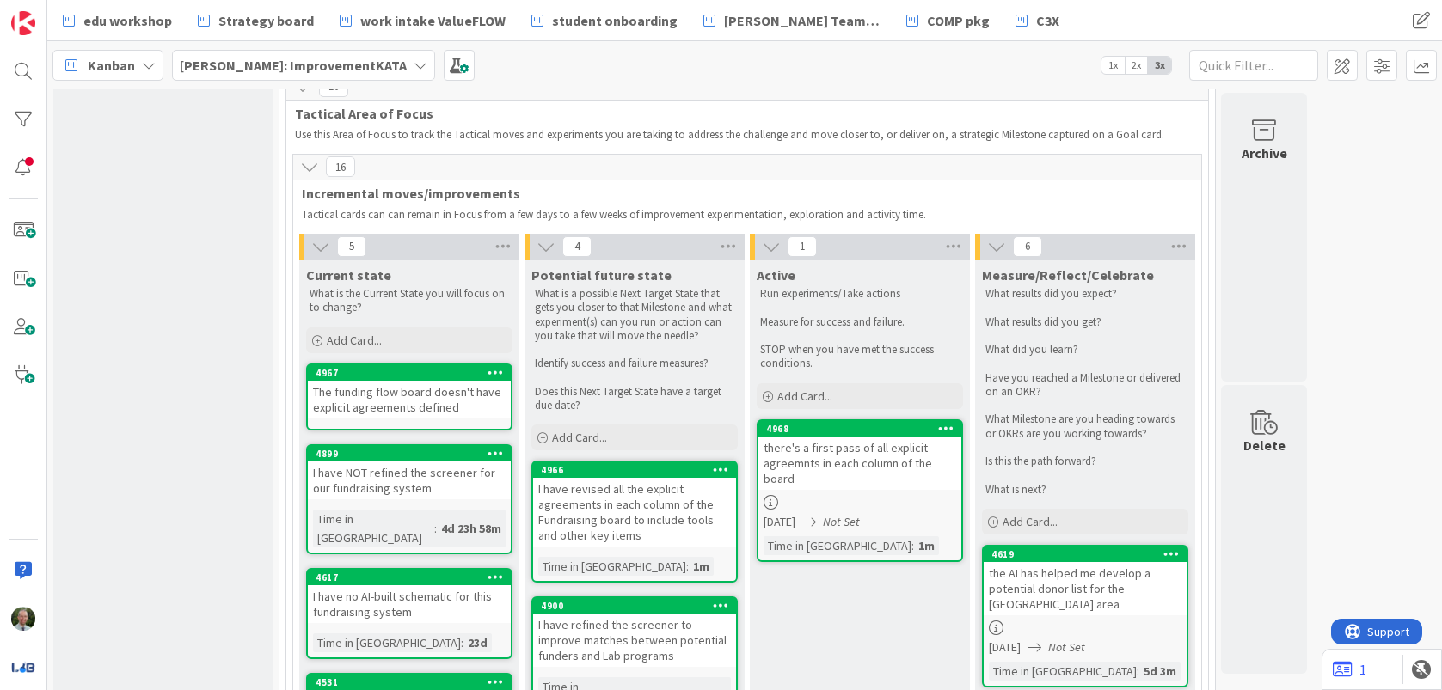
click at [836, 437] on div "there's a first pass of all explicit agreemnts in each column of the board" at bounding box center [859, 463] width 203 height 53
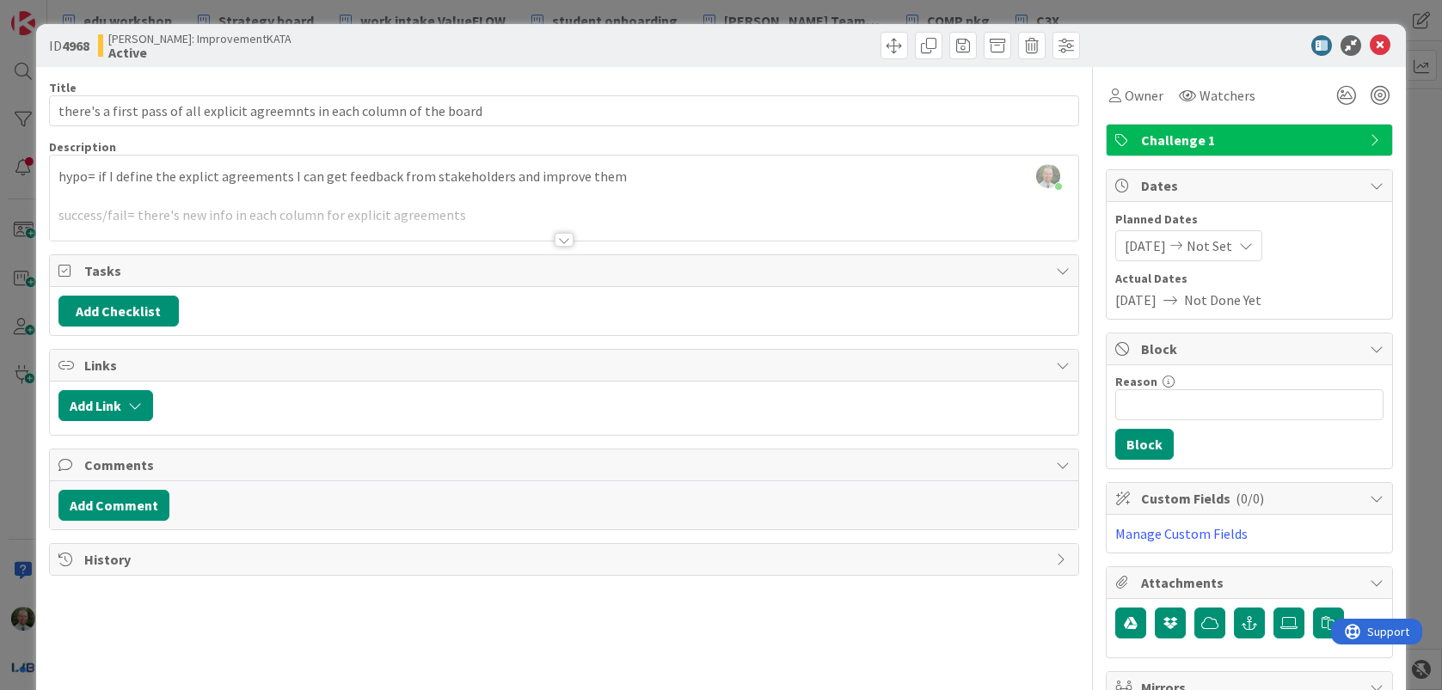
click at [561, 238] on div at bounding box center [564, 240] width 19 height 14
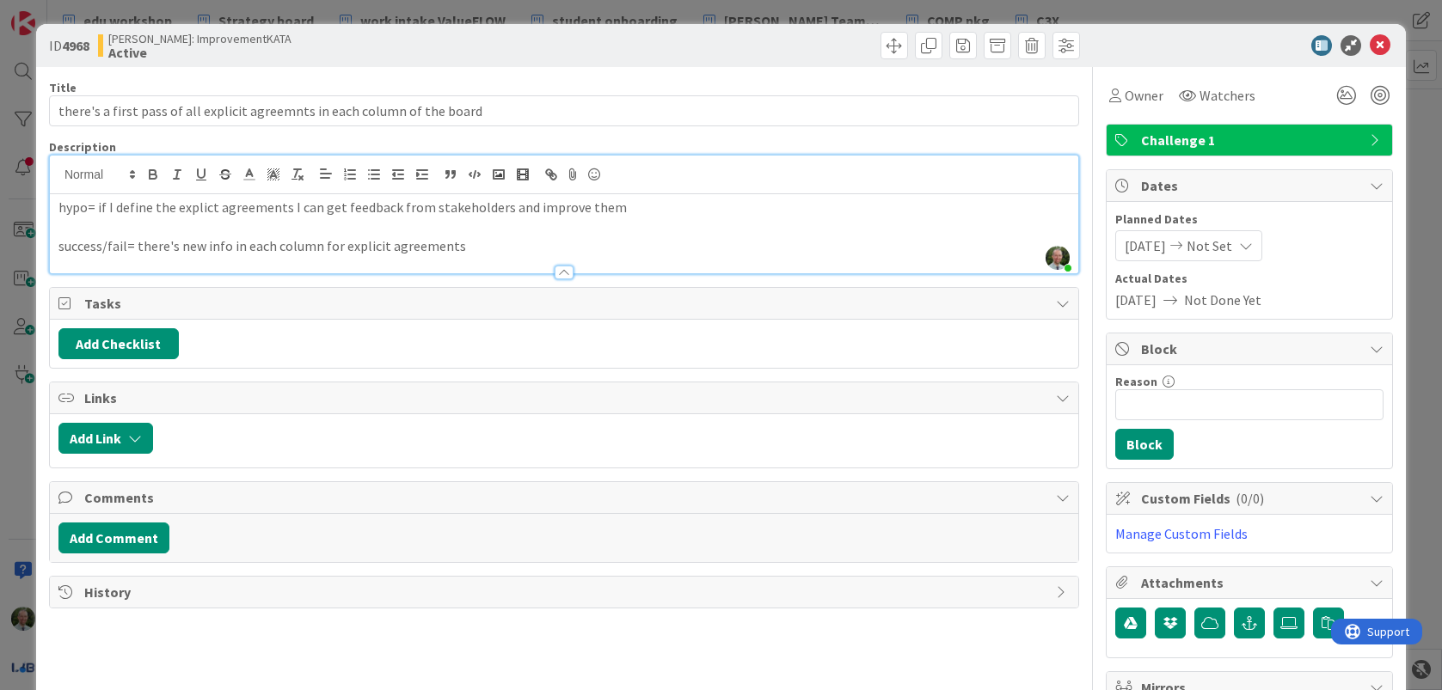
click at [517, 245] on p "success/fail= there's new info in each column for explicit agreements" at bounding box center [563, 246] width 1011 height 20
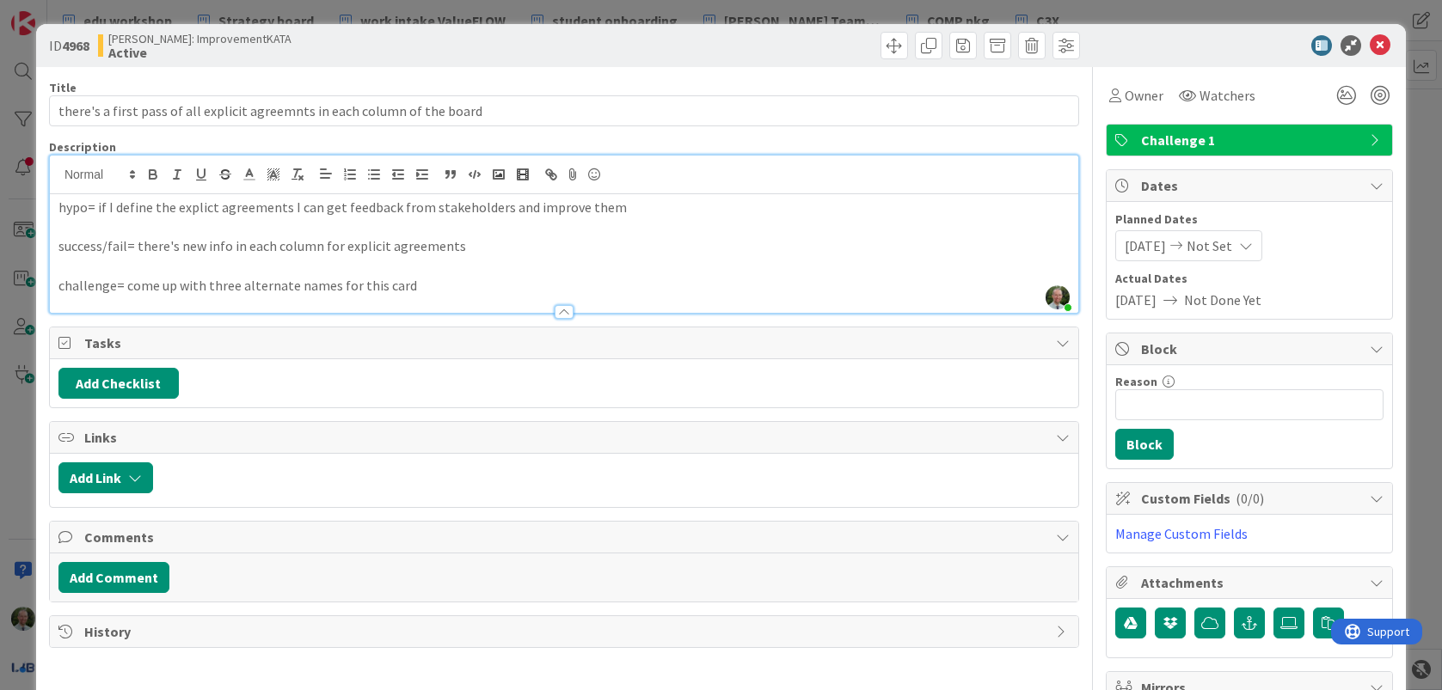
click at [317, 269] on p at bounding box center [563, 266] width 1011 height 20
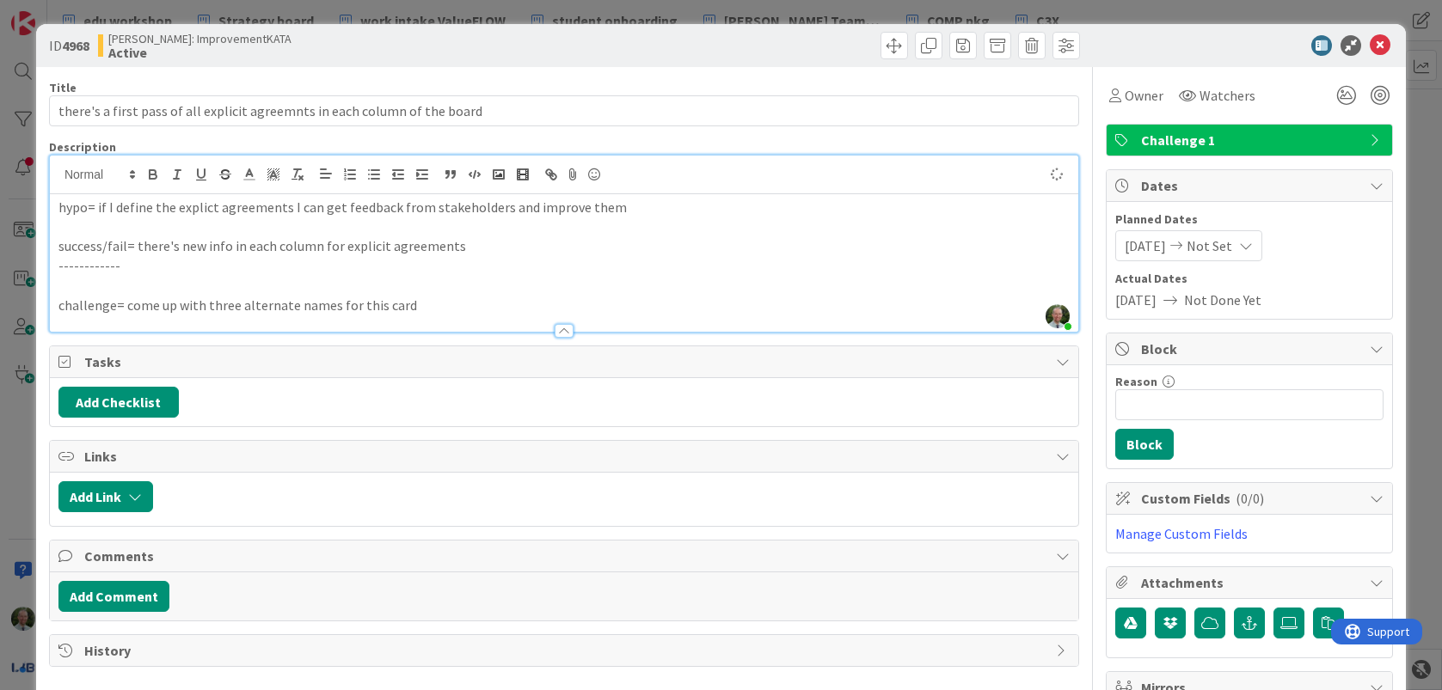
click at [443, 306] on p "challenge= come up with three alternate names for this card" at bounding box center [563, 306] width 1011 height 20
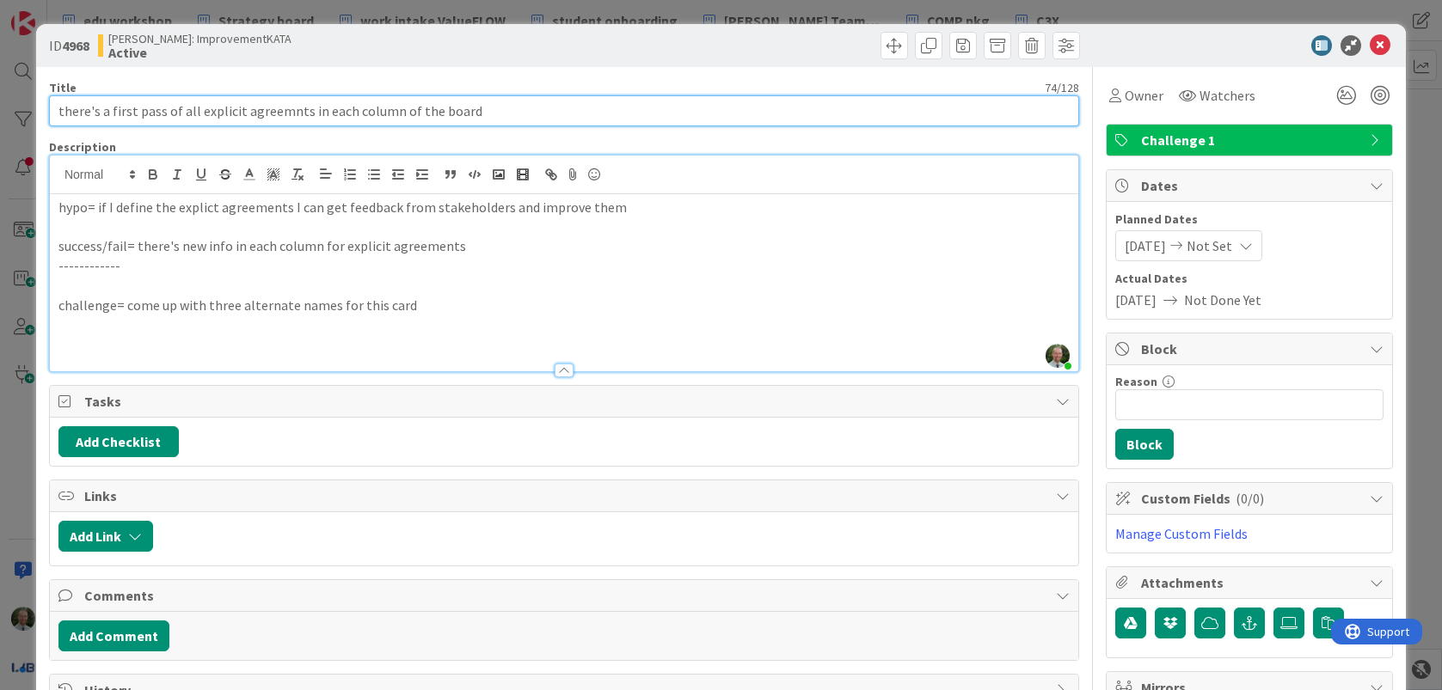
click at [259, 115] on input "there's a first pass of all explicit agreemnts in each column of the board" at bounding box center [564, 110] width 1030 height 31
click at [284, 115] on input "there's a first pass of all explicit agreemnts in each column of the board" at bounding box center [564, 110] width 1030 height 31
click at [549, 107] on input "there's a first pass of all explicit agreements in each column of the board" at bounding box center [564, 110] width 1030 height 31
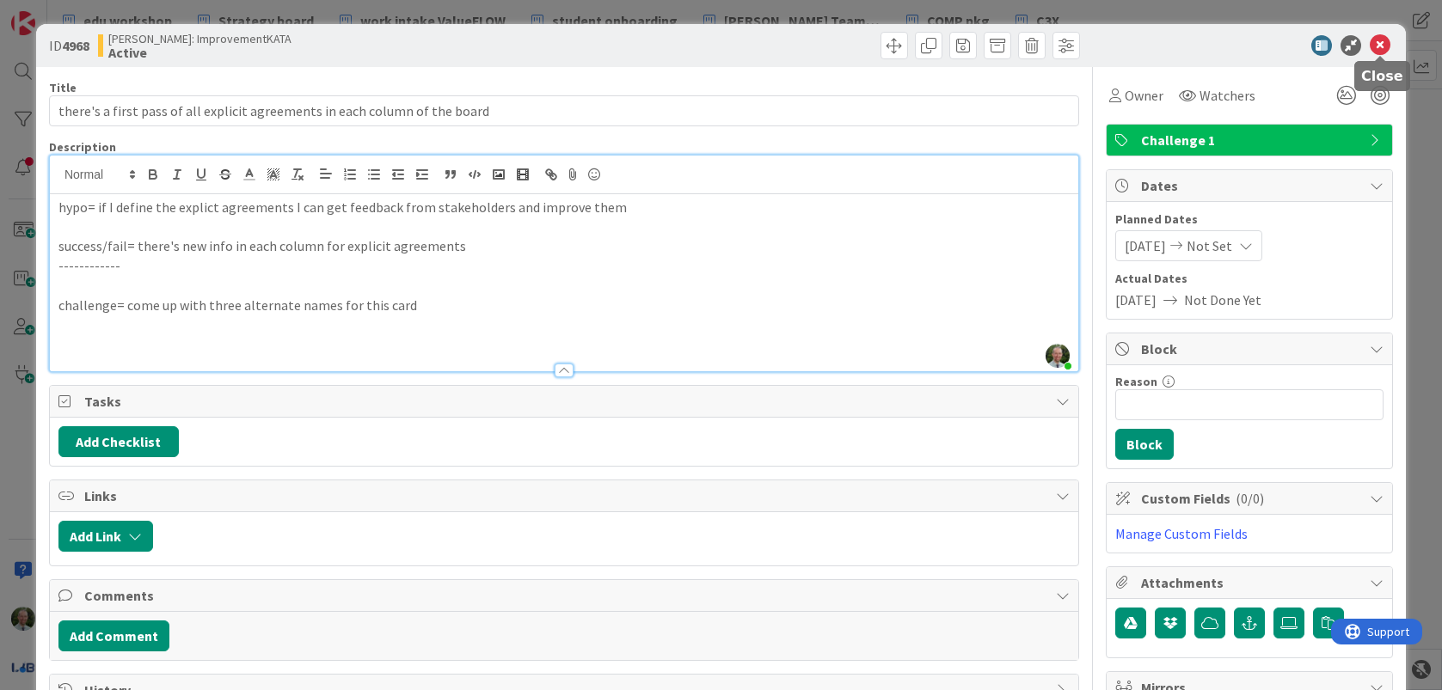
click at [1379, 42] on icon at bounding box center [1380, 45] width 21 height 21
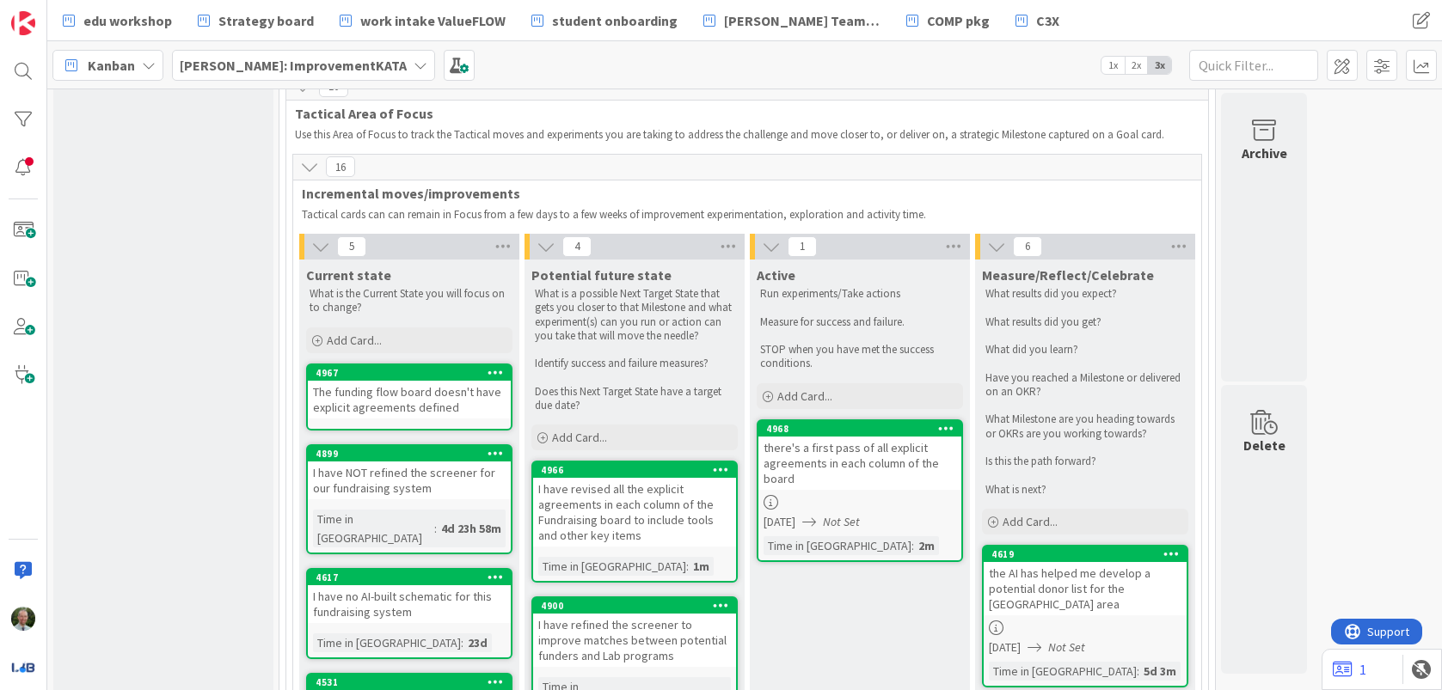
click at [285, 61] on b "[PERSON_NAME]: ImprovementKATA" at bounding box center [293, 65] width 227 height 17
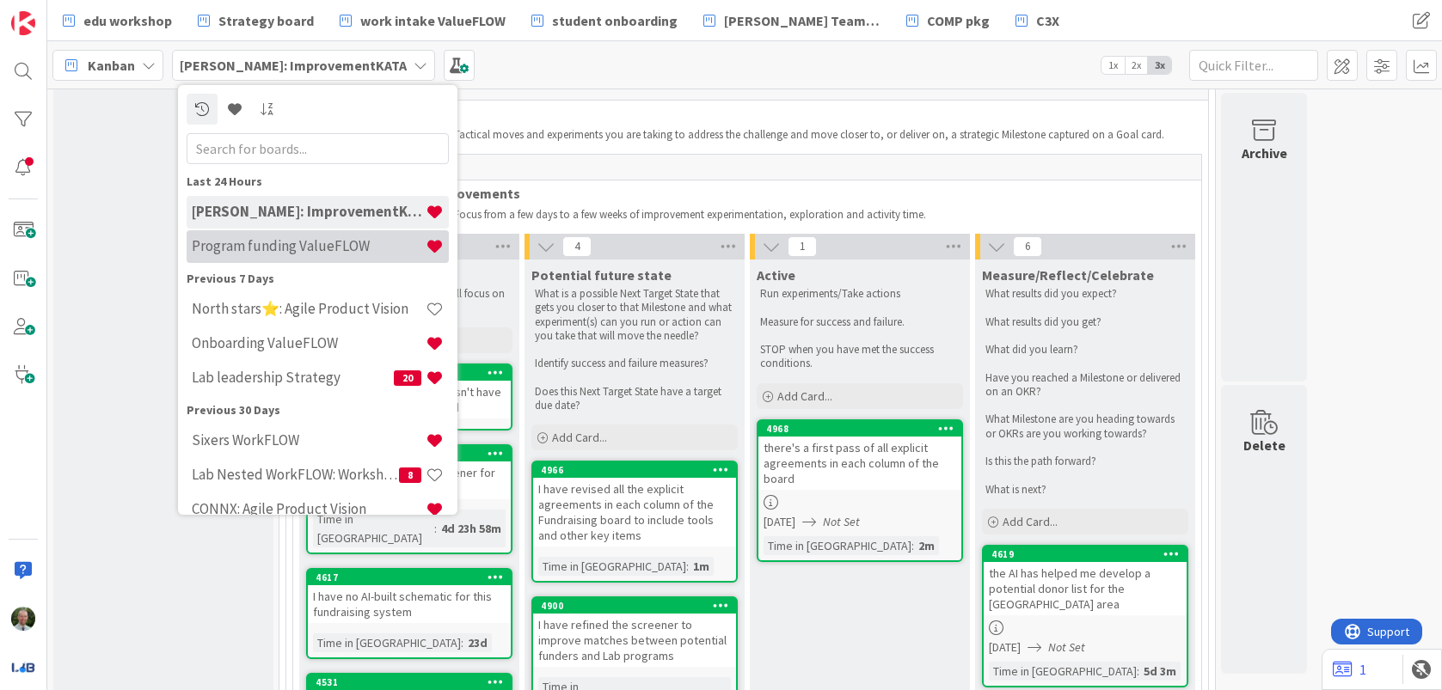
click at [299, 248] on h4 "Program funding ValueFLOW" at bounding box center [309, 245] width 234 height 17
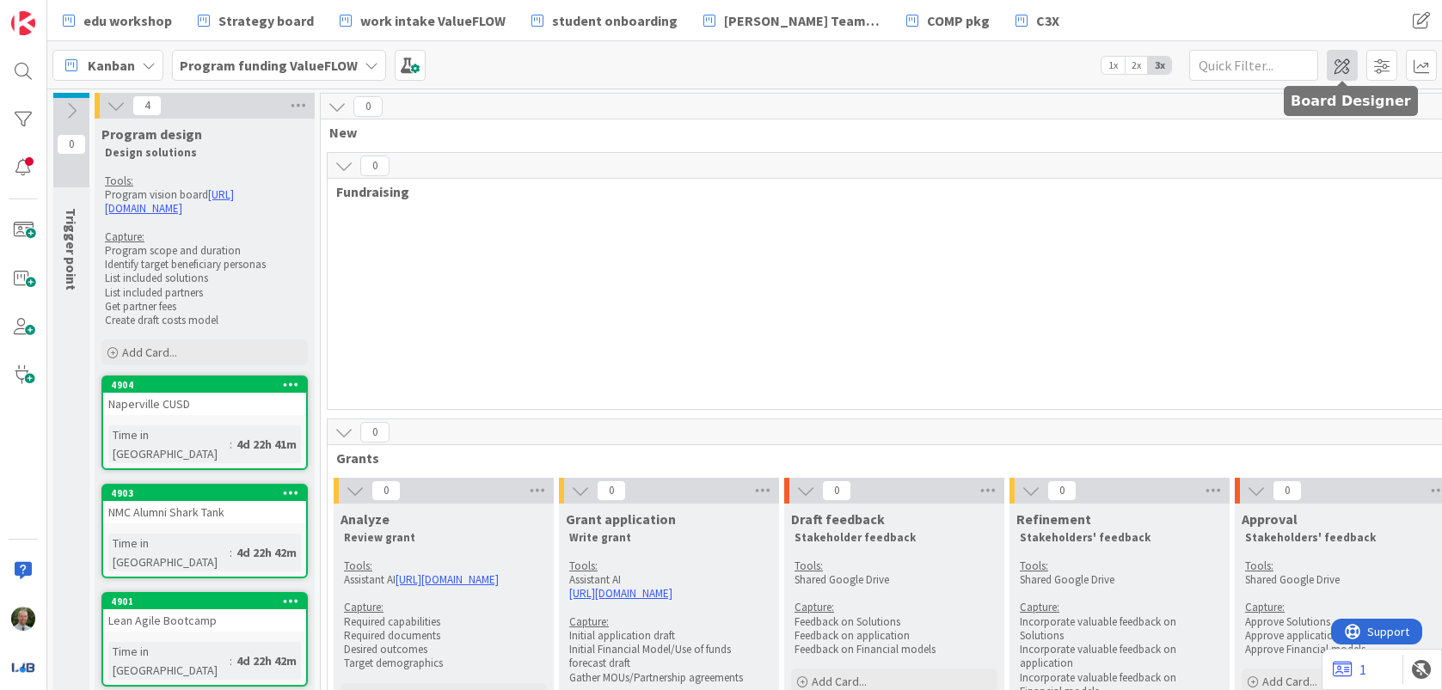
click at [1344, 62] on span at bounding box center [1342, 65] width 31 height 31
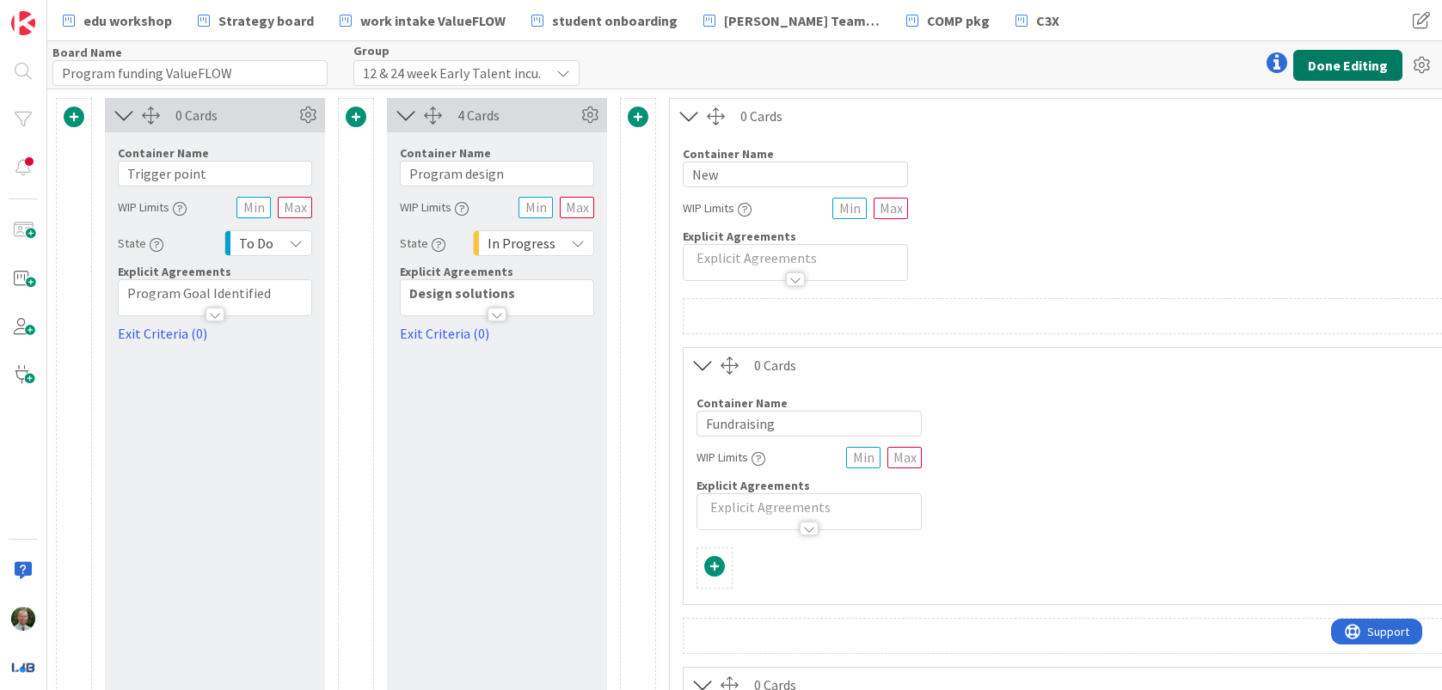
click at [1350, 58] on button "Done Editing" at bounding box center [1347, 65] width 109 height 31
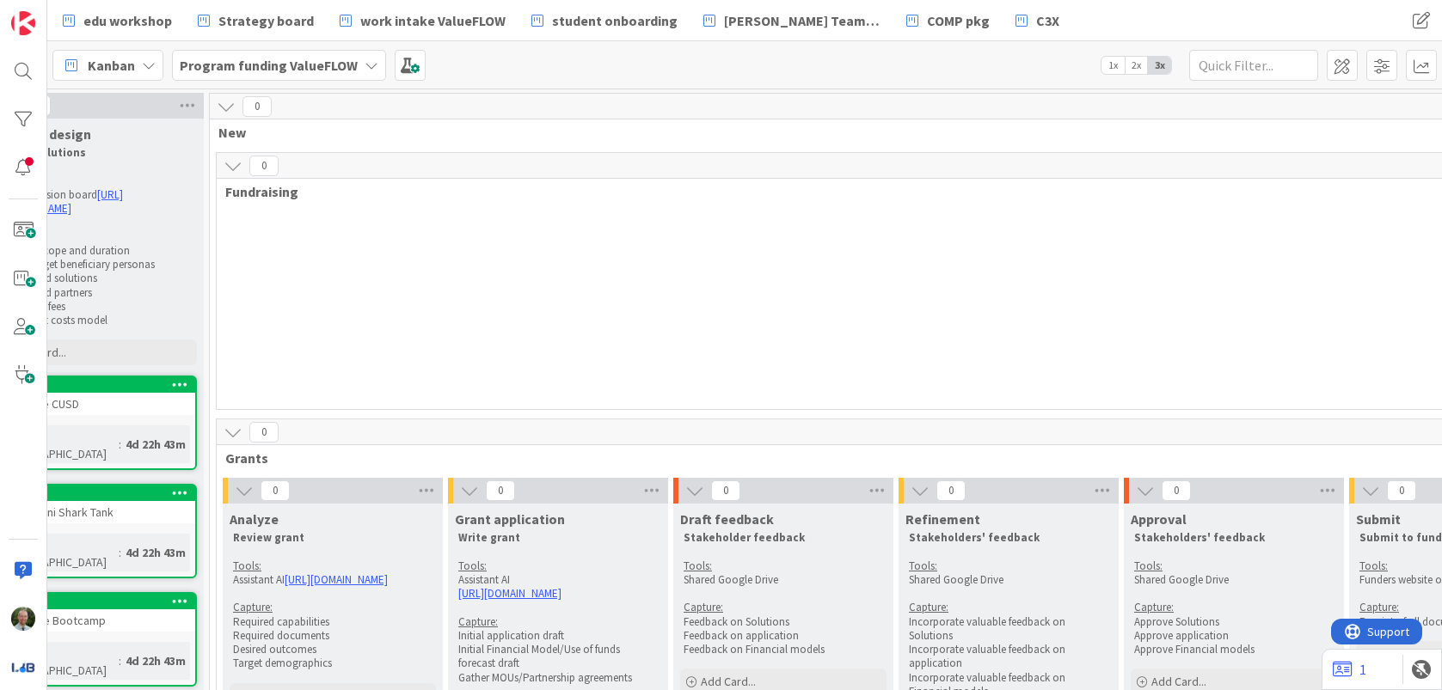
scroll to position [0, 122]
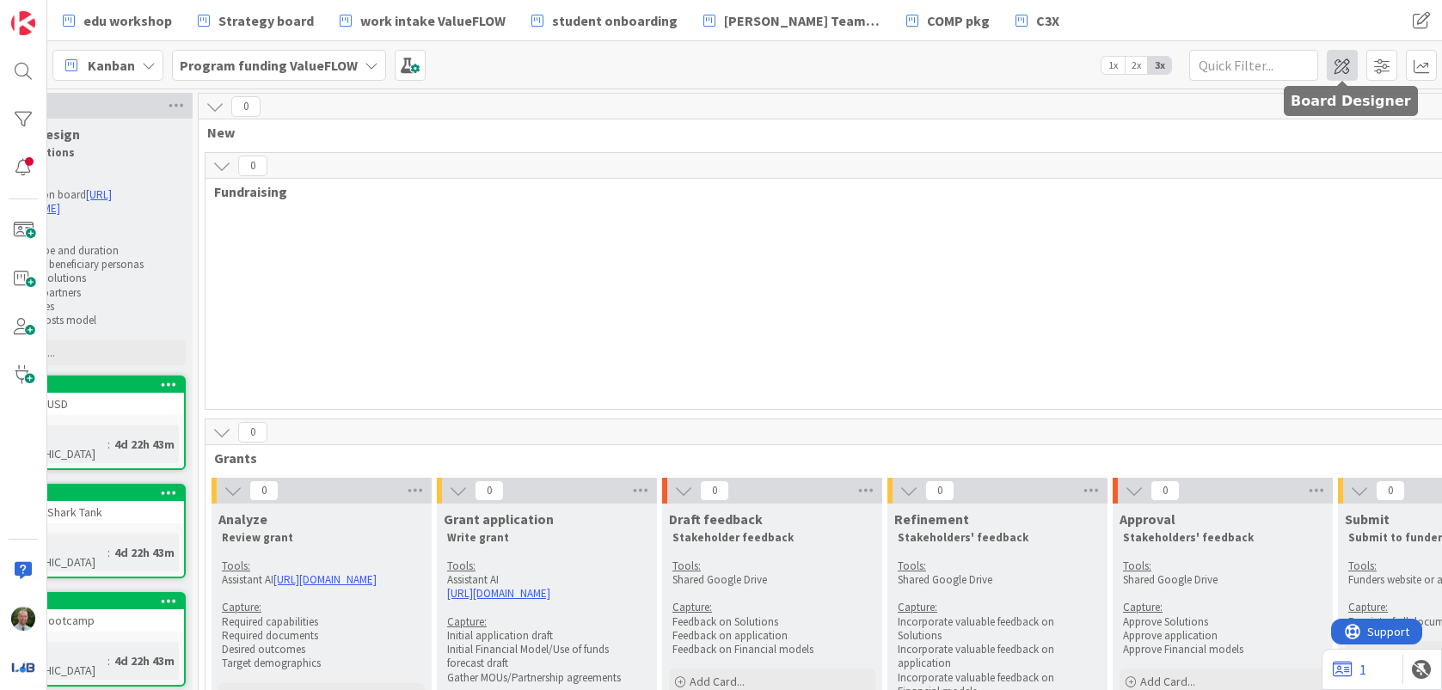
click at [1334, 65] on span at bounding box center [1342, 65] width 31 height 31
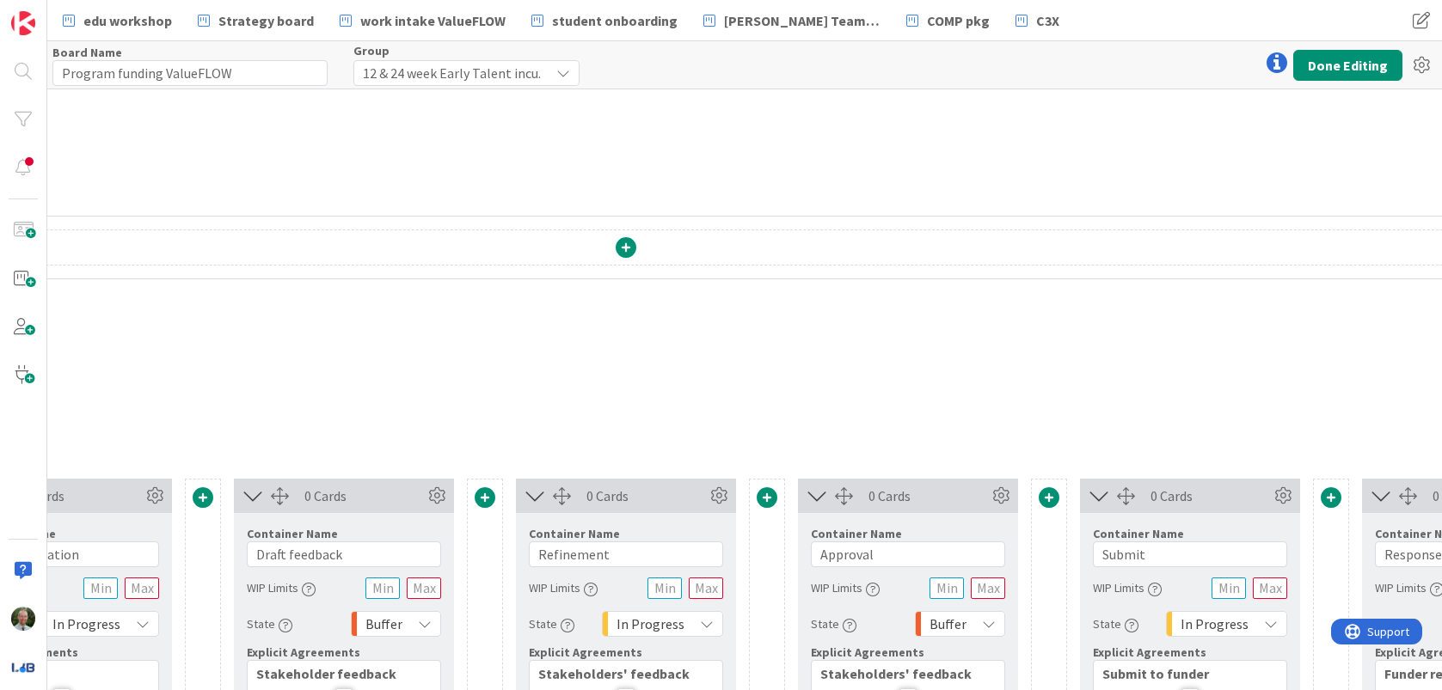
scroll to position [389, 1632]
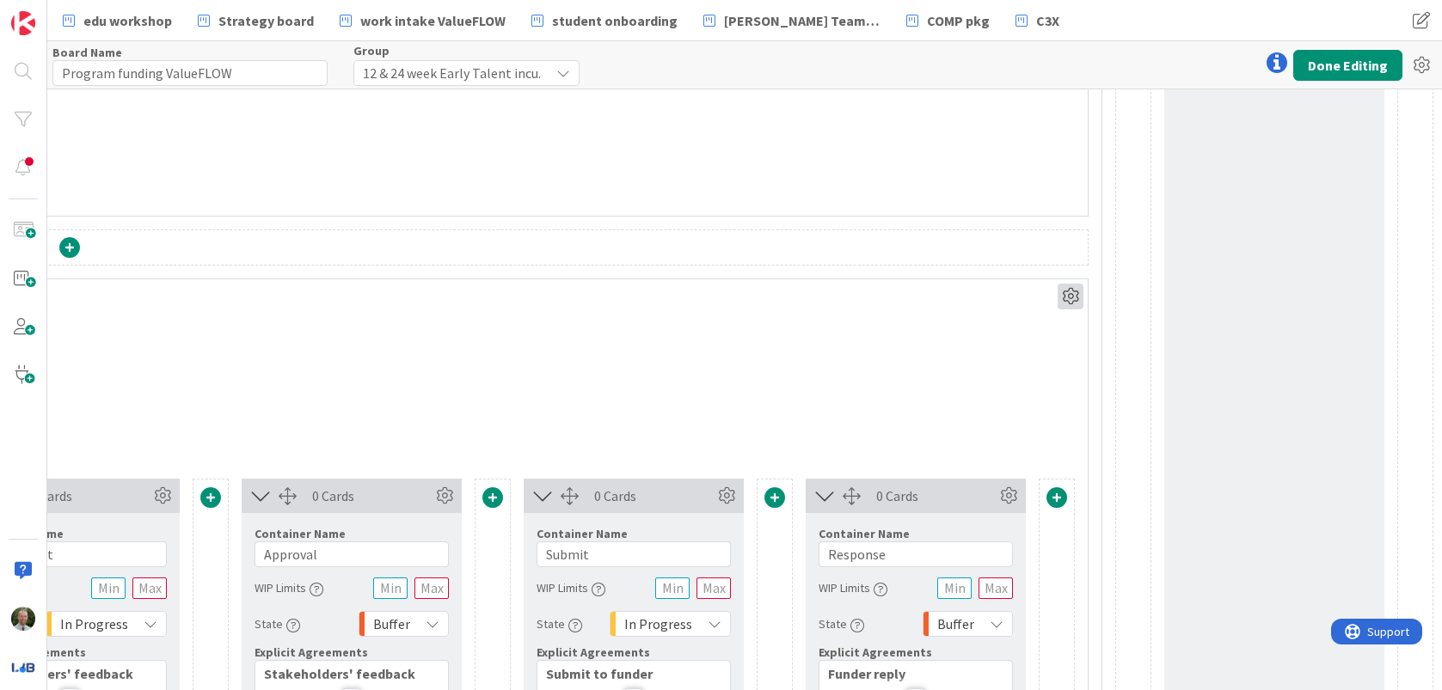
click at [1075, 297] on icon at bounding box center [1070, 297] width 26 height 26
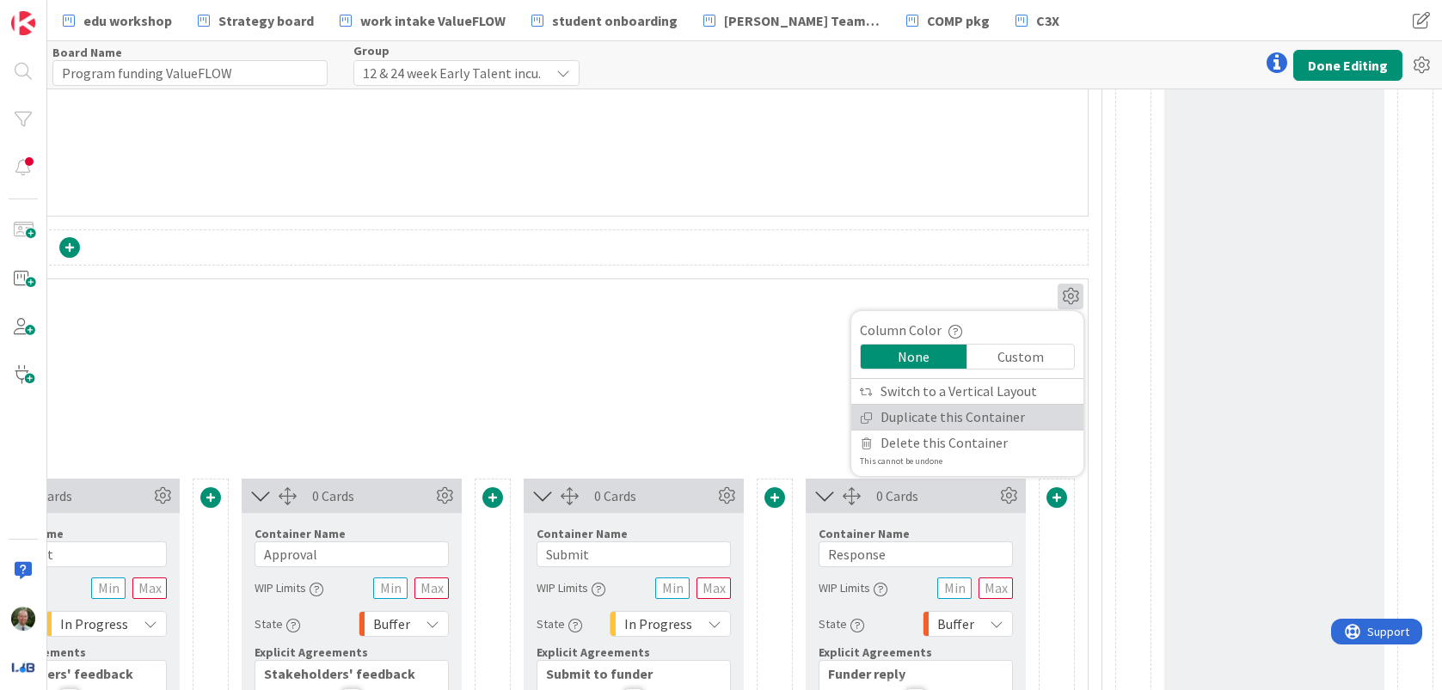
click at [967, 417] on link "Duplicate this Container" at bounding box center [967, 417] width 232 height 25
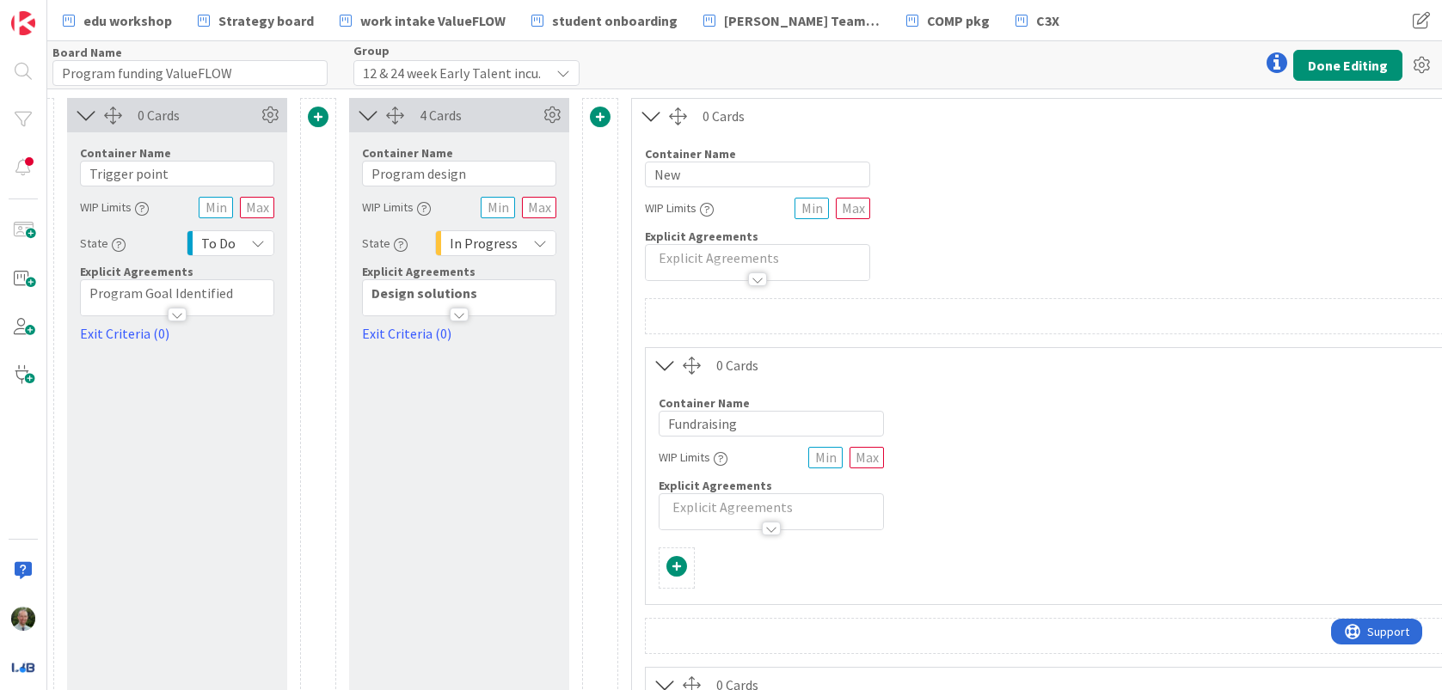
scroll to position [0, 37]
drag, startPoint x: 745, startPoint y: 426, endPoint x: 626, endPoint y: 414, distance: 119.3
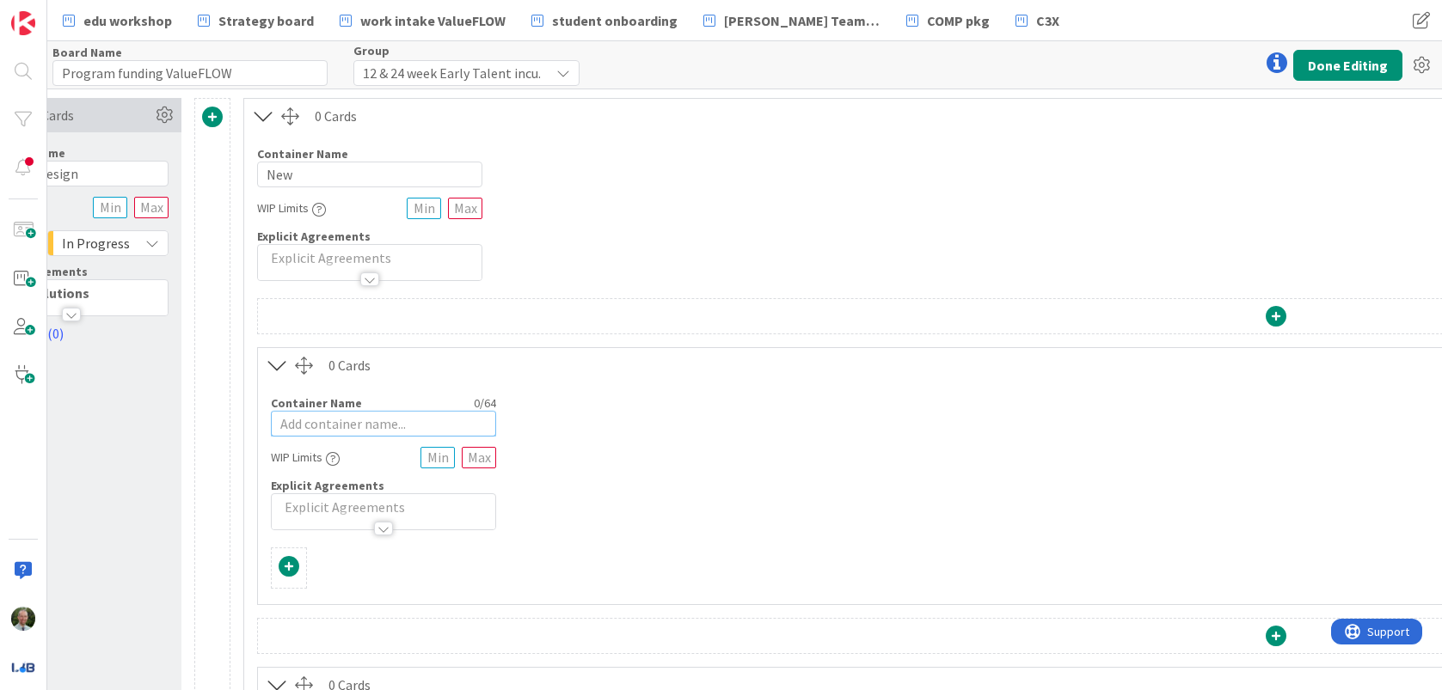
scroll to position [0, 1632]
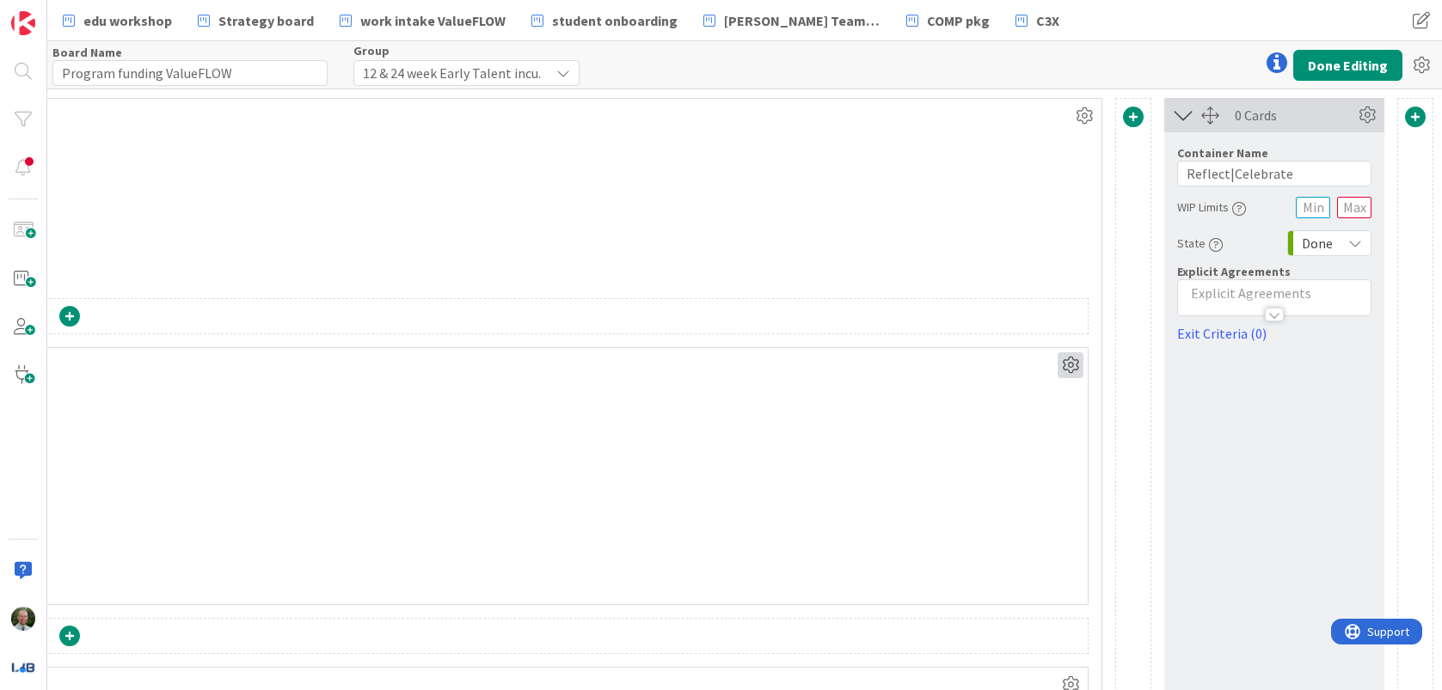
click at [1063, 365] on icon at bounding box center [1070, 365] width 26 height 26
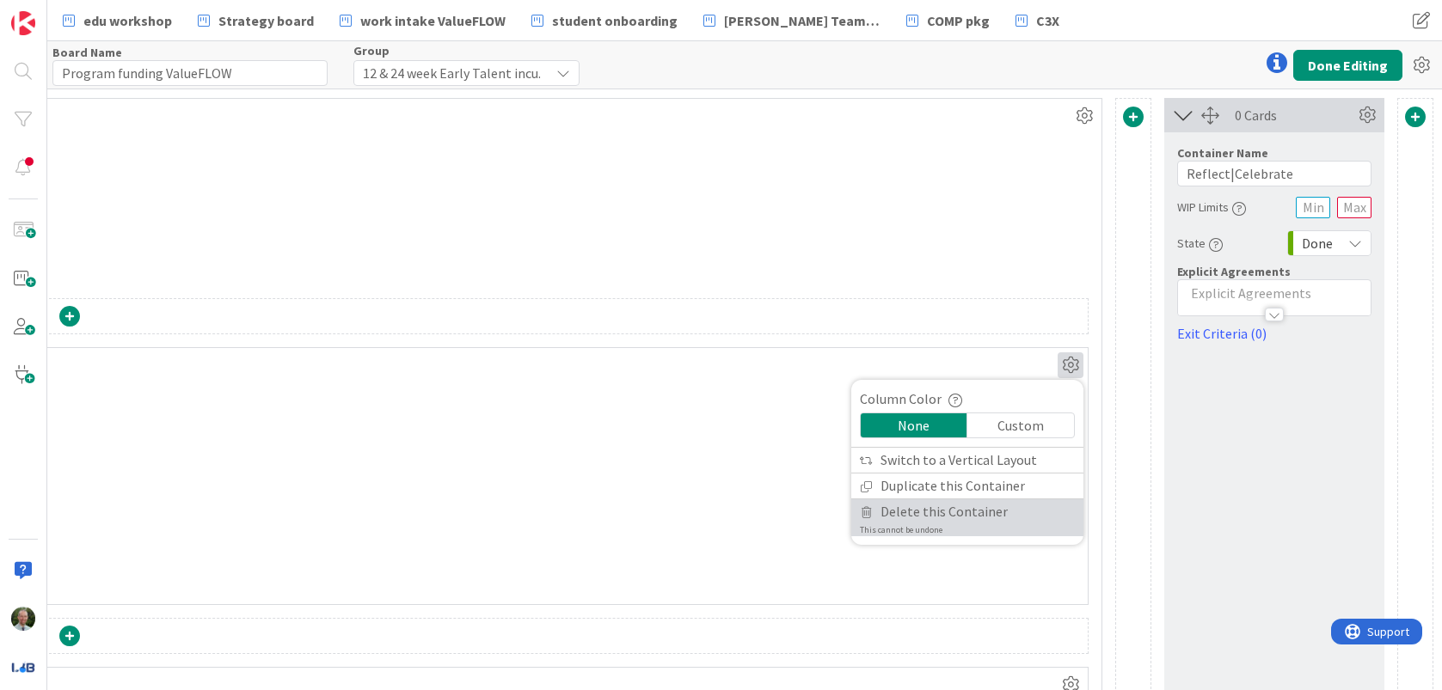
click at [942, 512] on span "Delete this Container" at bounding box center [943, 512] width 127 height 25
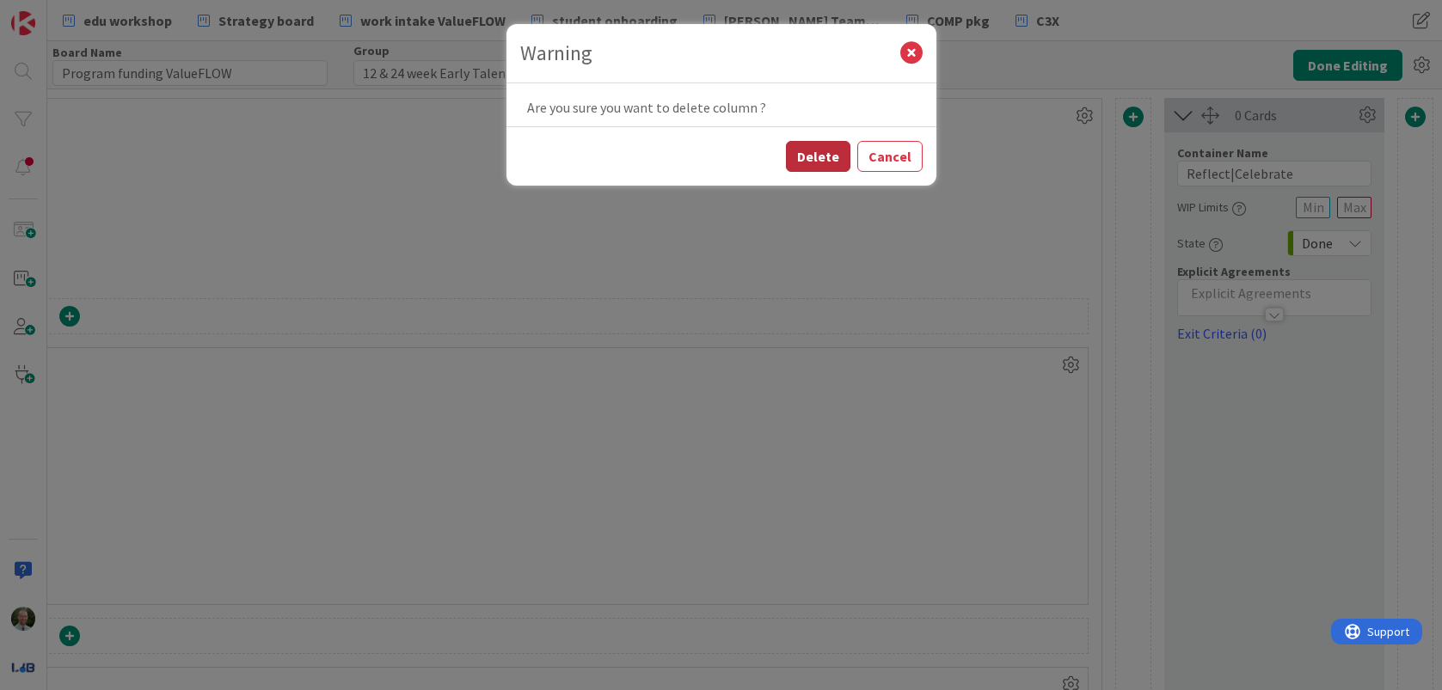
click at [823, 157] on button "Delete" at bounding box center [818, 156] width 64 height 31
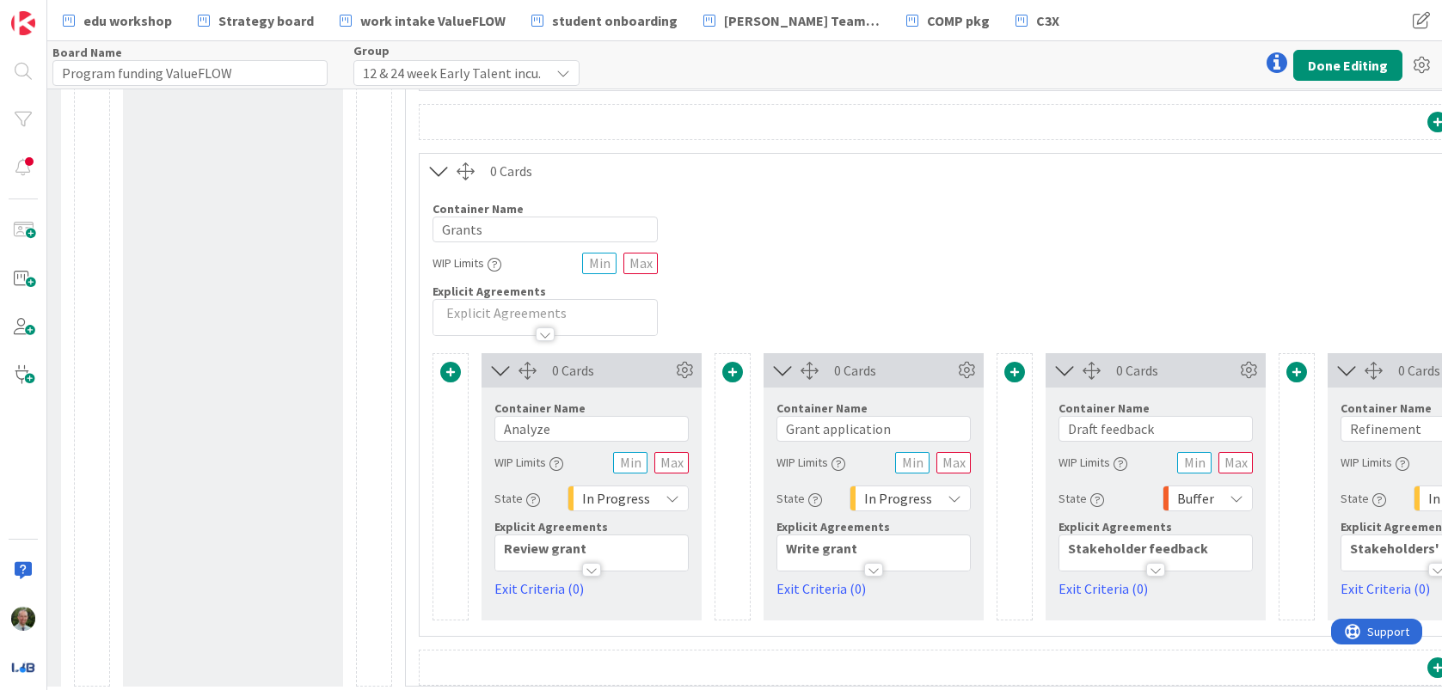
scroll to position [744, 264]
click at [477, 230] on input "Grants" at bounding box center [544, 226] width 225 height 26
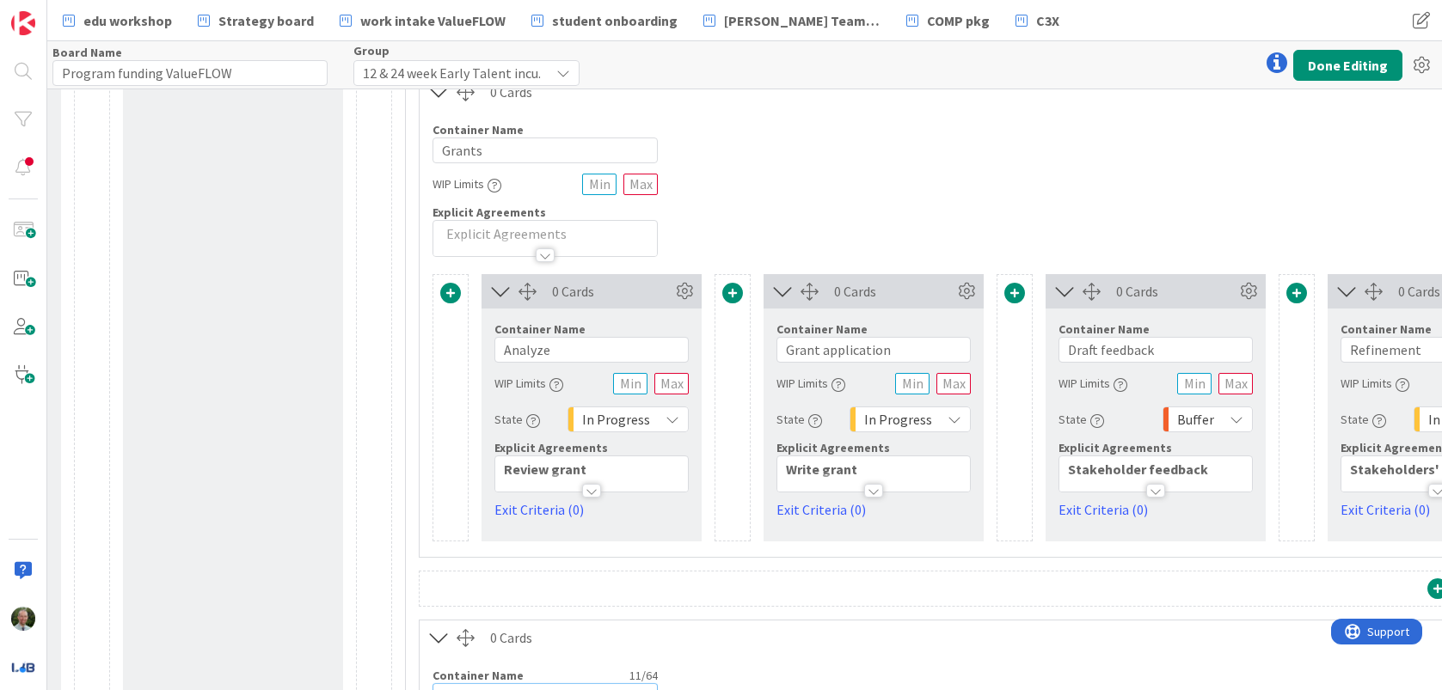
scroll to position [266, 264]
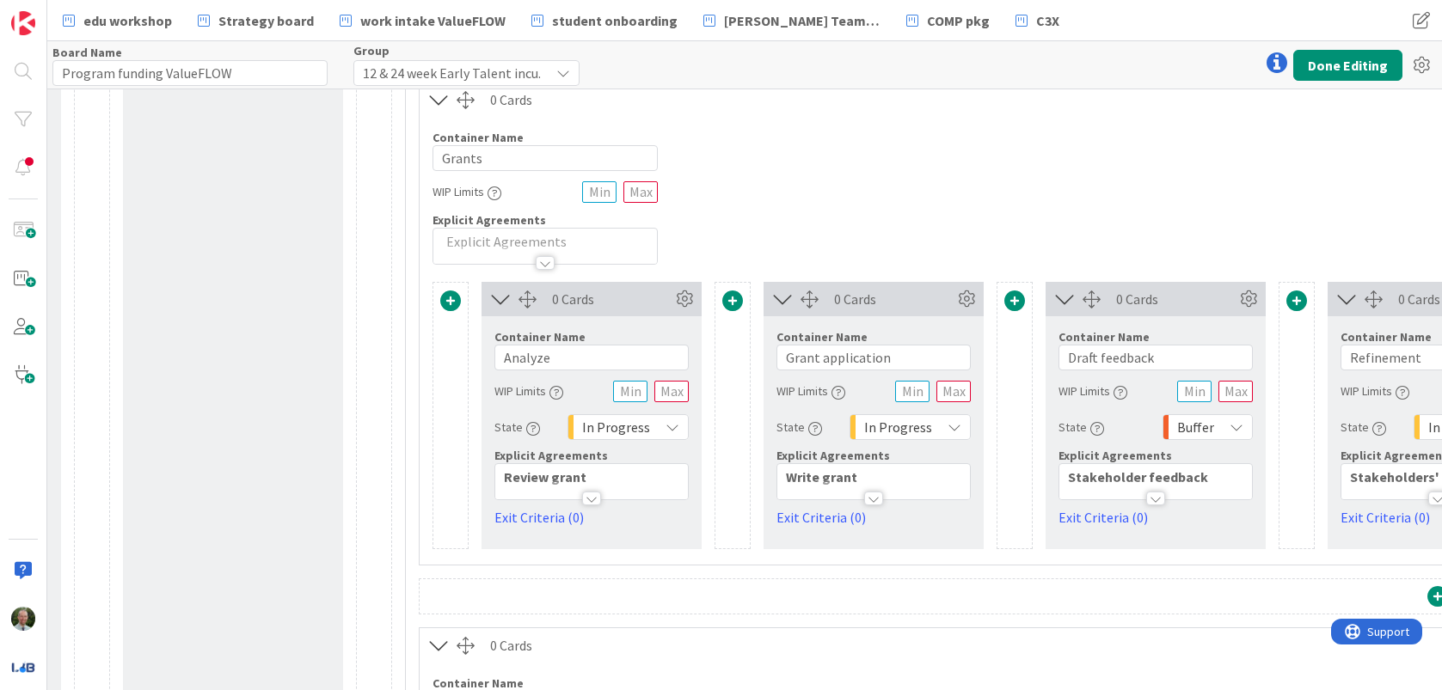
click at [438, 102] on icon at bounding box center [439, 100] width 28 height 22
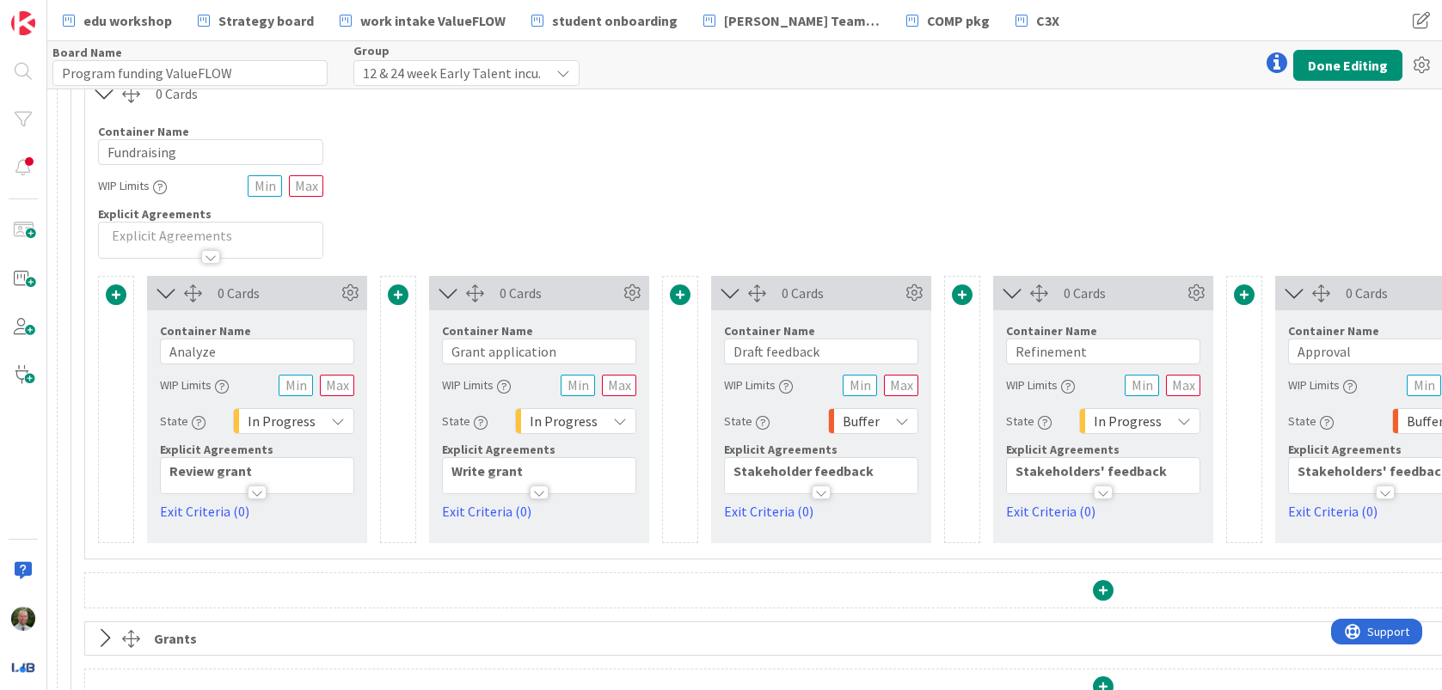
scroll to position [296, 598]
